Goal: Task Accomplishment & Management: Manage account settings

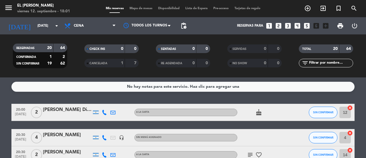
click at [139, 8] on span "Mapa de mesas" at bounding box center [141, 8] width 29 height 3
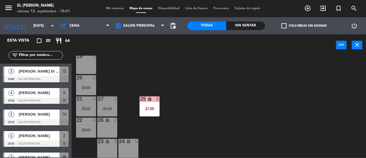
scroll to position [119, 0]
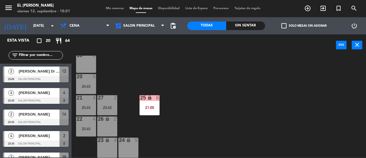
click at [112, 124] on div "26 lock 2" at bounding box center [107, 126] width 20 height 20
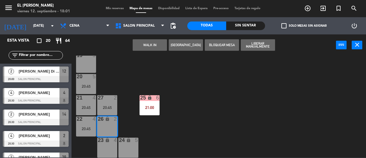
click at [180, 44] on button "[GEOGRAPHIC_DATA]" at bounding box center [186, 44] width 34 height 11
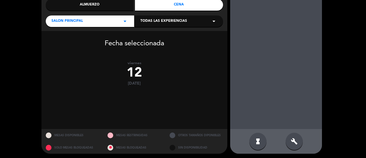
scroll to position [75, 0]
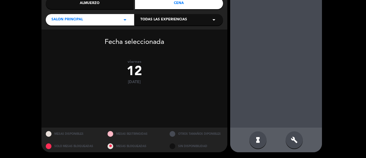
click at [295, 135] on div "build" at bounding box center [294, 139] width 17 height 17
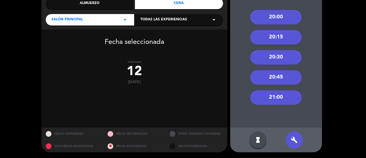
click at [280, 97] on div "21:00" at bounding box center [276, 97] width 52 height 14
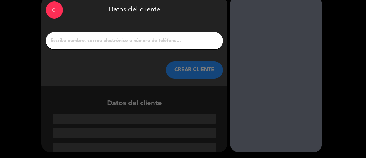
click at [280, 97] on div at bounding box center [276, 74] width 92 height 156
click at [161, 42] on input "1" at bounding box center [134, 41] width 169 height 8
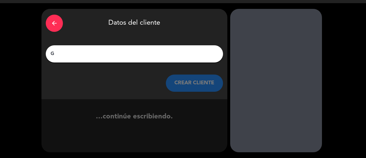
scroll to position [14, 0]
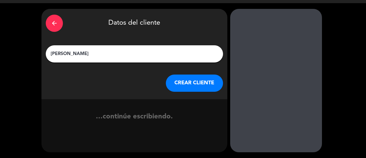
type input "[PERSON_NAME]"
click at [186, 86] on button "CREAR CLIENTE" at bounding box center [194, 82] width 57 height 17
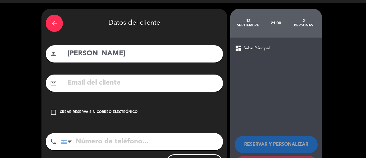
click at [129, 110] on div "Crear reserva sin correo electrónico" at bounding box center [99, 112] width 78 height 6
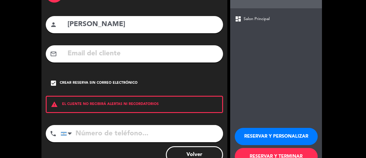
scroll to position [63, 0]
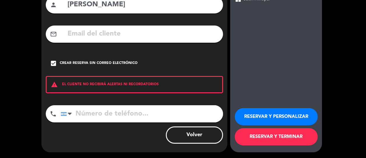
click at [290, 133] on button "RESERVAR Y TERMINAR" at bounding box center [276, 136] width 83 height 17
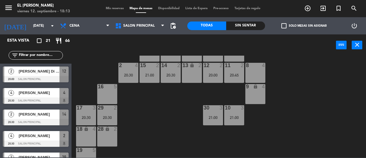
scroll to position [86, 0]
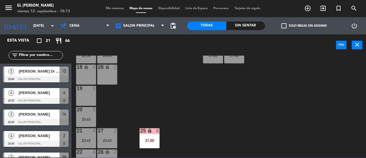
click at [112, 80] on div "28 lock 2" at bounding box center [107, 74] width 20 height 20
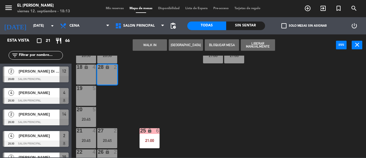
click at [186, 45] on button "[GEOGRAPHIC_DATA]" at bounding box center [186, 44] width 34 height 11
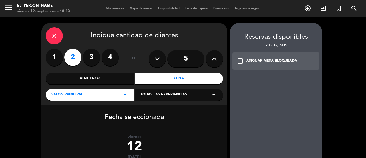
scroll to position [75, 0]
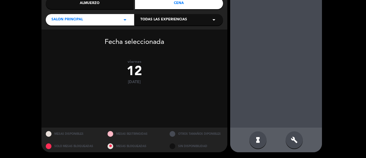
click at [287, 138] on div "build" at bounding box center [294, 139] width 17 height 17
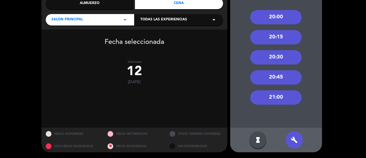
click at [280, 99] on div "21:00" at bounding box center [276, 97] width 52 height 14
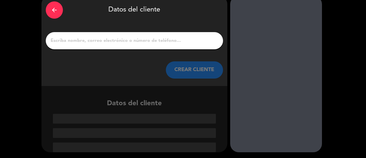
click at [173, 44] on input "1" at bounding box center [134, 41] width 169 height 8
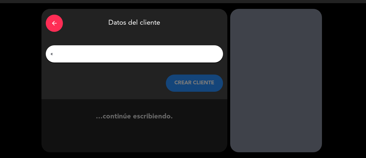
scroll to position [14, 0]
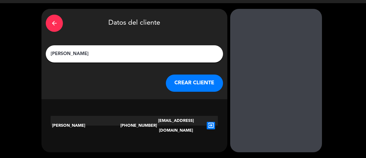
type input "[PERSON_NAME]"
click at [214, 122] on icon "exit_to_app" at bounding box center [211, 125] width 8 height 7
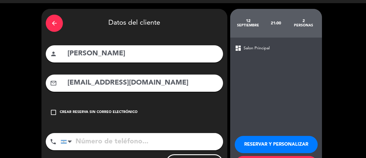
type input "[PHONE_NUMBER]"
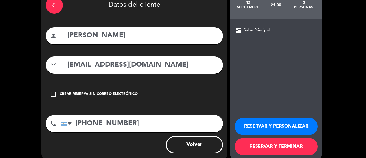
scroll to position [42, 0]
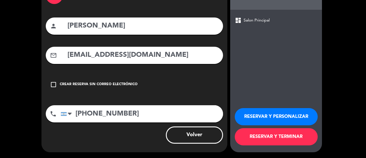
click at [245, 133] on button "RESERVAR Y TERMINAR" at bounding box center [276, 136] width 83 height 17
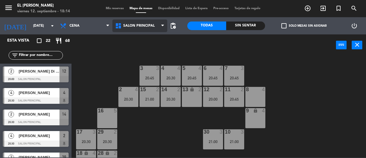
click at [154, 27] on span "Salon Principal" at bounding box center [139, 25] width 55 height 13
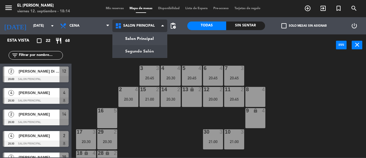
click at [153, 48] on ng-component "menu El Leon Bodegón [DATE] 12. septiembre - 18:14 Mis reservas Mapa de mesas D…" at bounding box center [183, 78] width 366 height 157
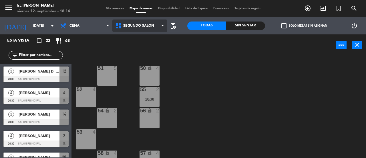
click at [152, 24] on span "Segundo Salón" at bounding box center [138, 26] width 31 height 4
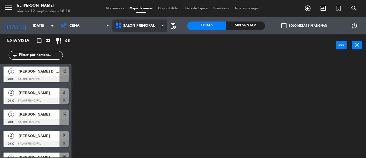
click at [152, 37] on ng-component "menu El Leon Bodegón [DATE] 12. septiembre - 18:14 Mis reservas Mapa de mesas D…" at bounding box center [183, 78] width 366 height 157
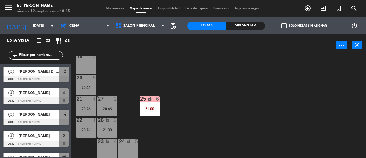
scroll to position [119, 0]
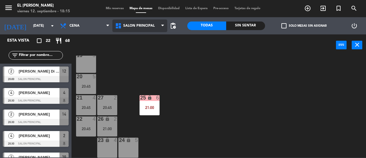
click at [161, 29] on span "Salon Principal" at bounding box center [139, 25] width 55 height 13
click at [158, 43] on ng-component "menu El Leon Bodegón [DATE] 12. septiembre - 18:15 Mis reservas Mapa de mesas D…" at bounding box center [183, 78] width 366 height 157
click at [152, 22] on span "Salon Principal" at bounding box center [139, 25] width 55 height 13
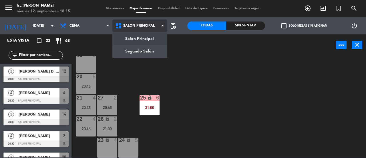
click at [149, 46] on ng-component "menu El Leon Bodegón [DATE] 12. septiembre - 18:15 Mis reservas Mapa de mesas D…" at bounding box center [183, 78] width 366 height 157
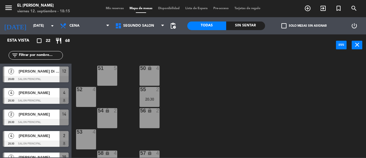
scroll to position [13, 0]
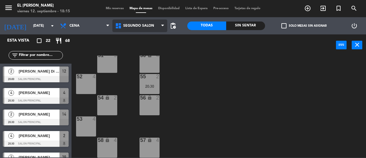
click at [155, 22] on span "Segundo Salón" at bounding box center [139, 25] width 55 height 13
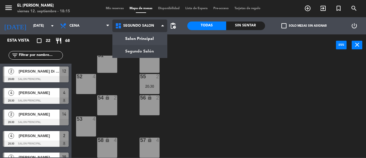
click at [152, 32] on span "Segundo Salón" at bounding box center [139, 25] width 55 height 13
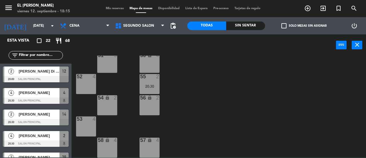
click at [150, 37] on div "power_input close" at bounding box center [204, 45] width 265 height 22
click at [152, 25] on span "Segundo Salón" at bounding box center [138, 26] width 31 height 4
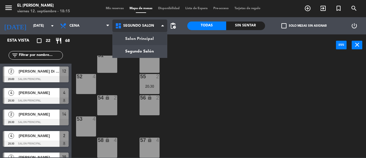
click at [148, 40] on ng-component "menu El Leon Bodegón [DATE] 12. septiembre - 18:15 Mis reservas Mapa de mesas D…" at bounding box center [183, 78] width 366 height 157
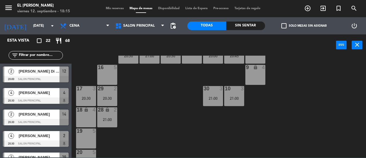
scroll to position [33, 0]
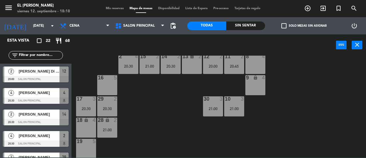
click at [144, 102] on div "3 3 20:45 4 4 20:30 5 4 20:45 6 4 20:45 7 3 20:45 2 4 20:30 15 2 21:00 14 2 20:…" at bounding box center [220, 107] width 291 height 102
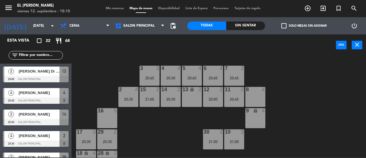
scroll to position [29, 0]
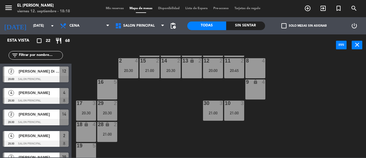
click at [129, 75] on div "2 4 20:30" at bounding box center [129, 68] width 20 height 20
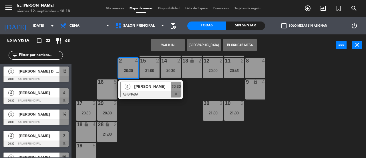
click at [139, 119] on div "3 3 20:45 4 4 20:30 5 4 20:45 6 4 20:45 7 3 20:45 2 4 20:30 4 [PERSON_NAME] ASI…" at bounding box center [220, 107] width 291 height 102
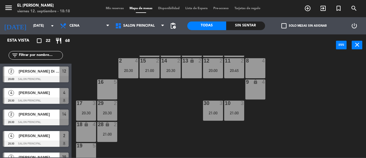
click at [125, 69] on div "20:30" at bounding box center [129, 70] width 20 height 4
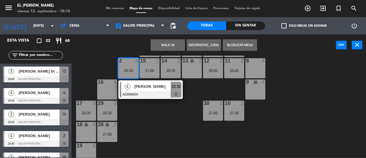
click at [142, 118] on div "3 3 20:45 4 4 20:30 5 4 20:45 6 4 20:45 7 3 20:45 2 4 20:30 4 [PERSON_NAME] ASI…" at bounding box center [220, 107] width 291 height 102
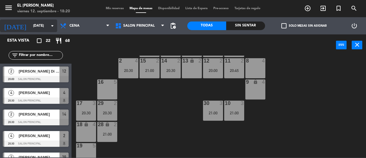
click at [48, 25] on input "[DATE]" at bounding box center [53, 26] width 46 height 10
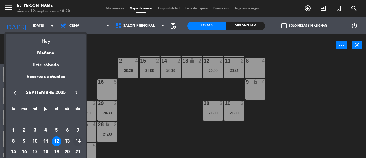
click at [80, 139] on div "14" at bounding box center [78, 141] width 10 height 10
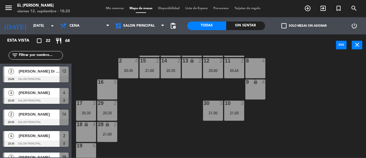
type input "[DATE]"
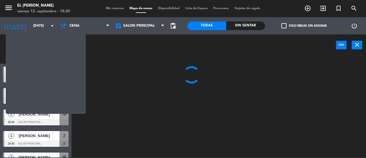
scroll to position [0, 0]
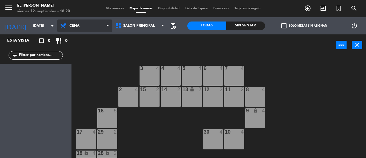
click at [91, 27] on span "Cena" at bounding box center [84, 25] width 55 height 13
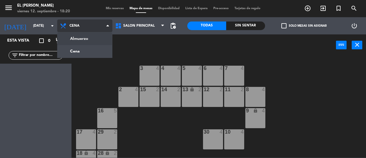
click at [102, 37] on ng-component "menu El Leon Bodegón [DATE] 12. septiembre - 18:20 Mis reservas Mapa de mesas D…" at bounding box center [183, 78] width 366 height 157
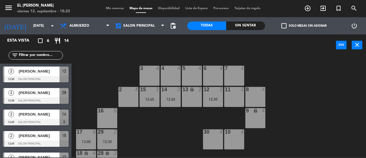
click at [147, 74] on div "3 4" at bounding box center [150, 76] width 20 height 20
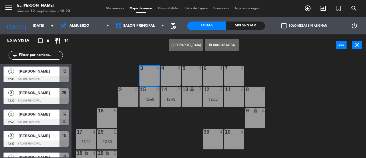
click at [196, 45] on button "[GEOGRAPHIC_DATA]" at bounding box center [186, 44] width 34 height 11
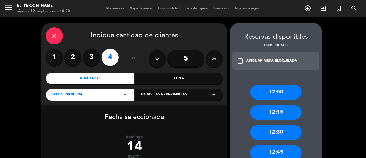
click at [91, 59] on label "3" at bounding box center [91, 57] width 17 height 17
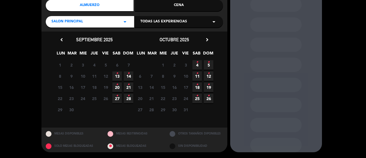
click at [129, 74] on icon "•" at bounding box center [129, 73] width 2 height 9
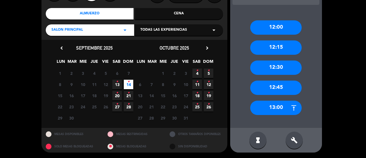
click at [288, 66] on div "12:30" at bounding box center [276, 67] width 52 height 14
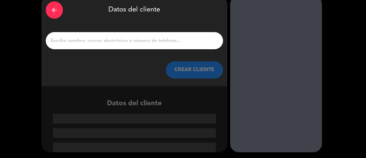
scroll to position [27, 0]
click at [171, 46] on div at bounding box center [134, 40] width 177 height 17
click at [173, 42] on input "1" at bounding box center [134, 41] width 169 height 8
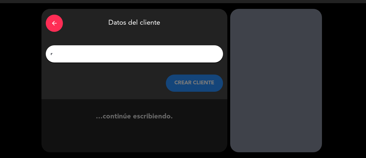
scroll to position [14, 0]
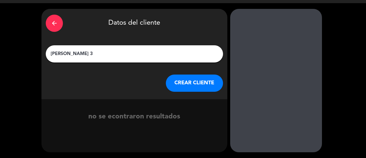
type input "[PERSON_NAME] 3"
click at [199, 77] on button "CREAR CLIENTE" at bounding box center [194, 82] width 57 height 17
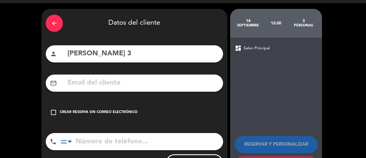
click at [125, 112] on div "Crear reserva sin correo electrónico" at bounding box center [99, 112] width 78 height 6
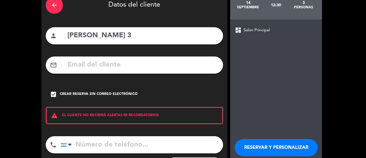
scroll to position [63, 0]
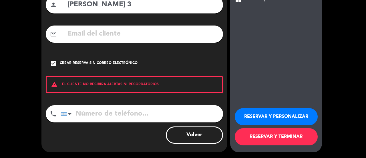
click at [258, 138] on button "RESERVAR Y TERMINAR" at bounding box center [276, 136] width 83 height 17
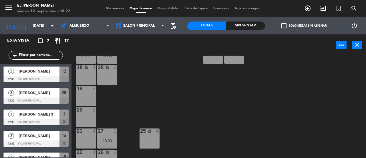
scroll to position [86, 0]
click at [90, 71] on div "18 lock 4" at bounding box center [86, 74] width 20 height 20
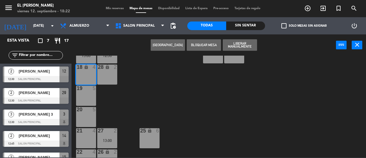
click at [143, 91] on div "3 3 12:30 4 4 5 4 6 4 7 4 2 4 15 2 12:45 14 2 12:45 13 lock 2 12 2 12:30 11 2 8…" at bounding box center [220, 107] width 291 height 102
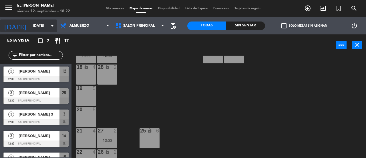
drag, startPoint x: 43, startPoint y: 19, endPoint x: 49, endPoint y: 26, distance: 9.6
click at [43, 19] on div "[DATE] [DATE] arrow_drop_down" at bounding box center [28, 25] width 57 height 17
click at [49, 26] on icon "arrow_drop_down" at bounding box center [52, 25] width 7 height 7
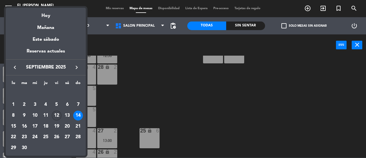
click at [60, 114] on div "12" at bounding box center [57, 115] width 10 height 10
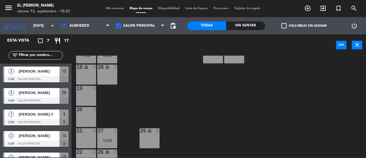
type input "[DATE]"
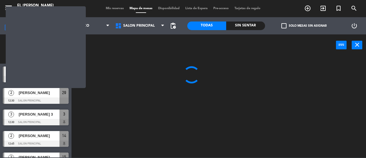
scroll to position [0, 0]
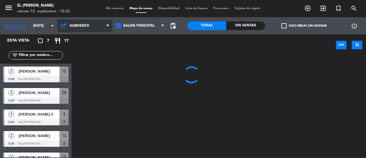
click at [88, 22] on span "Almuerzo" at bounding box center [84, 25] width 55 height 13
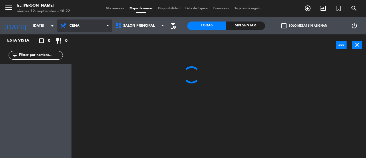
click at [101, 51] on ng-component "menu El Leon Bodegón [DATE] 12. septiembre - 18:22 Mis reservas Mapa de mesas D…" at bounding box center [183, 78] width 366 height 157
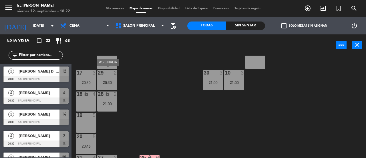
scroll to position [62, 0]
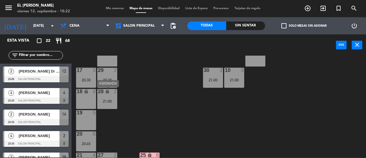
click at [106, 101] on div "21:00" at bounding box center [107, 101] width 20 height 4
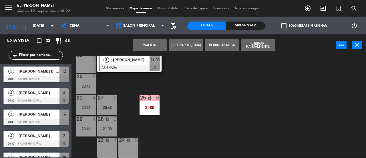
scroll to position [33, 0]
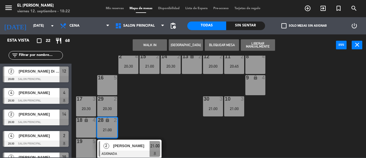
click at [195, 73] on div "13 lock 2" at bounding box center [192, 64] width 20 height 20
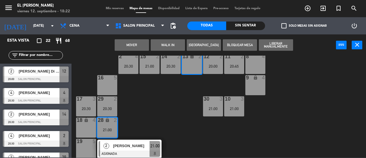
click at [145, 44] on button "Mover" at bounding box center [132, 44] width 34 height 11
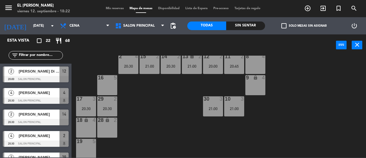
click at [90, 123] on div "18 lock 4" at bounding box center [86, 120] width 20 height 6
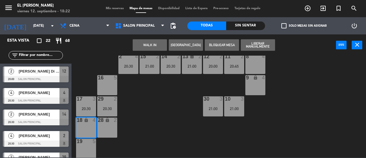
click at [105, 128] on div "28 lock 2" at bounding box center [107, 127] width 20 height 20
click at [184, 42] on button "[GEOGRAPHIC_DATA]" at bounding box center [186, 44] width 34 height 11
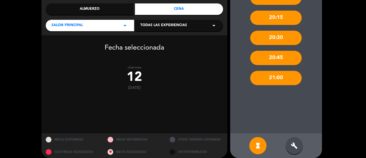
scroll to position [75, 0]
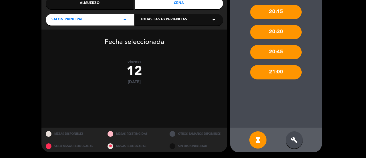
click at [300, 149] on div "hourglass_full build" at bounding box center [276, 139] width 92 height 25
click at [291, 135] on div "build" at bounding box center [294, 139] width 17 height 17
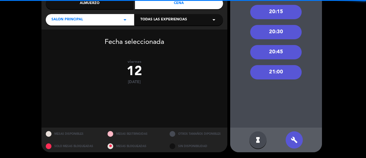
click at [279, 33] on div "20:30" at bounding box center [276, 32] width 52 height 14
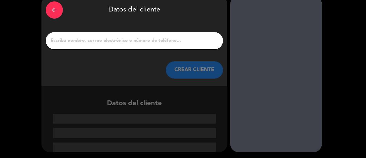
click at [202, 42] on input "1" at bounding box center [134, 41] width 169 height 8
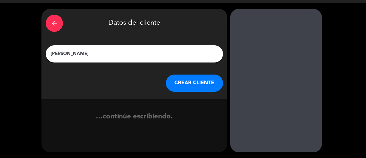
scroll to position [14, 0]
type input "[PERSON_NAME]"
click at [183, 80] on button "CREAR CLIENTE" at bounding box center [194, 82] width 57 height 17
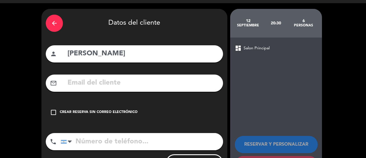
paste input "[EMAIL_ADDRESS][DOMAIN_NAME]"
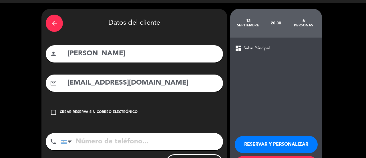
type input "[EMAIL_ADDRESS][DOMAIN_NAME]"
click at [120, 53] on input "[PERSON_NAME]" at bounding box center [143, 54] width 152 height 12
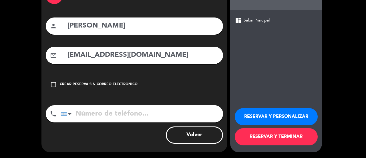
type input "[PERSON_NAME]"
click at [254, 141] on button "RESERVAR Y TERMINAR" at bounding box center [276, 136] width 83 height 17
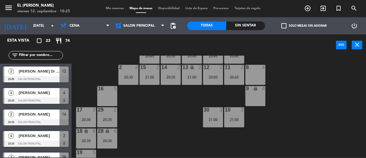
scroll to position [4, 0]
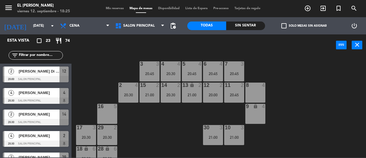
click at [116, 5] on div "menu El Leon Bodegón [DATE] 12. septiembre - 18:25 Mis reservas Mapa de mesas D…" at bounding box center [183, 8] width 366 height 17
click at [116, 7] on span "Mis reservas" at bounding box center [115, 8] width 24 height 3
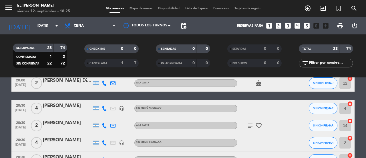
scroll to position [29, 0]
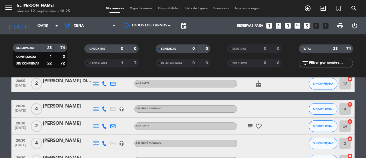
click at [250, 124] on icon "subject" at bounding box center [250, 126] width 7 height 7
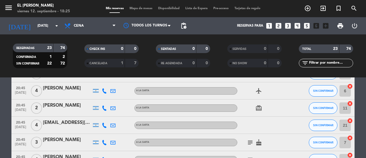
scroll to position [258, 0]
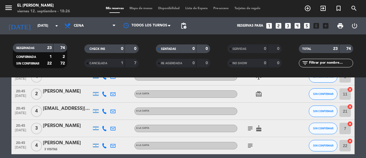
click at [250, 129] on icon "subject" at bounding box center [250, 128] width 7 height 7
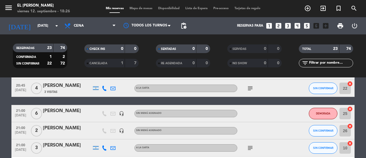
scroll to position [286, 0]
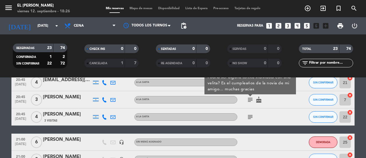
click at [250, 116] on icon "subject" at bounding box center [250, 116] width 7 height 7
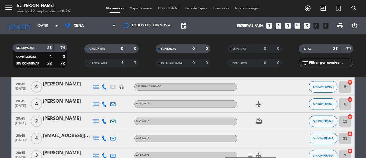
scroll to position [229, 0]
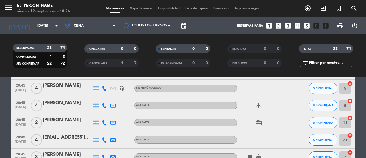
click at [281, 123] on div "card_giftcard" at bounding box center [264, 122] width 52 height 17
click at [252, 153] on icon "subject" at bounding box center [250, 156] width 7 height 7
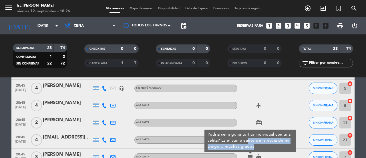
drag, startPoint x: 247, startPoint y: 141, endPoint x: 253, endPoint y: 143, distance: 6.4
click at [256, 147] on div "Podría ser alguna tortita individual con una velita? Es el cumpleaños de la nov…" at bounding box center [251, 140] width 86 height 18
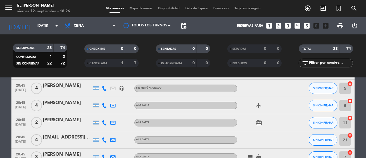
click at [253, 155] on icon "subject" at bounding box center [250, 156] width 7 height 7
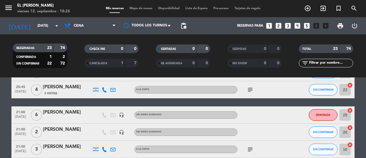
scroll to position [315, 0]
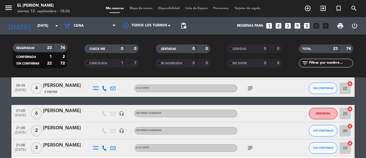
click at [252, 87] on icon "subject" at bounding box center [250, 88] width 7 height 7
click at [249, 144] on icon "subject" at bounding box center [250, 147] width 7 height 7
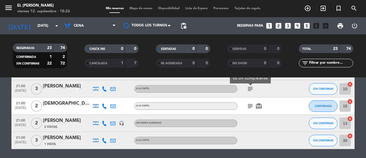
scroll to position [394, 0]
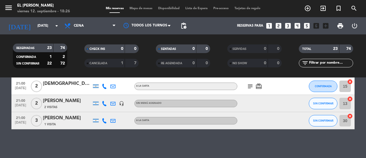
click at [249, 85] on icon "subject" at bounding box center [250, 86] width 7 height 7
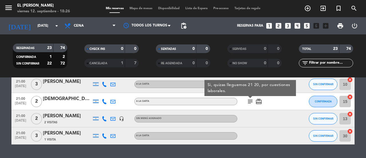
scroll to position [365, 0]
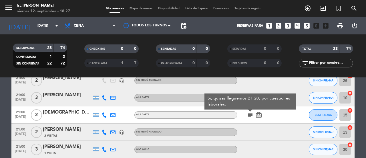
click at [149, 7] on span "Mapa de mesas" at bounding box center [141, 8] width 29 height 3
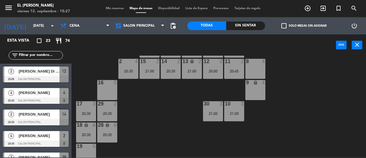
scroll to position [86, 0]
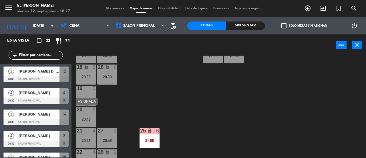
click at [91, 112] on div "20 5" at bounding box center [86, 110] width 20 height 6
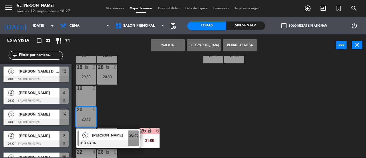
scroll to position [0, 0]
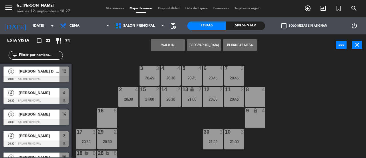
click at [110, 116] on div "16 5" at bounding box center [107, 118] width 20 height 20
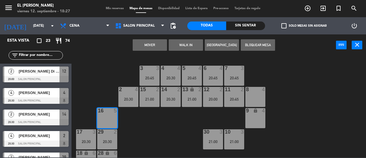
click at [157, 45] on button "Mover" at bounding box center [150, 44] width 34 height 11
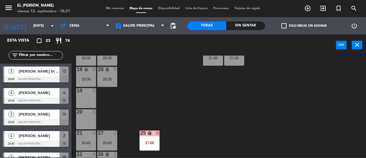
scroll to position [33, 0]
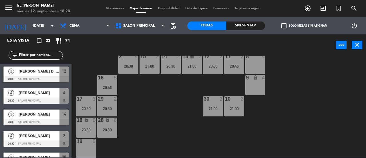
click at [170, 128] on div "3 3 20:45 4 4 20:30 5 4 20:45 6 4 20:45 7 3 20:45 2 4 20:30 15 2 21:00 14 2 20:…" at bounding box center [220, 107] width 291 height 102
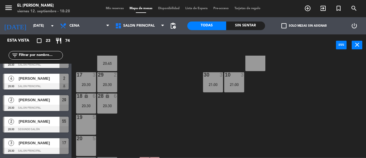
scroll to position [57, 0]
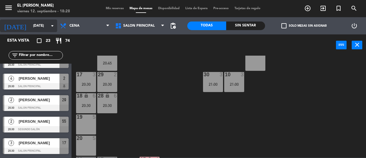
click at [42, 28] on input "[DATE]" at bounding box center [53, 26] width 46 height 10
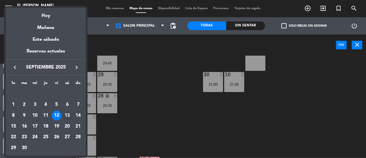
click at [68, 114] on div "13" at bounding box center [67, 115] width 10 height 10
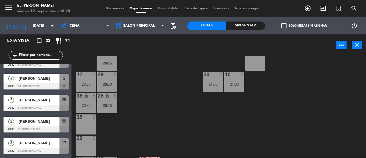
type input "[DATE]"
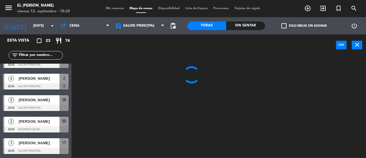
scroll to position [0, 0]
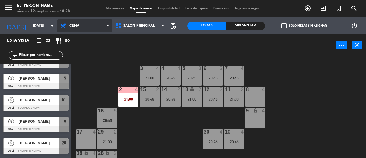
click at [106, 29] on span "Cena" at bounding box center [84, 25] width 55 height 13
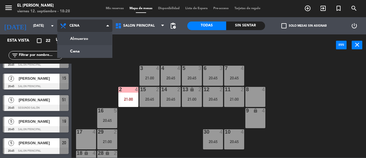
click at [105, 37] on ng-component "menu El Leon Bodegón [DATE] 12. septiembre - 18:28 Mis reservas Mapa de mesas D…" at bounding box center [183, 78] width 366 height 157
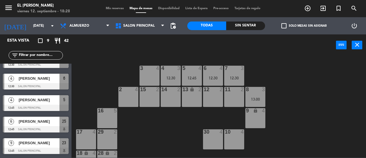
click at [170, 99] on div "14 2" at bounding box center [171, 97] width 20 height 20
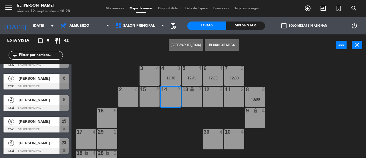
click at [179, 46] on button "[GEOGRAPHIC_DATA]" at bounding box center [186, 44] width 34 height 11
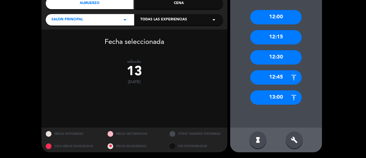
click at [276, 97] on div "13:00" at bounding box center [276, 97] width 52 height 14
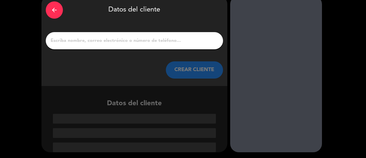
click at [178, 45] on div at bounding box center [134, 40] width 177 height 17
click at [173, 44] on input "1" at bounding box center [134, 41] width 169 height 8
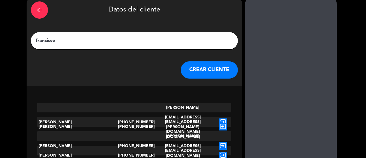
type input "francisco"
click at [191, 74] on button "CREAR CLIENTE" at bounding box center [209, 69] width 57 height 17
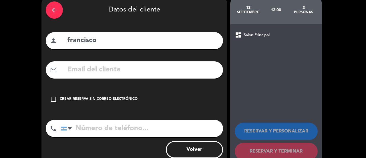
click at [130, 98] on div "Crear reserva sin correo electrónico" at bounding box center [99, 99] width 78 height 6
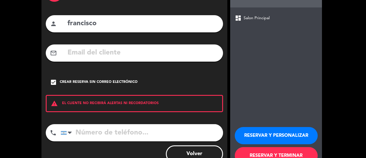
scroll to position [63, 0]
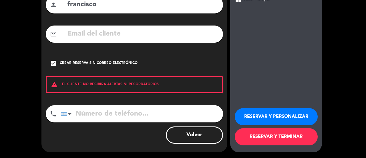
click at [131, 112] on input "tel" at bounding box center [142, 113] width 163 height 17
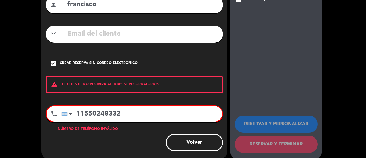
click at [115, 113] on input "11550248332" at bounding box center [142, 113] width 161 height 15
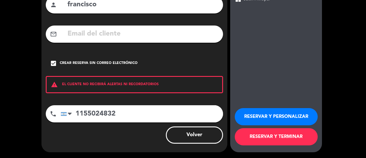
type input "1155024832"
click at [287, 128] on button "RESERVAR Y TERMINAR" at bounding box center [276, 136] width 83 height 17
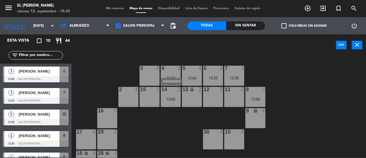
click at [168, 98] on div "13:00" at bounding box center [171, 99] width 20 height 4
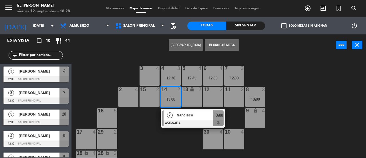
click at [146, 136] on div "3 4 4 3 12:30 5 4 12:45 6 4 12:30 7 3 12:30 2 4 15 2 14 2 13:00 2 [PERSON_NAME]…" at bounding box center [220, 107] width 291 height 102
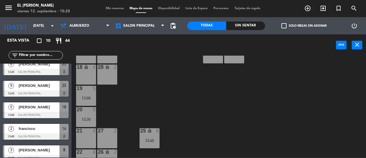
scroll to position [119, 0]
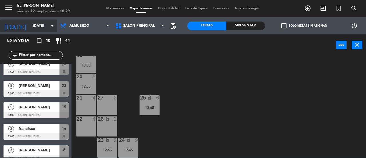
click at [42, 23] on input "[DATE]" at bounding box center [53, 26] width 46 height 10
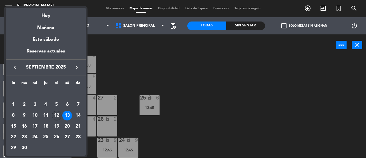
click at [60, 116] on div "12" at bounding box center [57, 115] width 10 height 10
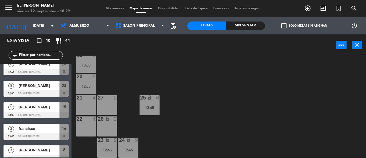
type input "[DATE]"
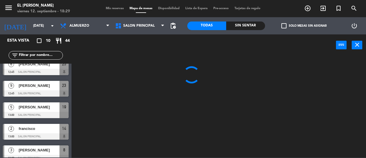
scroll to position [0, 0]
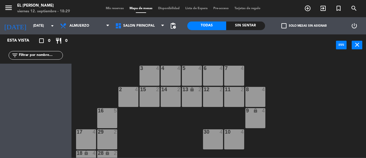
click at [97, 33] on div "Almuerzo Cena Almuerzo Almuerzo Cena" at bounding box center [84, 25] width 55 height 17
click at [97, 29] on span "Almuerzo" at bounding box center [84, 25] width 55 height 13
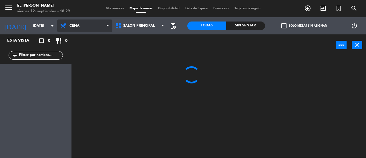
click at [98, 48] on ng-component "menu El Leon Bodegón [DATE] 12. septiembre - 18:29 Mis reservas Mapa de mesas D…" at bounding box center [183, 78] width 366 height 157
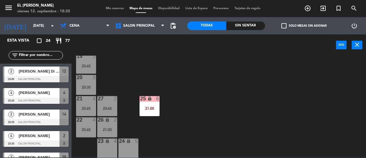
scroll to position [119, 0]
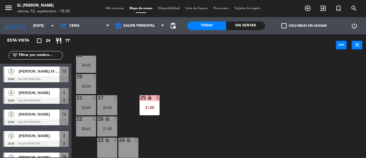
click at [131, 146] on div "24 lock 5" at bounding box center [129, 147] width 20 height 20
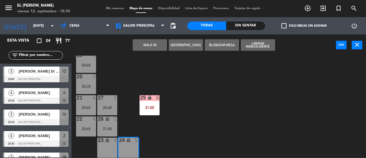
click at [185, 44] on button "[GEOGRAPHIC_DATA]" at bounding box center [186, 44] width 34 height 11
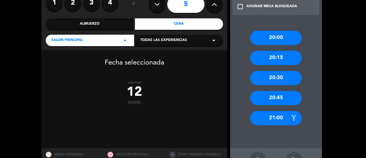
scroll to position [57, 0]
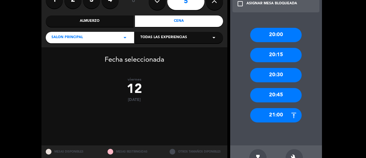
click at [286, 121] on div "21:00" at bounding box center [276, 115] width 52 height 14
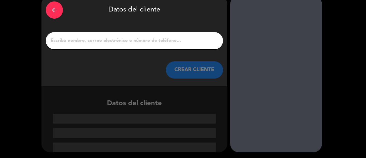
scroll to position [27, 0]
click at [135, 40] on input "1" at bounding box center [134, 41] width 169 height 8
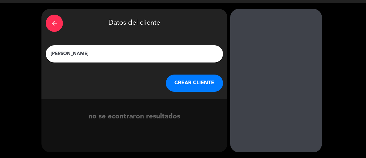
type input "[PERSON_NAME]"
click at [203, 87] on button "CREAR CLIENTE" at bounding box center [194, 82] width 57 height 17
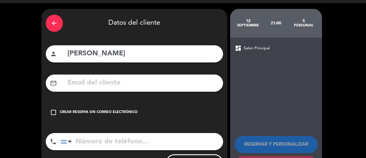
click at [96, 106] on div "check_box_outline_blank Crear reserva sin correo electrónico" at bounding box center [134, 112] width 177 height 17
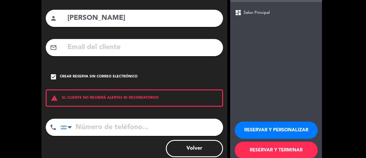
scroll to position [63, 0]
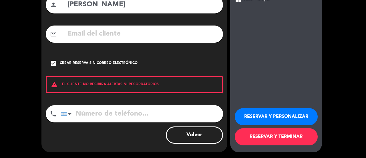
click at [124, 112] on input "tel" at bounding box center [142, 113] width 163 height 17
type input "3416208087"
drag, startPoint x: 292, startPoint y: 141, endPoint x: 289, endPoint y: 140, distance: 3.2
click at [292, 141] on button "RESERVAR Y TERMINAR" at bounding box center [276, 136] width 83 height 17
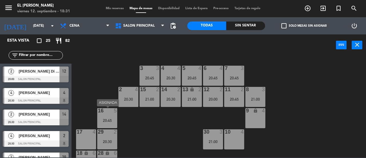
click at [110, 113] on div at bounding box center [107, 110] width 9 height 5
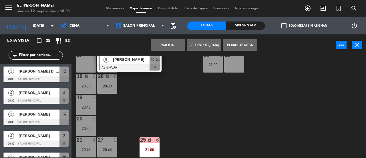
scroll to position [86, 0]
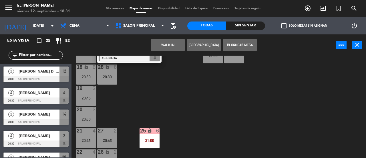
click at [146, 103] on div "3 3 20:45 4 4 20:30 5 4 20:45 6 4 20:45 7 3 20:45 2 4 20:30 15 2 21:00 14 2 20:…" at bounding box center [220, 107] width 291 height 102
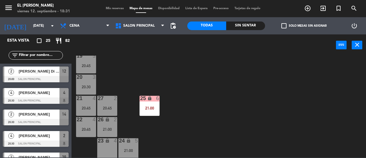
scroll to position [119, 0]
click at [129, 151] on div "21:00" at bounding box center [129, 150] width 20 height 4
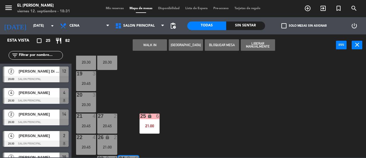
scroll to position [90, 0]
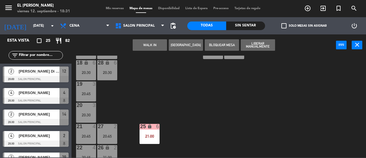
click at [88, 91] on div "20:45" at bounding box center [86, 93] width 20 height 4
click at [145, 44] on button "Cambiar" at bounding box center [150, 44] width 34 height 11
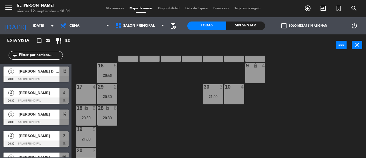
scroll to position [62, 0]
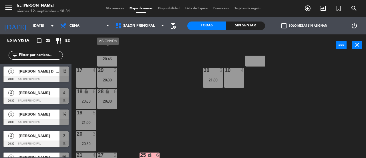
click at [112, 59] on div "20:45" at bounding box center [107, 59] width 20 height 4
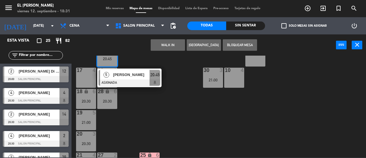
click at [135, 126] on div "3 3 20:45 4 4 20:30 5 4 20:45 6 4 20:45 7 3 20:45 2 4 20:30 15 2 21:00 14 2 20:…" at bounding box center [220, 107] width 291 height 102
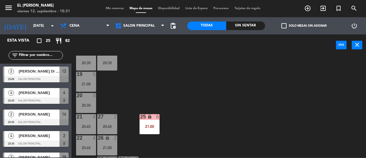
scroll to position [114, 0]
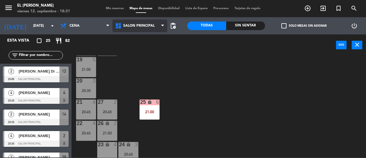
click at [155, 26] on span "Salon Principal" at bounding box center [139, 25] width 55 height 13
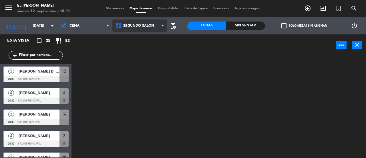
click at [152, 46] on ng-component "menu El Leon Bodegón [DATE] 12. septiembre - 18:31 Mis reservas Mapa de mesas D…" at bounding box center [183, 78] width 366 height 157
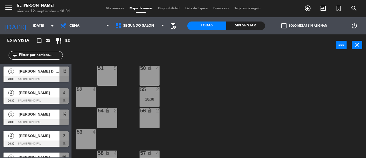
click at [109, 115] on div "54 lock 2" at bounding box center [107, 118] width 20 height 20
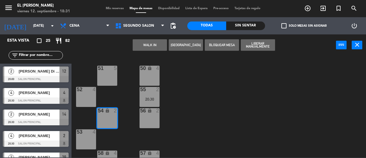
click at [185, 47] on button "[GEOGRAPHIC_DATA]" at bounding box center [186, 44] width 34 height 11
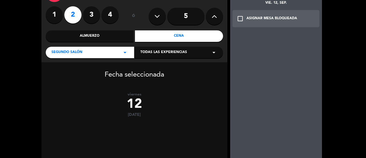
scroll to position [75, 0]
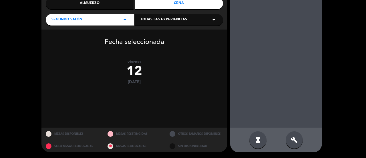
click at [292, 145] on div "build" at bounding box center [294, 139] width 17 height 17
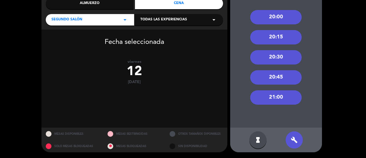
click at [284, 94] on div "21:00" at bounding box center [276, 97] width 52 height 14
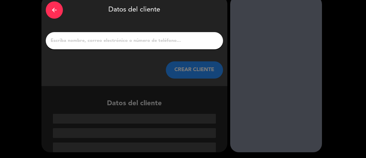
click at [138, 48] on div at bounding box center [134, 40] width 177 height 17
click at [138, 42] on input "1" at bounding box center [134, 41] width 169 height 8
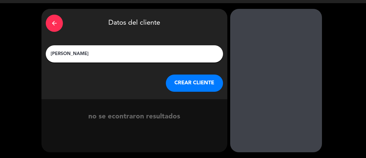
type input "[PERSON_NAME]"
click at [195, 86] on button "CREAR CLIENTE" at bounding box center [194, 82] width 57 height 17
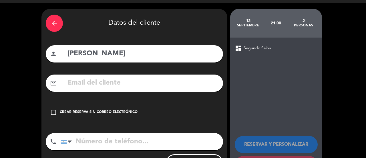
click at [112, 118] on div "check_box_outline_blank Crear reserva sin correo electrónico" at bounding box center [134, 112] width 177 height 17
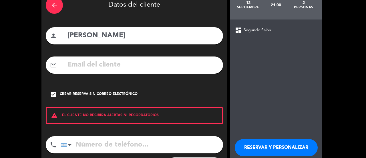
scroll to position [63, 0]
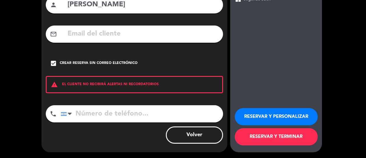
click at [276, 134] on button "RESERVAR Y TERMINAR" at bounding box center [276, 136] width 83 height 17
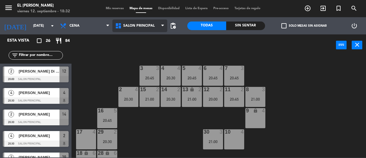
click at [155, 25] on span "Salon Principal" at bounding box center [139, 25] width 55 height 13
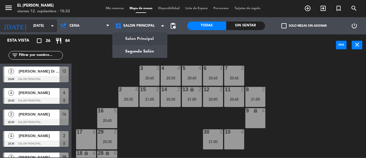
click at [31, 31] on div "[DATE] [DATE] arrow_drop_down" at bounding box center [28, 25] width 57 height 13
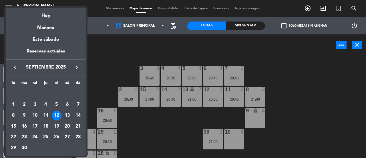
click at [67, 114] on div "13" at bounding box center [67, 115] width 10 height 10
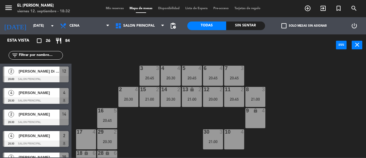
type input "[DATE]"
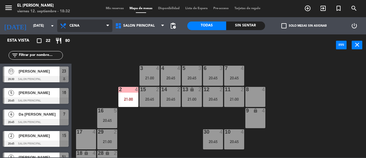
click at [97, 27] on span "Cena" at bounding box center [84, 25] width 55 height 13
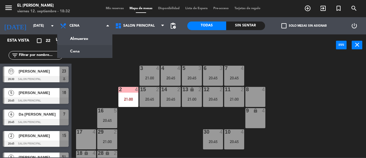
click at [121, 76] on div "3 4 21:00 4 4 20:45 5 3 20:45 6 3 20:45 7 4 20:45 2 4 21:00 15 2 20:45 14 2 20:…" at bounding box center [220, 107] width 291 height 102
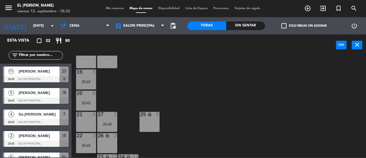
scroll to position [119, 0]
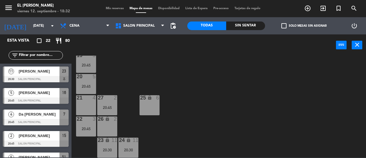
click at [85, 105] on div "21 4" at bounding box center [86, 105] width 20 height 20
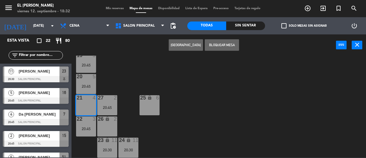
click at [188, 43] on button "[GEOGRAPHIC_DATA]" at bounding box center [186, 44] width 34 height 11
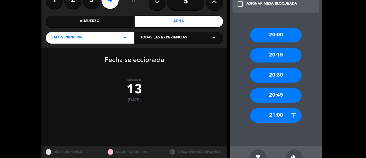
scroll to position [57, 0]
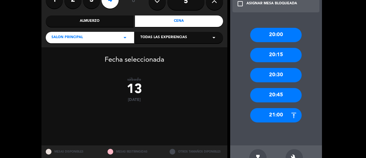
click at [269, 94] on div "20:45" at bounding box center [276, 95] width 52 height 14
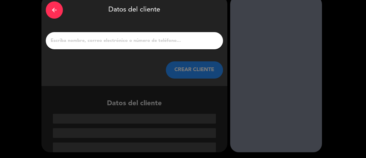
scroll to position [27, 0]
click at [137, 36] on div at bounding box center [134, 40] width 177 height 17
click at [140, 39] on input "1" at bounding box center [134, 41] width 169 height 8
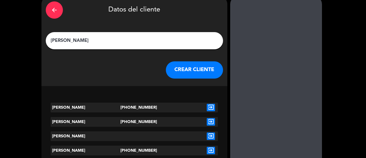
type input "[PERSON_NAME]"
click at [193, 82] on div "arrow_back Datos del cliente [PERSON_NAME] CLIENTE" at bounding box center [135, 41] width 186 height 90
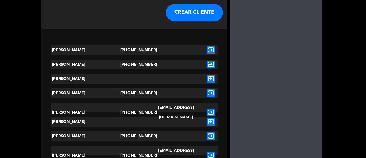
click at [197, 12] on button "CREAR CLIENTE" at bounding box center [194, 12] width 57 height 17
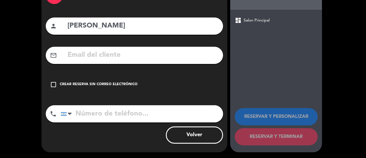
scroll to position [42, 0]
click at [126, 114] on input "tel" at bounding box center [142, 113] width 163 height 17
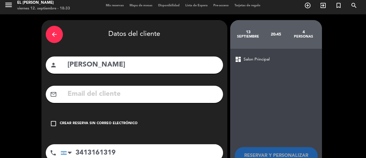
scroll to position [0, 0]
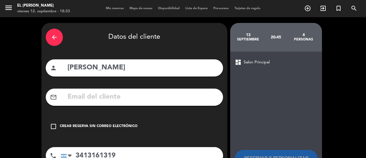
type input "3413161319"
click at [100, 127] on div "Crear reserva sin correo electrónico" at bounding box center [99, 126] width 78 height 6
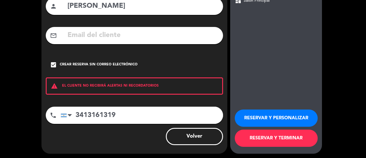
scroll to position [63, 0]
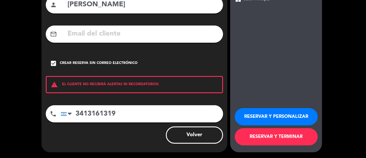
click at [265, 136] on button "RESERVAR Y TERMINAR" at bounding box center [276, 136] width 83 height 17
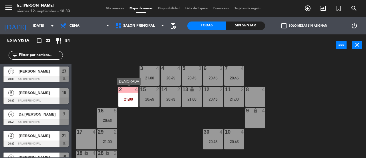
click at [128, 99] on div "21:00" at bounding box center [129, 99] width 20 height 4
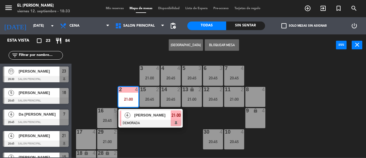
click at [130, 144] on div "3 4 21:00 4 4 20:45 5 3 20:45 6 3 20:45 7 4 20:45 2 4 21:00 4 [PERSON_NAME] 21:…" at bounding box center [220, 107] width 291 height 102
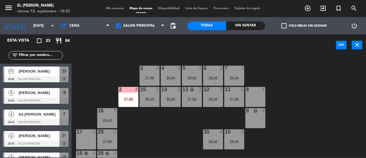
click at [150, 95] on div "15 2 20:45" at bounding box center [150, 97] width 20 height 20
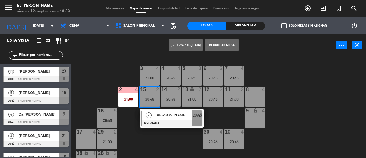
click at [141, 134] on div "3 4 21:00 4 4 20:45 5 3 20:45 6 3 20:45 7 4 20:45 2 4 21:00 15 2 20:45 2 [PERSO…" at bounding box center [220, 107] width 291 height 102
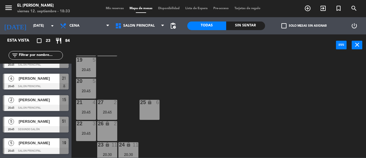
scroll to position [114, 0]
click at [84, 131] on div "20:45" at bounding box center [86, 133] width 20 height 4
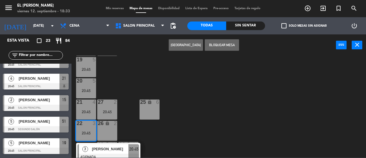
click at [142, 132] on div "3 4 21:00 4 4 20:45 5 3 20:45 6 3 20:45 7 4 20:45 2 4 21:00 15 2 20:45 14 2 20:…" at bounding box center [220, 107] width 291 height 102
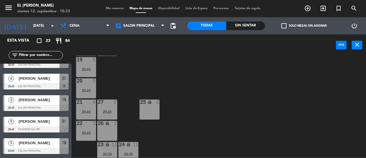
click at [114, 130] on div "26 lock 2" at bounding box center [107, 131] width 20 height 20
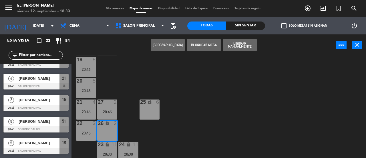
click at [200, 136] on div "3 4 21:00 4 4 20:45 5 3 20:45 6 3 20:45 7 4 20:45 2 4 21:00 15 2 20:45 14 2 20:…" at bounding box center [220, 107] width 291 height 102
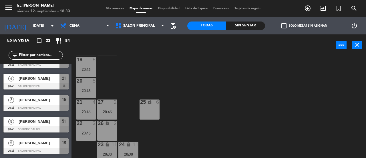
scroll to position [0, 0]
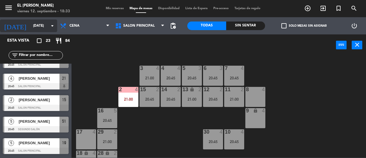
click at [30, 23] on input "[DATE]" at bounding box center [53, 26] width 46 height 10
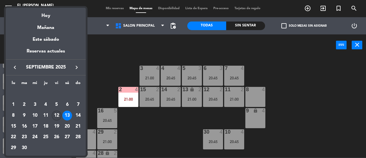
click at [58, 112] on div "12" at bounding box center [57, 115] width 10 height 10
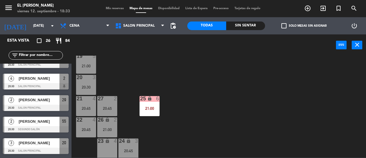
scroll to position [119, 0]
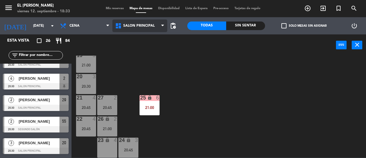
click at [157, 29] on span "Salon Principal" at bounding box center [139, 25] width 55 height 13
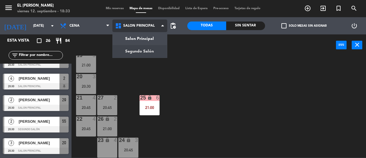
click at [149, 49] on ng-component "menu El Leon Bodegón [DATE] 12. septiembre - 18:33 Mis reservas Mapa de mesas D…" at bounding box center [183, 78] width 366 height 157
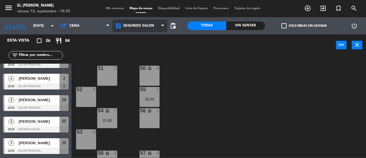
click at [122, 25] on icon at bounding box center [119, 25] width 8 height 7
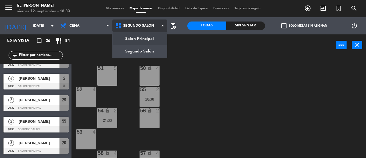
click at [136, 40] on ng-component "menu El Leon Bodegón [DATE] 12. septiembre - 18:33 Mis reservas Mapa de mesas D…" at bounding box center [183, 78] width 366 height 157
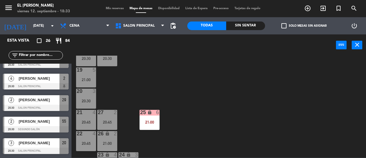
scroll to position [114, 0]
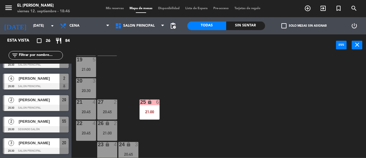
click at [128, 75] on div "3 3 20:45 4 4 20:30 5 4 20:45 6 4 20:45 7 3 20:45 2 4 20:30 15 2 21:00 14 2 20:…" at bounding box center [220, 107] width 291 height 102
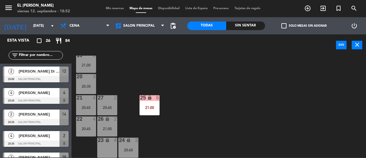
scroll to position [0, 0]
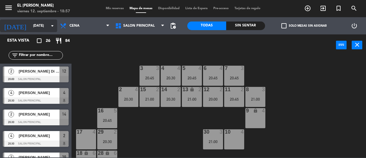
click at [30, 30] on input "[DATE]" at bounding box center [53, 26] width 46 height 10
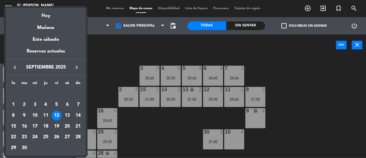
click at [68, 116] on div "13" at bounding box center [67, 115] width 10 height 10
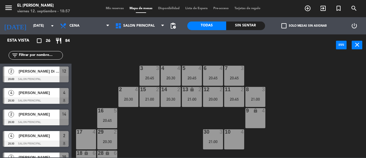
type input "[DATE]"
click at [83, 144] on div "17 4" at bounding box center [86, 139] width 20 height 20
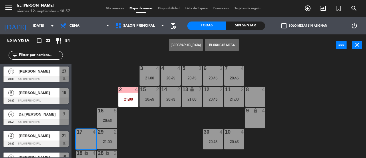
click at [179, 48] on button "[GEOGRAPHIC_DATA]" at bounding box center [186, 44] width 34 height 11
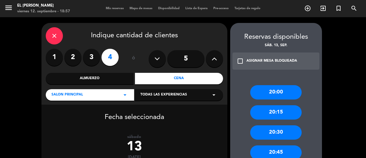
click at [97, 58] on label "3" at bounding box center [91, 57] width 17 height 17
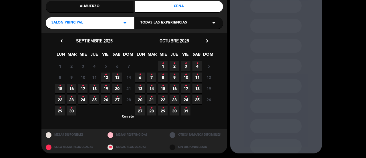
scroll to position [73, 0]
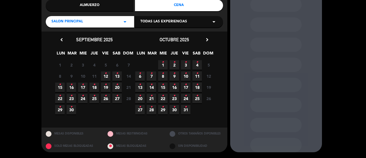
click at [118, 73] on span "13 •" at bounding box center [116, 75] width 9 height 9
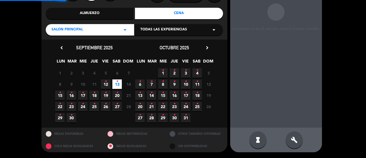
scroll to position [23, 0]
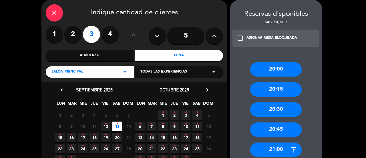
click at [283, 114] on div "20:30" at bounding box center [276, 109] width 52 height 14
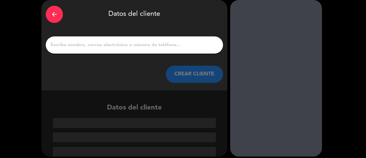
click at [129, 43] on input "1" at bounding box center [134, 45] width 169 height 8
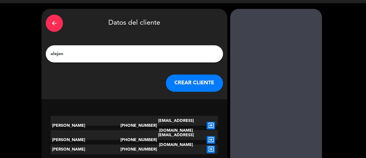
scroll to position [14, 0]
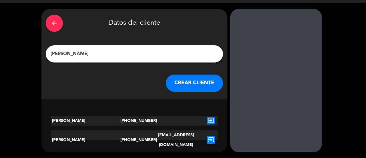
type input "[PERSON_NAME]"
click at [210, 136] on icon "exit_to_app" at bounding box center [211, 139] width 8 height 7
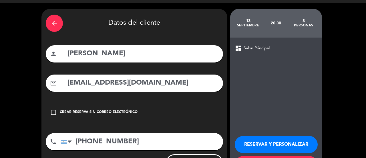
scroll to position [42, 0]
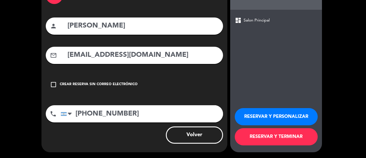
click at [283, 141] on button "RESERVAR Y TERMINAR" at bounding box center [276, 136] width 83 height 17
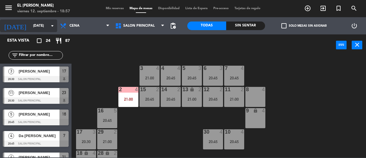
click at [45, 29] on input "[DATE]" at bounding box center [53, 26] width 46 height 10
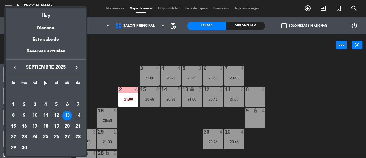
click at [78, 112] on div "14" at bounding box center [78, 115] width 10 height 10
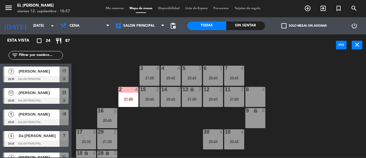
type input "[DATE]"
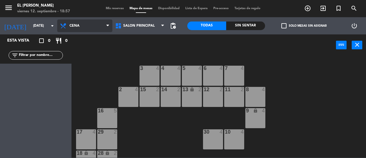
click at [93, 24] on span "Cena" at bounding box center [84, 25] width 55 height 13
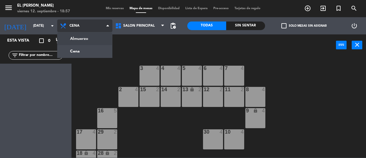
click at [92, 41] on ng-component "menu El Leon Bodegón [DATE] 12. septiembre - 18:57 Mis reservas Mapa de mesas D…" at bounding box center [183, 78] width 366 height 157
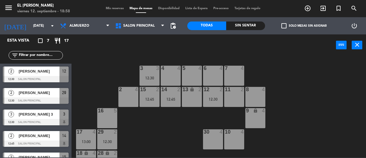
click at [185, 103] on div "13 lock 2" at bounding box center [192, 97] width 20 height 20
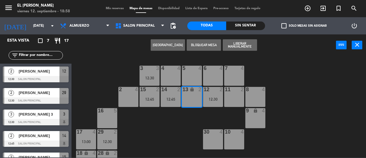
click at [173, 46] on button "[GEOGRAPHIC_DATA]" at bounding box center [168, 44] width 34 height 11
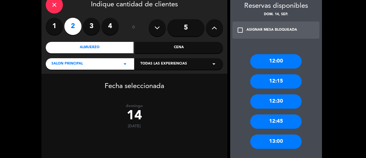
scroll to position [75, 0]
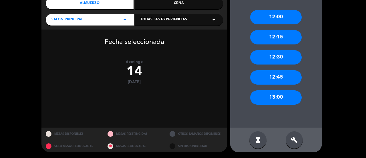
click at [278, 76] on div "12:45" at bounding box center [276, 77] width 52 height 14
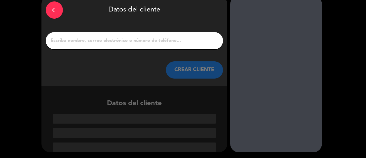
drag, startPoint x: 50, startPoint y: 7, endPoint x: 58, endPoint y: 1, distance: 9.7
click at [51, 7] on div "arrow_back" at bounding box center [54, 9] width 17 height 17
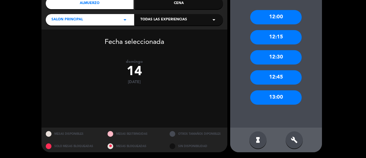
click at [269, 105] on div "12:00 12:15 12:30 12:45 13:00" at bounding box center [276, 63] width 92 height 129
click at [277, 103] on div "13:00" at bounding box center [276, 97] width 52 height 14
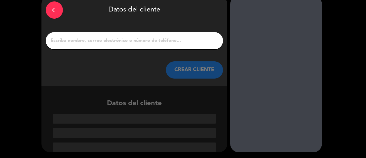
click at [160, 37] on input "1" at bounding box center [134, 41] width 169 height 8
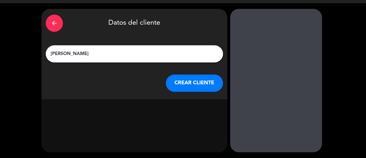
scroll to position [14, 0]
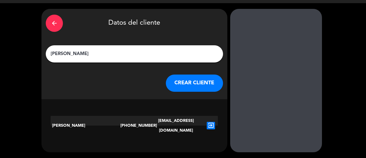
type input "[PERSON_NAME]"
click at [215, 115] on div "[PERSON_NAME] [PHONE_NUMBER] [EMAIL_ADDRESS][DOMAIN_NAME] exit_to_app" at bounding box center [135, 124] width 186 height 26
click at [214, 122] on icon "exit_to_app" at bounding box center [211, 125] width 8 height 7
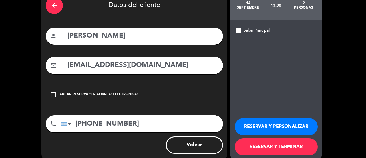
scroll to position [42, 0]
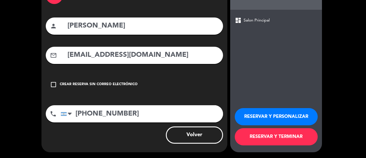
click at [291, 137] on button "RESERVAR Y TERMINAR" at bounding box center [276, 136] width 83 height 17
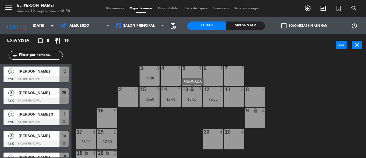
click at [198, 100] on div "13:00" at bounding box center [192, 99] width 20 height 4
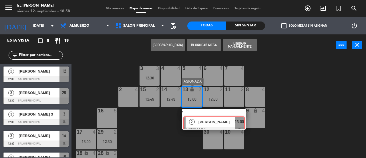
click at [237, 120] on div "2 [PERSON_NAME] ASIGNADA 13:00" at bounding box center [214, 119] width 73 height 21
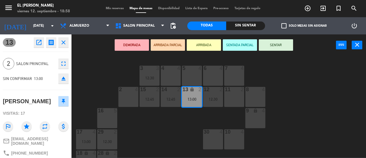
click at [134, 46] on button "DEMORADA" at bounding box center [132, 44] width 34 height 11
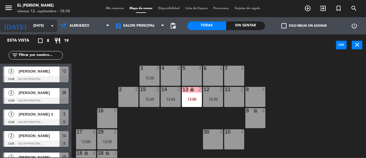
click at [49, 23] on icon "arrow_drop_down" at bounding box center [52, 25] width 7 height 7
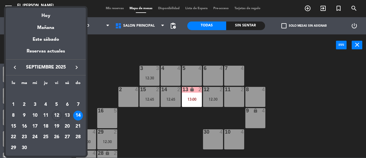
click at [62, 118] on td "13" at bounding box center [67, 115] width 11 height 11
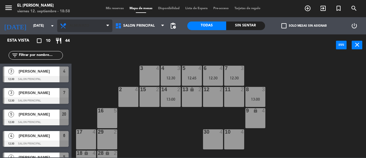
click at [93, 23] on span "Almuerzo" at bounding box center [84, 25] width 55 height 13
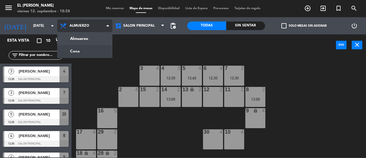
click at [88, 50] on ng-component "menu El Leon Bodegón [DATE] 12. septiembre - 18:58 Mis reservas Mapa de mesas D…" at bounding box center [183, 78] width 366 height 157
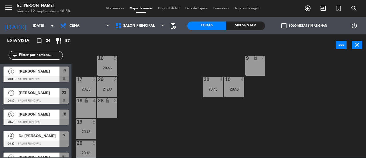
scroll to position [29, 0]
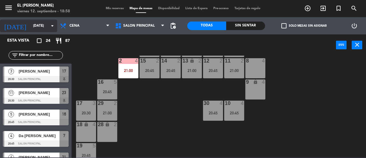
click at [40, 28] on input "[DATE]" at bounding box center [53, 26] width 46 height 10
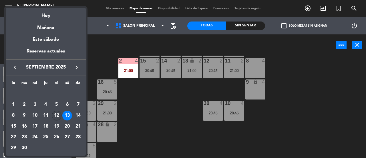
click at [55, 115] on div "12" at bounding box center [57, 115] width 10 height 10
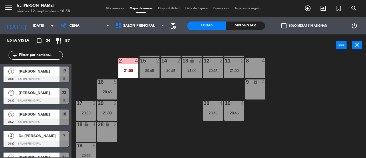
type input "[DATE]"
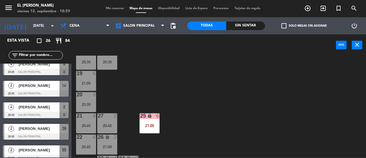
scroll to position [114, 0]
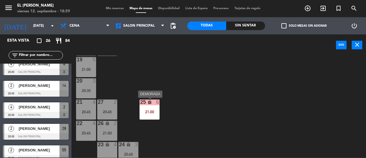
click at [149, 105] on div "lock" at bounding box center [149, 101] width 9 height 5
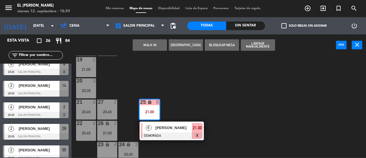
click at [239, 103] on div "3 3 20:45 4 4 20:30 5 4 20:45 6 4 20:45 7 3 20:45 2 4 20:30 15 2 21:00 14 2 20:…" at bounding box center [220, 107] width 291 height 102
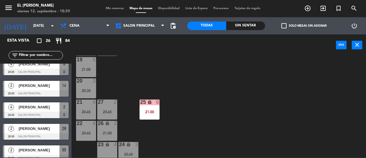
click at [83, 87] on div "20 3 20:30" at bounding box center [86, 88] width 20 height 20
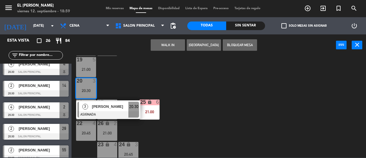
click at [148, 81] on div "3 3 20:45 4 4 20:30 5 4 20:45 6 4 20:45 7 3 20:45 2 4 20:30 15 2 21:00 14 2 20:…" at bounding box center [220, 107] width 291 height 102
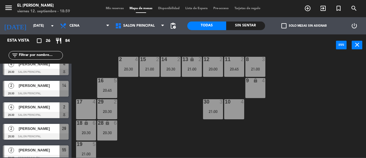
scroll to position [119, 0]
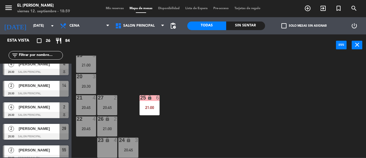
click at [136, 142] on div "3" at bounding box center [136, 139] width 3 height 5
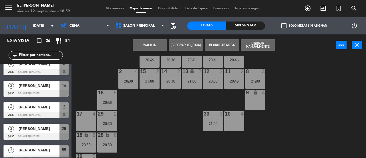
scroll to position [0, 0]
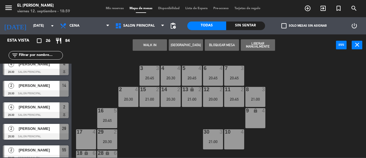
click at [230, 137] on div "10 4" at bounding box center [234, 139] width 20 height 20
click at [152, 43] on button "Mover" at bounding box center [150, 44] width 34 height 11
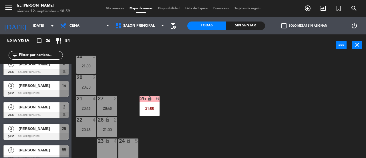
scroll to position [119, 0]
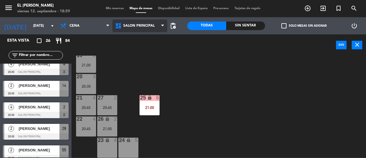
click at [151, 25] on span "Salon Principal" at bounding box center [138, 26] width 31 height 4
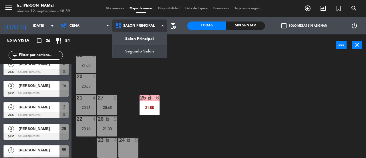
click at [154, 47] on ng-component "menu El Leon Bodegón [DATE] 12. septiembre - 18:59 Mis reservas Mapa de mesas D…" at bounding box center [183, 78] width 366 height 157
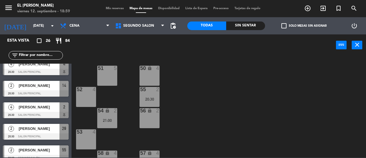
click at [160, 116] on div "50 lock 4 51 5 52 4 55 2 20:30 54 lock 2 21:00 56 lock 2 53 4 58 lock 4 57 lock…" at bounding box center [220, 107] width 291 height 102
click at [146, 121] on div "56 lock 2" at bounding box center [150, 118] width 20 height 20
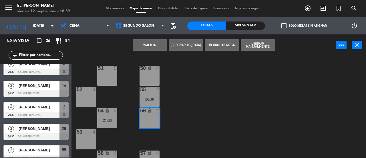
click at [186, 44] on button "[GEOGRAPHIC_DATA]" at bounding box center [186, 44] width 34 height 11
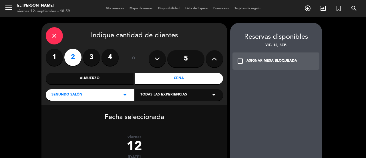
scroll to position [75, 0]
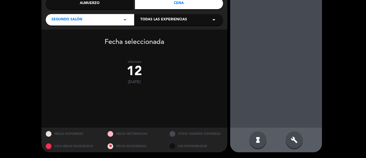
click at [301, 142] on div "build" at bounding box center [294, 139] width 17 height 17
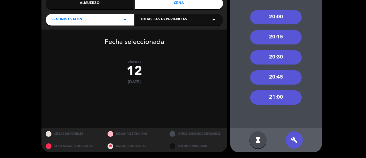
click at [281, 95] on div "21:00" at bounding box center [276, 97] width 52 height 14
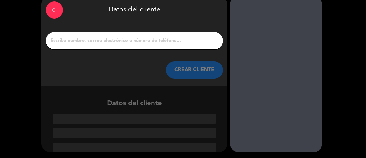
click at [102, 34] on div at bounding box center [134, 40] width 177 height 17
click at [109, 42] on input "1" at bounding box center [134, 41] width 169 height 8
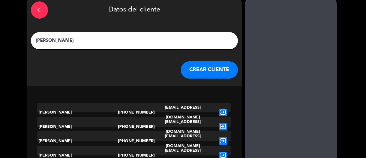
type input "[PERSON_NAME]"
click at [184, 64] on button "CREAR CLIENTE" at bounding box center [209, 69] width 57 height 17
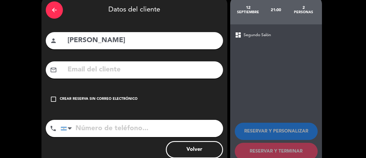
click at [151, 36] on input "[PERSON_NAME]" at bounding box center [143, 41] width 152 height 12
type input "[PERSON_NAME]"
click at [104, 97] on div "Crear reserva sin correo electrónico" at bounding box center [99, 99] width 78 height 6
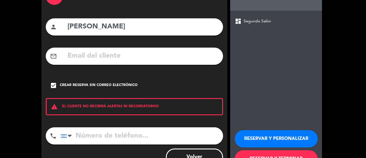
scroll to position [63, 0]
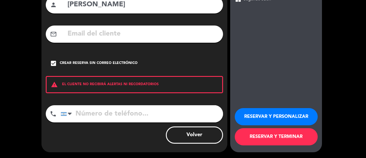
click at [308, 141] on button "RESERVAR Y TERMINAR" at bounding box center [276, 136] width 83 height 17
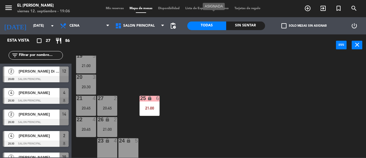
scroll to position [119, 0]
click at [99, 147] on div "23 lock 4" at bounding box center [107, 147] width 20 height 20
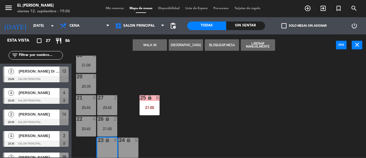
click at [126, 151] on div "24 lock 5" at bounding box center [129, 147] width 20 height 20
click at [252, 120] on div "3 3 20:45 4 4 20:30 5 4 20:45 6 4 20:45 7 3 20:45 2 4 20:30 15 2 21:00 14 2 20:…" at bounding box center [220, 107] width 291 height 102
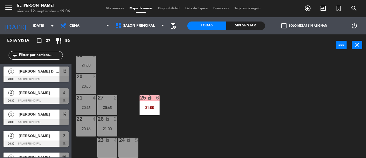
scroll to position [0, 0]
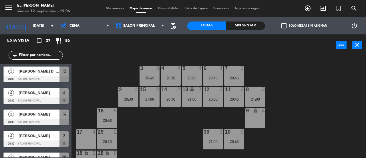
click at [256, 94] on div "8 3 21:00" at bounding box center [256, 97] width 20 height 20
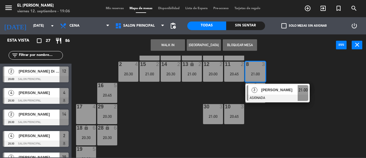
scroll to position [57, 0]
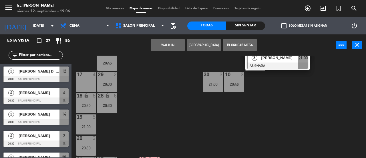
click at [76, 89] on div "17 4" at bounding box center [86, 82] width 20 height 20
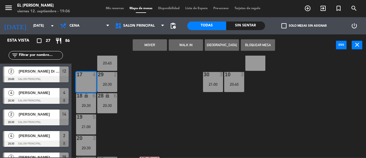
click at [148, 49] on button "Mover" at bounding box center [150, 44] width 34 height 11
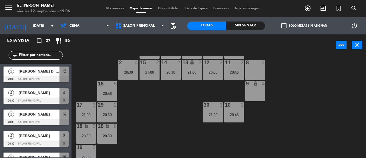
scroll to position [0, 0]
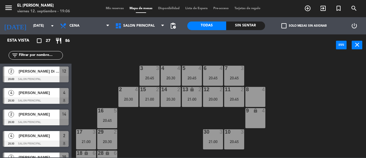
click at [250, 94] on div "8 4" at bounding box center [256, 97] width 20 height 20
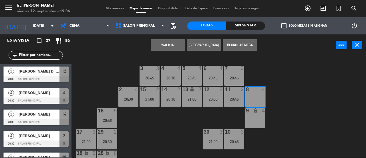
click at [251, 118] on div "9 lock 4" at bounding box center [256, 118] width 20 height 20
click at [195, 48] on button "[GEOGRAPHIC_DATA]" at bounding box center [204, 44] width 34 height 11
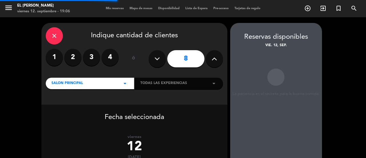
click at [218, 59] on button at bounding box center [214, 58] width 17 height 17
type input "9"
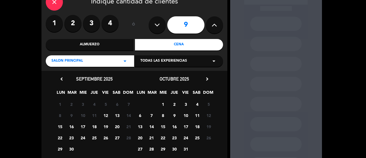
scroll to position [73, 0]
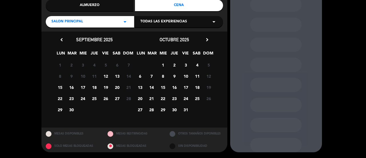
click at [104, 78] on span "12" at bounding box center [105, 75] width 9 height 9
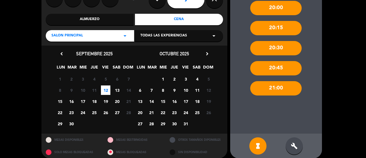
scroll to position [65, 0]
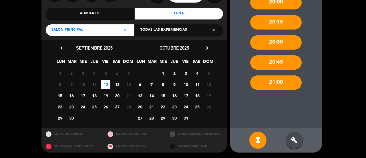
click at [293, 129] on div "hourglass_full build" at bounding box center [276, 140] width 92 height 25
click at [296, 136] on div "build" at bounding box center [294, 139] width 17 height 17
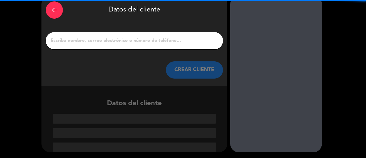
scroll to position [27, 0]
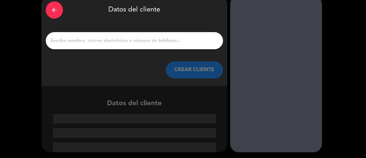
click at [153, 38] on input "1" at bounding box center [134, 41] width 169 height 8
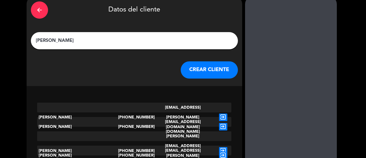
type input "[PERSON_NAME]"
click at [169, 60] on div "arrow_back Datos del cliente [PERSON_NAME] CLIENTE" at bounding box center [135, 41] width 216 height 90
click at [181, 65] on button "CREAR CLIENTE" at bounding box center [209, 69] width 57 height 17
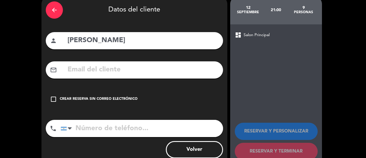
click at [149, 127] on input "tel" at bounding box center [142, 128] width 163 height 17
click at [90, 127] on input "3415630401" at bounding box center [142, 128] width 163 height 17
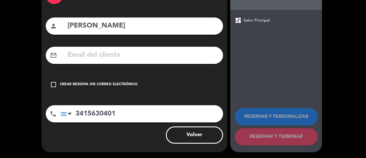
scroll to position [42, 0]
click at [87, 116] on input "3415630401" at bounding box center [142, 113] width 163 height 17
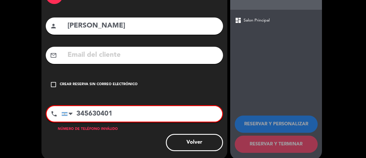
scroll to position [49, 0]
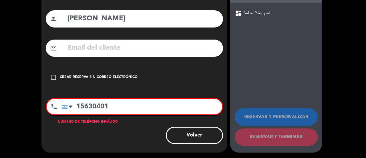
click at [118, 105] on input "15630401" at bounding box center [142, 106] width 161 height 15
type input "1"
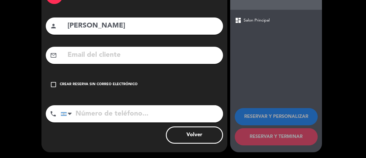
click at [105, 119] on input "tel" at bounding box center [142, 113] width 163 height 17
type input "3415630401"
click at [127, 82] on div "Crear reserva sin correo electrónico" at bounding box center [99, 85] width 78 height 6
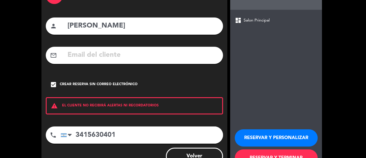
scroll to position [63, 0]
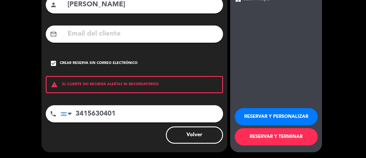
click at [264, 132] on button "RESERVAR Y TERMINAR" at bounding box center [276, 136] width 83 height 17
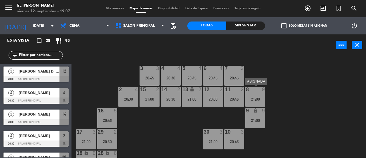
click at [255, 92] on div at bounding box center [255, 89] width 9 height 5
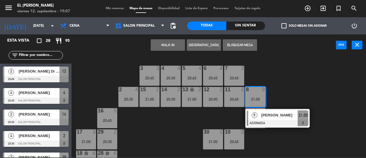
click at [285, 89] on div "3 3 20:45 4 4 20:30 5 4 20:45 6 4 20:45 7 3 20:45 2 4 20:30 15 2 21:00 14 2 20:…" at bounding box center [220, 107] width 291 height 102
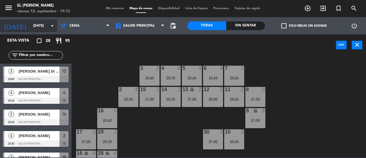
click at [30, 28] on input "[DATE]" at bounding box center [53, 26] width 46 height 10
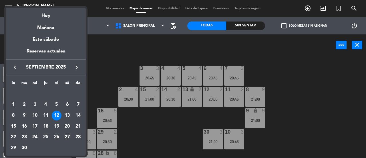
click at [68, 109] on td "6" at bounding box center [67, 104] width 11 height 11
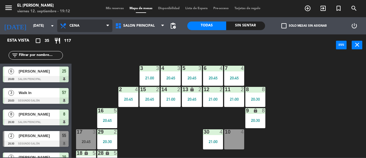
click at [80, 29] on span "Cena" at bounding box center [84, 25] width 55 height 13
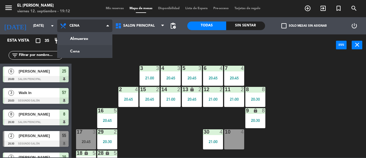
click at [89, 50] on ng-component "menu El Leon Bodegón [DATE] 12. septiembre - 19:12 Mis reservas Mapa de mesas D…" at bounding box center [183, 78] width 366 height 157
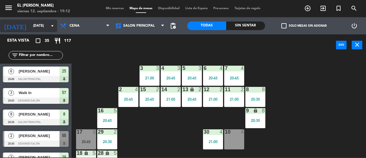
click at [37, 21] on div "[DATE] [DATE] arrow_drop_down" at bounding box center [28, 25] width 57 height 13
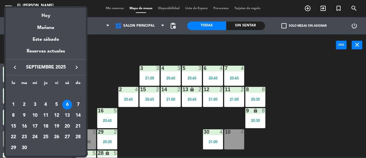
click at [66, 116] on div "13" at bounding box center [67, 115] width 10 height 10
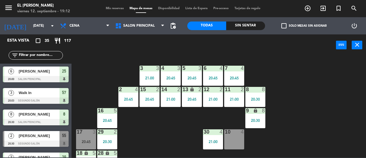
type input "[DATE]"
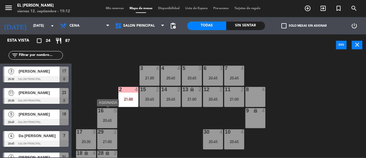
drag, startPoint x: 108, startPoint y: 111, endPoint x: 111, endPoint y: 111, distance: 3.1
click at [108, 111] on div at bounding box center [107, 110] width 9 height 5
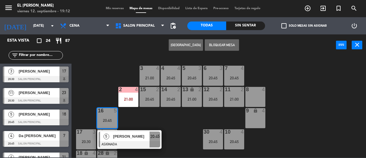
click at [151, 123] on div "3 4 21:00 4 4 20:45 5 3 20:45 6 3 20:45 7 4 20:45 2 4 21:00 15 2 20:45 14 2 20:…" at bounding box center [220, 107] width 291 height 102
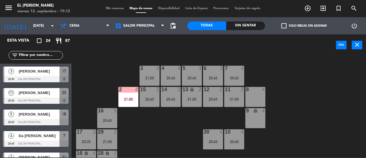
click at [111, 109] on div at bounding box center [107, 110] width 9 height 5
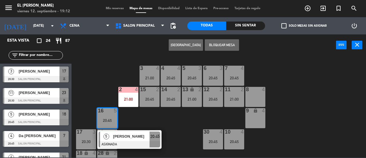
scroll to position [86, 0]
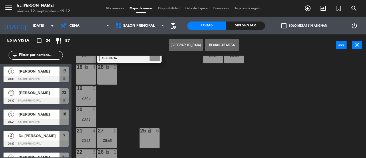
click at [132, 104] on div "3 4 21:00 4 4 20:45 5 3 20:45 6 3 20:45 7 4 20:45 2 4 21:00 15 2 20:45 14 2 20:…" at bounding box center [220, 107] width 291 height 102
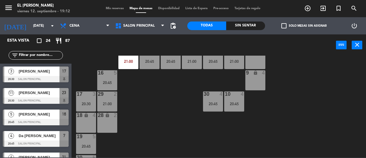
scroll to position [4, 0]
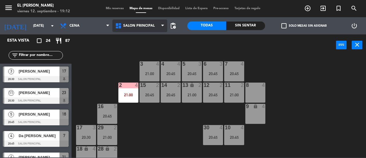
click at [157, 24] on span "Salon Principal" at bounding box center [139, 25] width 55 height 13
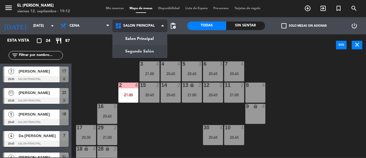
click at [151, 45] on ng-component "menu El Leon Bodegón [DATE] 12. septiembre - 19:12 Mis reservas Mapa de mesas D…" at bounding box center [183, 78] width 366 height 157
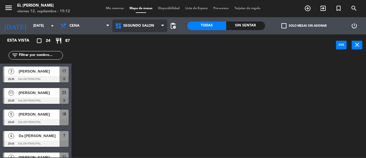
scroll to position [0, 0]
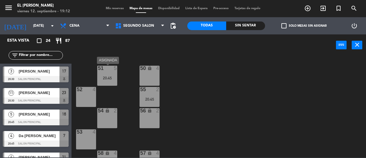
click at [114, 73] on div "51 5 20:45" at bounding box center [107, 76] width 20 height 20
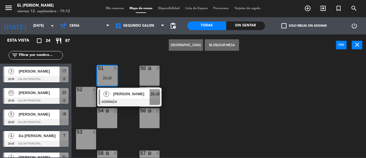
click at [216, 69] on div "50 lock 4 51 5 20:45 5 [PERSON_NAME] ASIGNADA 20:45 52 4 55 2 20:45 54 lock 2 5…" at bounding box center [220, 107] width 291 height 102
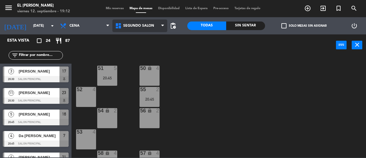
click at [148, 24] on span "Segundo Salón" at bounding box center [138, 26] width 31 height 4
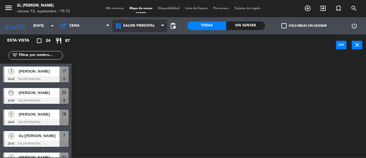
click at [149, 34] on div "Salon Principal Segundo Salón Salon Principal Salon Principal Segundo Salón" at bounding box center [139, 25] width 55 height 17
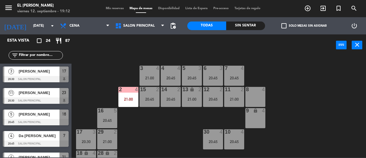
click at [260, 91] on div "4" at bounding box center [264, 89] width 9 height 5
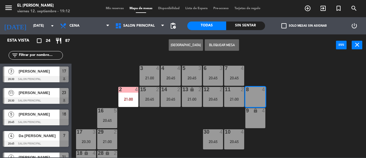
click at [191, 45] on button "[GEOGRAPHIC_DATA]" at bounding box center [186, 44] width 34 height 11
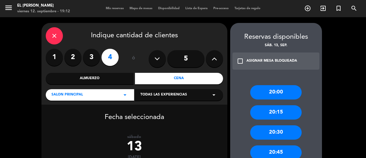
click at [187, 54] on input "5" at bounding box center [185, 58] width 37 height 17
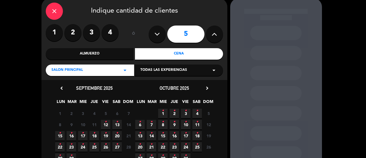
scroll to position [73, 0]
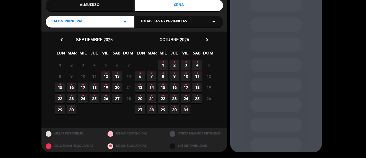
click at [116, 78] on icon "•" at bounding box center [117, 73] width 2 height 9
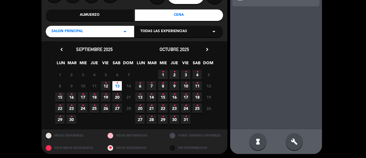
scroll to position [65, 0]
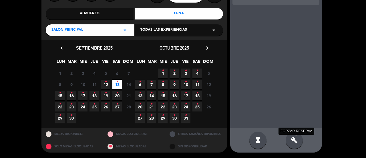
click at [289, 136] on div "build FORZAR RESERVA" at bounding box center [294, 139] width 17 height 17
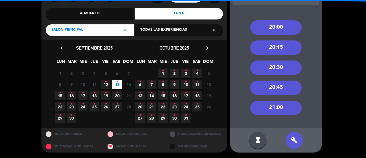
drag, startPoint x: 288, startPoint y: 109, endPoint x: 251, endPoint y: 96, distance: 39.5
click at [288, 109] on div "21:00" at bounding box center [276, 107] width 52 height 14
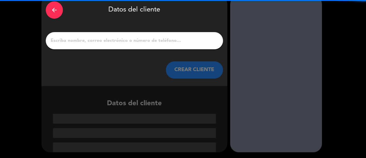
scroll to position [27, 0]
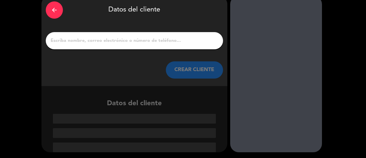
drag, startPoint x: 161, startPoint y: 24, endPoint x: 163, endPoint y: 40, distance: 15.6
click at [161, 27] on div "arrow_back Datos del cliente CREAR CLIENTE" at bounding box center [135, 41] width 186 height 90
click at [164, 40] on input "1" at bounding box center [134, 41] width 169 height 8
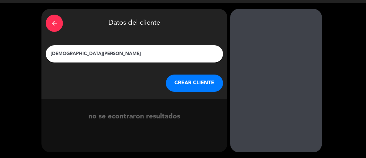
type input "[DEMOGRAPHIC_DATA][PERSON_NAME]"
click at [183, 100] on div "no se econtraron resultados" at bounding box center [135, 110] width 186 height 23
click at [191, 75] on button "CREAR CLIENTE" at bounding box center [194, 82] width 57 height 17
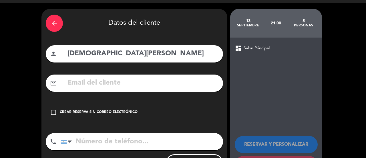
click at [115, 112] on div "Crear reserva sin correo electrónico" at bounding box center [99, 112] width 78 height 6
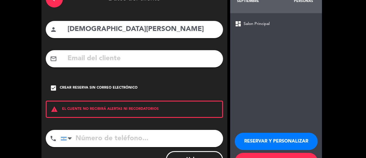
scroll to position [63, 0]
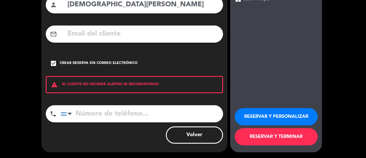
click at [117, 113] on input "tel" at bounding box center [142, 113] width 163 height 17
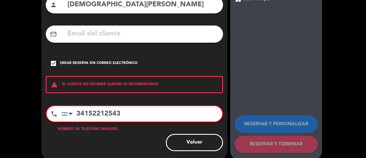
click at [99, 112] on input "34152212543" at bounding box center [142, 113] width 161 height 15
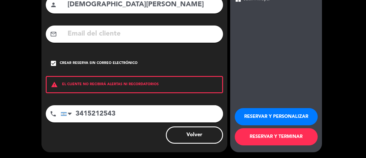
type input "3415212543"
click at [305, 141] on button "RESERVAR Y TERMINAR" at bounding box center [276, 136] width 83 height 17
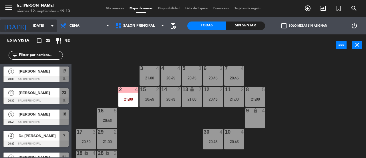
click at [50, 25] on icon "arrow_drop_down" at bounding box center [52, 25] width 7 height 7
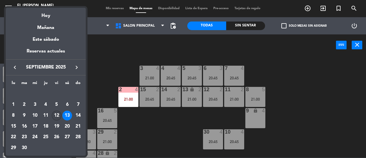
click at [60, 116] on div "12" at bounding box center [57, 115] width 10 height 10
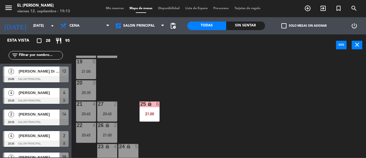
scroll to position [119, 0]
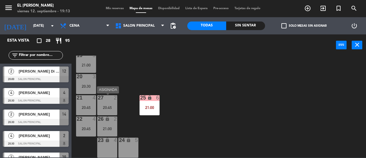
click at [115, 109] on div "20:45" at bounding box center [107, 107] width 20 height 4
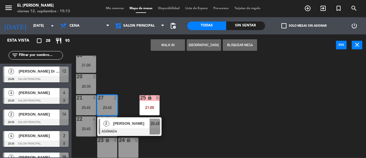
click at [153, 76] on div "3 3 20:45 4 4 20:30 5 4 20:45 6 4 20:45 7 3 20:45 2 4 20:30 15 2 21:00 14 2 20:…" at bounding box center [220, 107] width 291 height 102
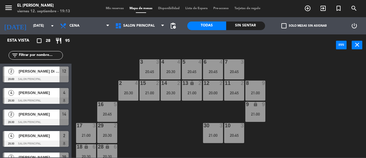
scroll to position [0, 0]
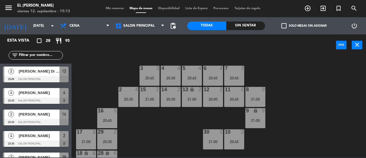
click at [252, 96] on div "8 9 21:00" at bounding box center [256, 97] width 20 height 20
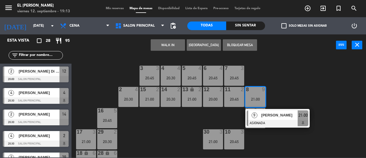
click at [299, 84] on div "3 3 20:45 4 4 20:30 5 4 20:45 6 4 20:45 7 3 20:45 2 4 20:30 15 2 21:00 14 2 20:…" at bounding box center [220, 107] width 291 height 102
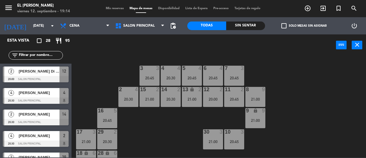
click at [165, 138] on div "3 3 20:45 4 4 20:30 5 4 20:45 6 4 20:45 7 3 20:45 2 4 20:30 15 2 21:00 14 2 20:…" at bounding box center [220, 107] width 291 height 102
click at [170, 138] on div "3 3 20:45 4 4 20:30 5 4 20:45 6 4 20:45 7 3 20:45 2 4 20:30 15 2 21:00 14 2 20:…" at bounding box center [220, 107] width 291 height 102
click at [44, 26] on input "[DATE]" at bounding box center [53, 26] width 46 height 10
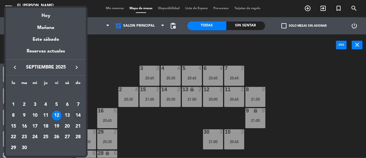
click at [77, 115] on div "14" at bounding box center [78, 115] width 10 height 10
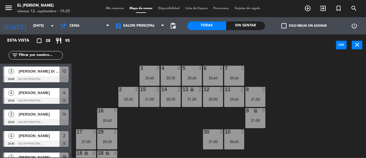
type input "[DATE]"
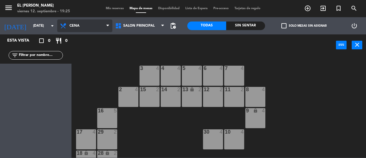
click at [96, 21] on span "Cena" at bounding box center [84, 25] width 55 height 13
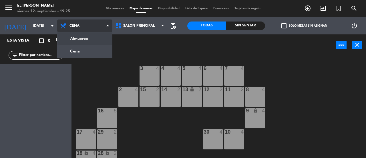
click at [96, 42] on ng-component "menu El Leon Bodegón [DATE] 12. septiembre - 19:25 Mis reservas Mapa de mesas D…" at bounding box center [183, 78] width 366 height 157
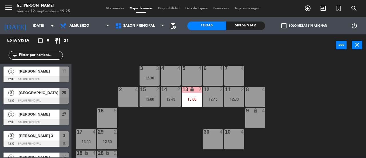
click at [169, 74] on div "4 4" at bounding box center [171, 76] width 20 height 20
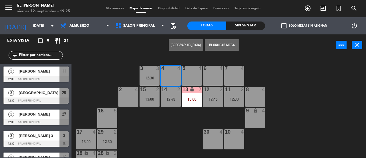
click at [182, 47] on button "[GEOGRAPHIC_DATA]" at bounding box center [186, 44] width 34 height 11
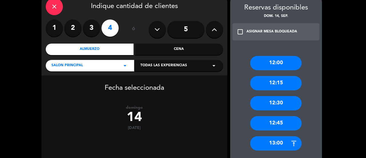
scroll to position [75, 0]
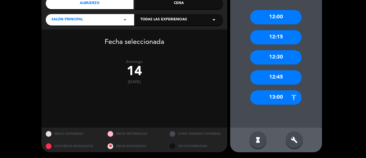
click at [275, 107] on div "12:00 12:15 12:30 12:45 13:00" at bounding box center [276, 63] width 92 height 129
click at [275, 105] on div "12:00 12:15 12:30 12:45 13:00" at bounding box center [276, 63] width 92 height 129
click at [274, 102] on div "13:00" at bounding box center [276, 97] width 52 height 14
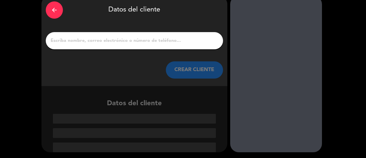
click at [207, 44] on input "1" at bounding box center [134, 41] width 169 height 8
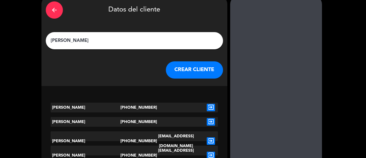
type input "[PERSON_NAME]"
click at [202, 61] on button "CREAR CLIENTE" at bounding box center [194, 69] width 57 height 17
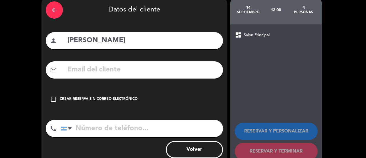
click at [143, 97] on div "check_box_outline_blank Crear reserva sin correo electrónico" at bounding box center [134, 98] width 177 height 17
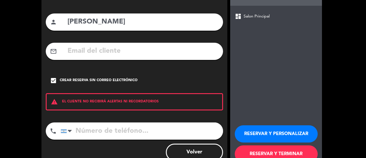
scroll to position [63, 0]
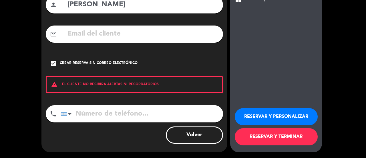
click at [144, 106] on input "tel" at bounding box center [142, 113] width 163 height 17
type input "3413826365"
click at [279, 133] on button "RESERVAR Y TERMINAR" at bounding box center [276, 136] width 83 height 17
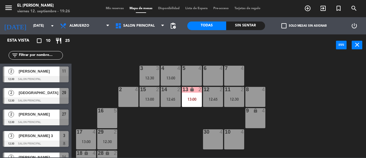
click at [124, 94] on div "2 4" at bounding box center [129, 97] width 20 height 20
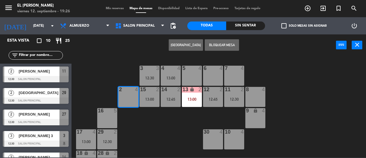
click at [106, 64] on div "3 3 12:30 4 4 13:00 5 4 6 4 7 4 2 4 15 2 13:00 14 2 12:45 13 lock 2 13:00 12 2 …" at bounding box center [220, 107] width 291 height 102
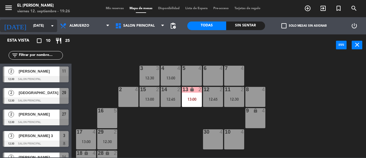
click at [48, 28] on input "[DATE]" at bounding box center [53, 26] width 46 height 10
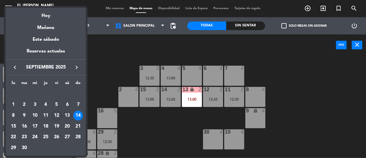
click at [66, 113] on div "13" at bounding box center [67, 115] width 10 height 10
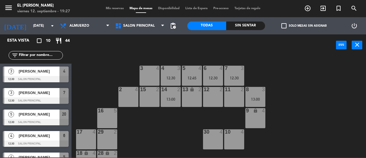
click at [182, 123] on div "3 4 4 3 12:30 5 4 12:45 6 4 12:30 7 3 12:30 2 4 15 2 14 2 13:00 13 lock 2 12 2 …" at bounding box center [220, 107] width 291 height 102
click at [180, 130] on div "3 4 4 3 12:30 5 4 12:45 6 4 12:30 7 3 12:30 2 4 15 2 14 2 13:00 13 lock 2 12 2 …" at bounding box center [220, 107] width 291 height 102
click at [34, 27] on input "[DATE]" at bounding box center [53, 26] width 46 height 10
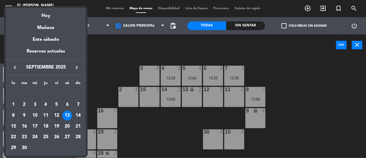
click at [53, 114] on div "12" at bounding box center [57, 115] width 10 height 10
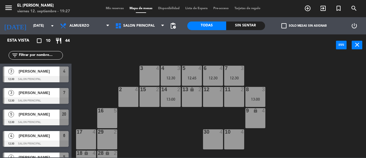
type input "[DATE]"
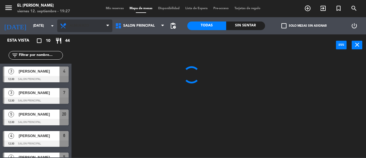
click at [86, 32] on span "Almuerzo" at bounding box center [84, 25] width 55 height 13
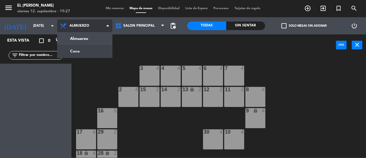
click at [88, 50] on ng-component "menu El Leon Bodegón [DATE] 12. septiembre - 19:27 Mis reservas Mapa de mesas D…" at bounding box center [183, 78] width 366 height 157
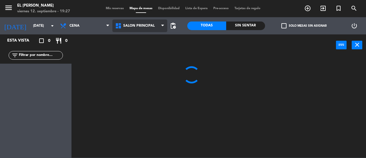
click at [137, 24] on span "Salon Principal" at bounding box center [138, 26] width 31 height 4
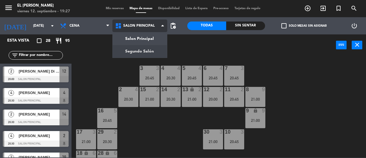
click at [140, 47] on ng-component "menu El Leon Bodegón [DATE] 12. septiembre - 19:27 Mis reservas Mapa de mesas D…" at bounding box center [183, 78] width 366 height 157
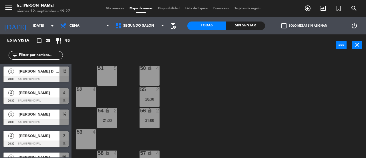
click at [110, 81] on div "51 5" at bounding box center [107, 76] width 20 height 20
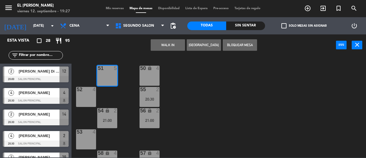
click at [197, 42] on button "[GEOGRAPHIC_DATA]" at bounding box center [204, 44] width 34 height 11
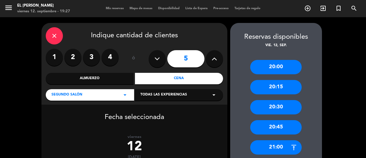
click at [76, 60] on label "2" at bounding box center [72, 57] width 17 height 17
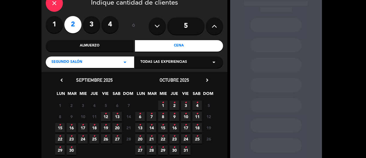
scroll to position [73, 0]
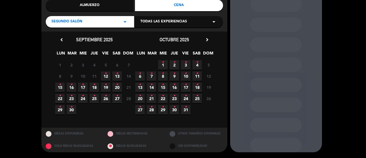
click at [107, 74] on span "12 •" at bounding box center [105, 75] width 9 height 9
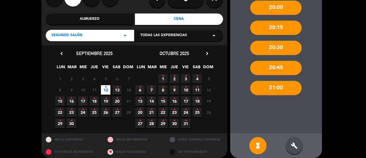
scroll to position [65, 0]
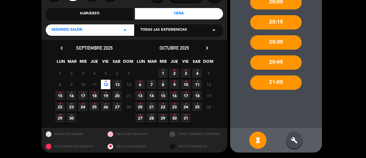
click at [305, 145] on div "hourglass_full build" at bounding box center [276, 140] width 92 height 25
click at [295, 136] on div "build" at bounding box center [294, 139] width 17 height 17
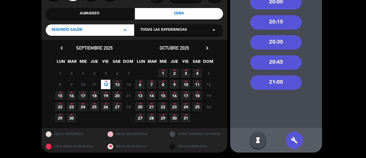
click at [281, 85] on div "21:00" at bounding box center [276, 82] width 52 height 14
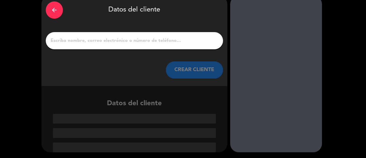
click at [180, 39] on input "1" at bounding box center [134, 41] width 169 height 8
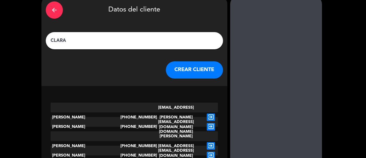
type input "CLARA"
click at [184, 68] on button "CREAR CLIENTE" at bounding box center [194, 69] width 57 height 17
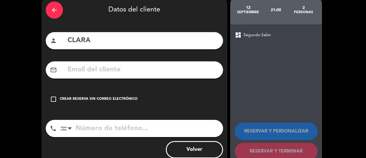
click at [138, 97] on div "check_box_outline_blank Crear reserva sin correo electrónico" at bounding box center [134, 98] width 177 height 17
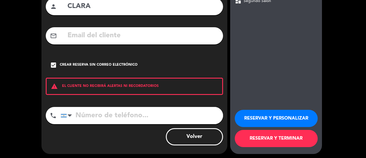
scroll to position [63, 0]
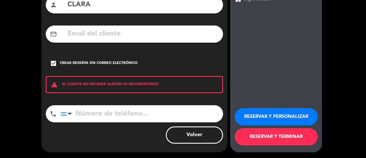
click at [258, 142] on button "RESERVAR Y TERMINAR" at bounding box center [276, 136] width 83 height 17
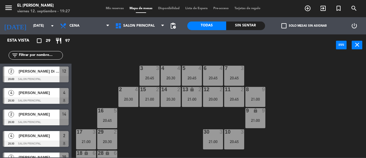
click at [135, 33] on div "Salon Principal Segundo Salón Salon Principal Salon Principal Segundo Salón" at bounding box center [139, 25] width 55 height 17
click at [138, 27] on span "Salon Principal" at bounding box center [138, 26] width 31 height 4
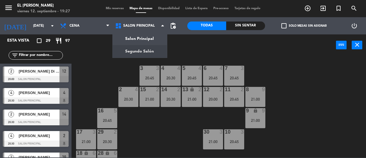
click at [135, 47] on ng-component "menu El Leon Bodegón [DATE] 12. septiembre - 19:27 Mis reservas Mapa de mesas D…" at bounding box center [183, 78] width 366 height 157
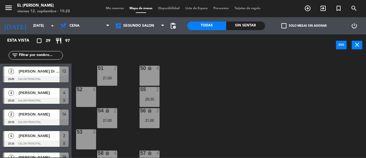
click at [90, 97] on div "52 4" at bounding box center [86, 97] width 20 height 20
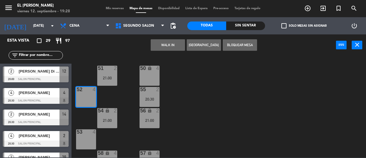
click at [207, 45] on button "[GEOGRAPHIC_DATA]" at bounding box center [204, 44] width 34 height 11
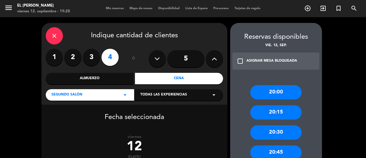
click at [74, 54] on label "2" at bounding box center [72, 57] width 17 height 17
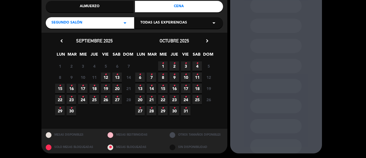
scroll to position [73, 0]
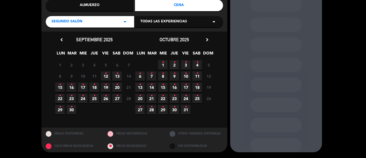
click at [104, 76] on span "12 •" at bounding box center [105, 75] width 9 height 9
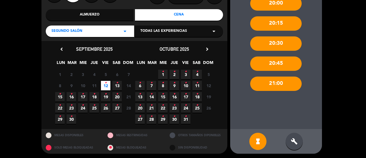
scroll to position [65, 0]
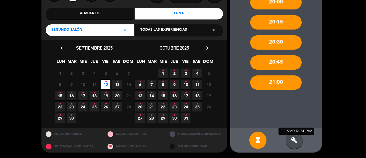
click at [295, 138] on icon "build" at bounding box center [294, 140] width 7 height 7
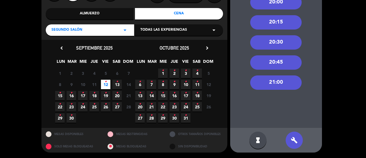
click at [280, 88] on div "21:00" at bounding box center [276, 82] width 52 height 14
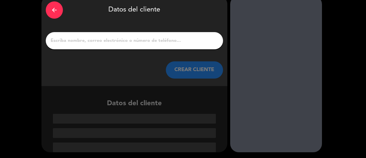
click at [187, 43] on input "1" at bounding box center [134, 41] width 169 height 8
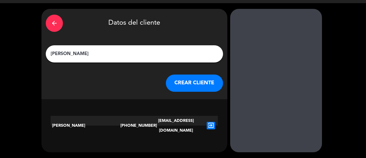
type input "[PERSON_NAME]"
click at [207, 122] on icon "exit_to_app" at bounding box center [211, 125] width 8 height 7
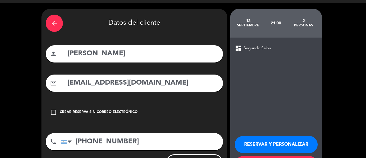
scroll to position [42, 0]
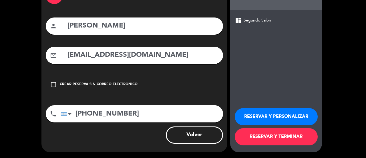
click at [264, 136] on button "RESERVAR Y TERMINAR" at bounding box center [276, 136] width 83 height 17
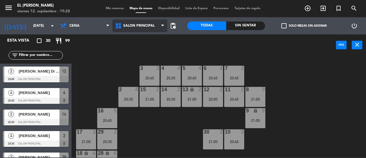
click at [149, 27] on span "Salon Principal" at bounding box center [138, 26] width 31 height 4
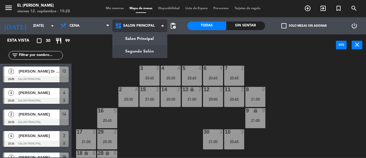
click at [153, 45] on ng-component "menu El Leon Bodegón [DATE] 12. septiembre - 19:28 Mis reservas Mapa de mesas D…" at bounding box center [183, 78] width 366 height 157
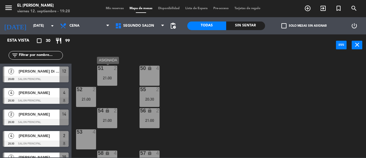
click at [111, 69] on div at bounding box center [107, 68] width 9 height 5
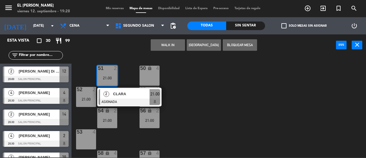
click at [178, 79] on div "50 lock 4 51 2 21:00 2 [PERSON_NAME] 21:00 52 2 21:00 55 2 20:30 54 lock 2 21:0…" at bounding box center [220, 107] width 291 height 102
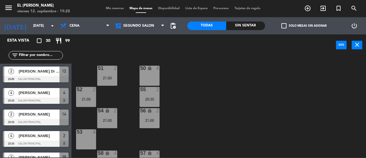
click at [75, 96] on main "50 lock 4 51 2 21:00 52 2 21:00 55 2 20:30 54 lock 2 21:00 56 lock 2 21:00 53 4…" at bounding box center [219, 105] width 295 height 106
click at [87, 93] on div "52 2 21:00" at bounding box center [86, 97] width 20 height 20
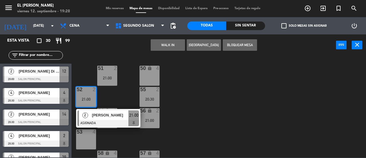
click at [191, 96] on div "50 lock 4 51 2 21:00 52 2 21:00 2 [PERSON_NAME] ASIGNADA 21:00 55 2 20:30 54 lo…" at bounding box center [220, 107] width 291 height 102
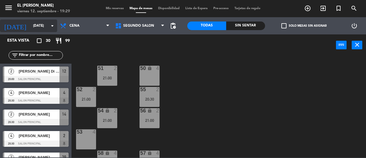
click at [44, 23] on input "[DATE]" at bounding box center [53, 26] width 46 height 10
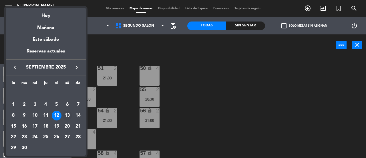
click at [70, 111] on td "13" at bounding box center [67, 115] width 11 height 11
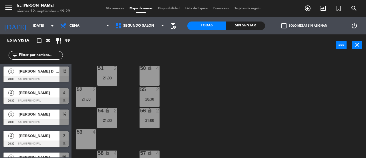
type input "[DATE]"
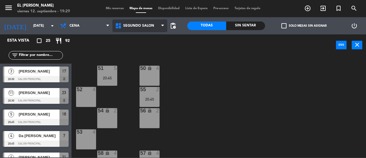
click at [138, 23] on span "Segundo Salón" at bounding box center [139, 25] width 55 height 13
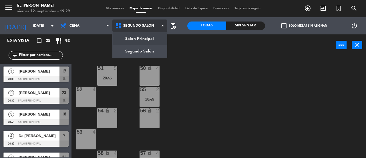
click at [142, 37] on ng-component "menu El Leon Bodegón [DATE] 12. septiembre - 19:29 Mis reservas Mapa de mesas D…" at bounding box center [183, 78] width 366 height 157
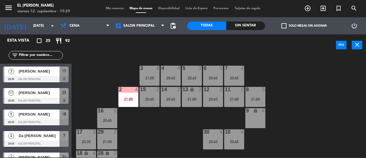
click at [250, 116] on div "9 lock 4" at bounding box center [256, 118] width 20 height 20
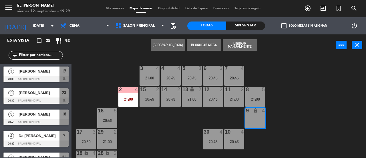
click at [173, 46] on button "[GEOGRAPHIC_DATA]" at bounding box center [168, 44] width 34 height 11
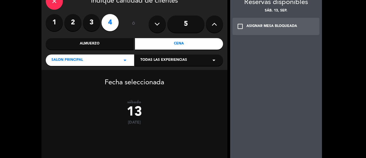
scroll to position [75, 0]
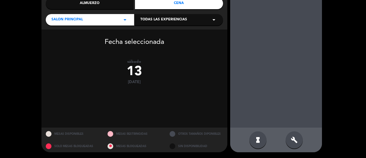
click at [299, 139] on div "build" at bounding box center [294, 139] width 17 height 17
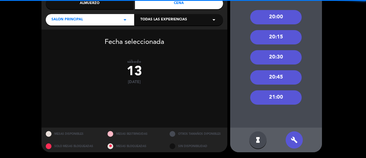
click at [279, 98] on div "21:00" at bounding box center [276, 97] width 52 height 14
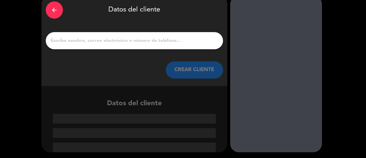
click at [181, 46] on div at bounding box center [134, 40] width 177 height 17
click at [181, 43] on input "1" at bounding box center [134, 41] width 169 height 8
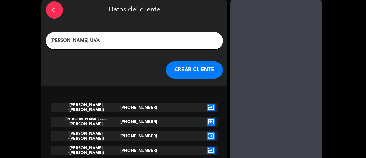
type input "[PERSON_NAME] UVA"
click at [197, 75] on button "CREAR CLIENTE" at bounding box center [194, 69] width 57 height 17
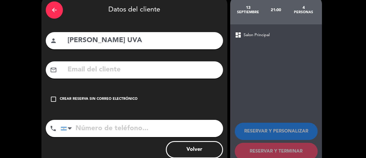
click at [136, 100] on div "check_box_outline_blank Crear reserva sin correo electrónico" at bounding box center [134, 98] width 177 height 17
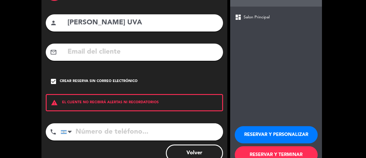
scroll to position [63, 0]
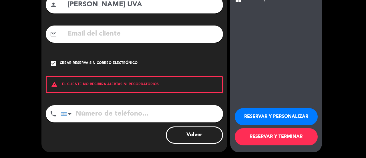
click at [265, 131] on button "RESERVAR Y TERMINAR" at bounding box center [276, 136] width 83 height 17
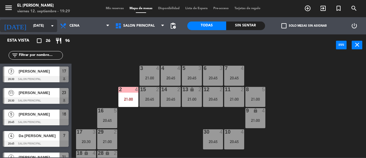
click at [54, 24] on icon "arrow_drop_down" at bounding box center [52, 25] width 7 height 7
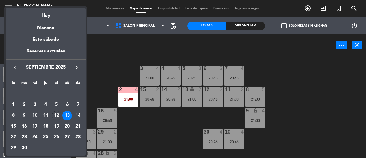
click at [104, 36] on div at bounding box center [183, 79] width 366 height 158
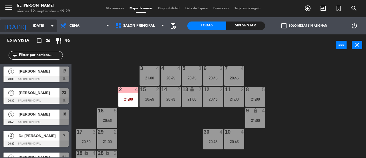
click at [44, 23] on input "[DATE]" at bounding box center [53, 26] width 46 height 10
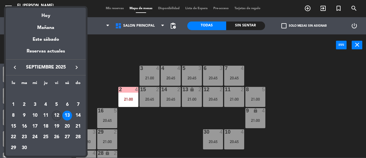
click at [58, 115] on div "12" at bounding box center [57, 115] width 10 height 10
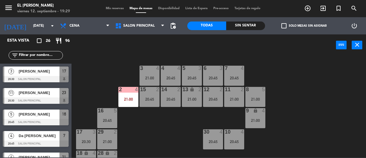
type input "[DATE]"
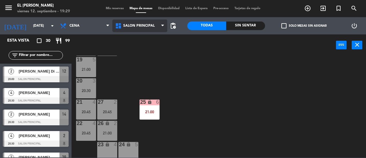
click at [155, 27] on span "Salon Principal" at bounding box center [139, 25] width 55 height 13
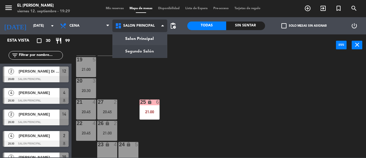
click at [159, 46] on ng-component "menu El Leon Bodegón [DATE] 12. septiembre - 19:29 Mis reservas Mapa de mesas D…" at bounding box center [183, 78] width 366 height 157
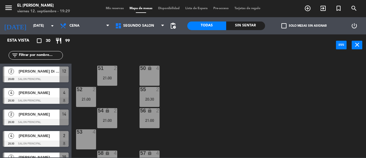
click at [88, 131] on div at bounding box center [86, 131] width 9 height 5
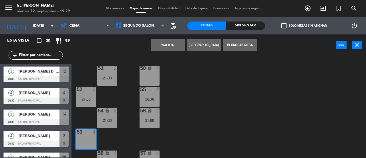
scroll to position [13, 0]
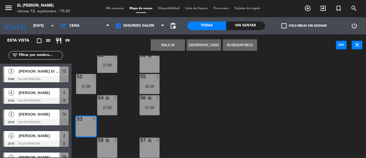
click at [204, 99] on div "50 lock 4 51 2 21:00 52 2 21:00 55 2 20:30 54 lock 2 21:00 56 lock 2 21:00 53 4…" at bounding box center [220, 107] width 291 height 102
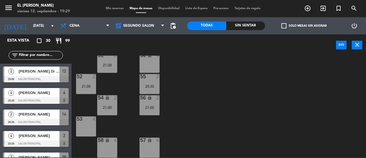
click at [113, 145] on div "58 lock 4" at bounding box center [107, 147] width 20 height 20
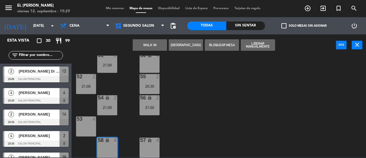
click at [194, 46] on button "[GEOGRAPHIC_DATA]" at bounding box center [186, 44] width 34 height 11
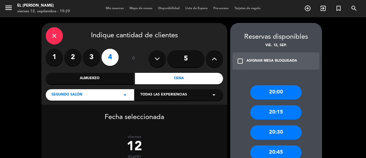
click at [75, 58] on label "2" at bounding box center [72, 57] width 17 height 17
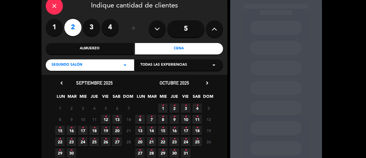
scroll to position [73, 0]
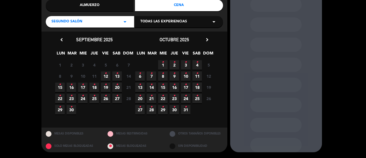
click at [104, 74] on span "12 •" at bounding box center [105, 75] width 9 height 9
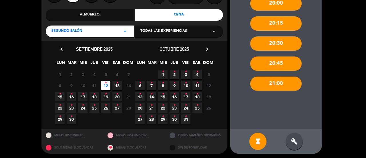
scroll to position [65, 0]
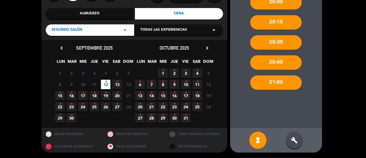
click at [288, 129] on div "hourglass_full build" at bounding box center [276, 140] width 92 height 25
click at [294, 137] on icon "build" at bounding box center [294, 140] width 7 height 7
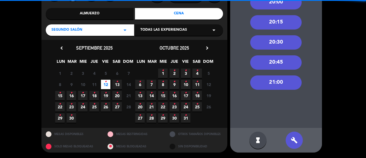
click at [283, 64] on div "20:45" at bounding box center [276, 62] width 52 height 14
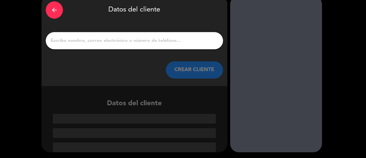
click at [171, 42] on input "1" at bounding box center [134, 41] width 169 height 8
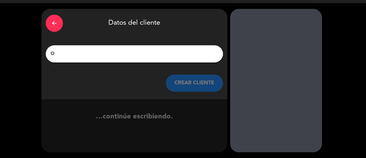
scroll to position [14, 0]
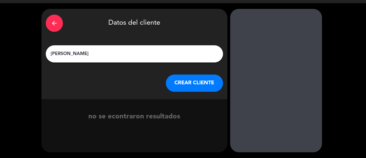
type input "[PERSON_NAME]"
click at [195, 88] on button "CREAR CLIENTE" at bounding box center [194, 82] width 57 height 17
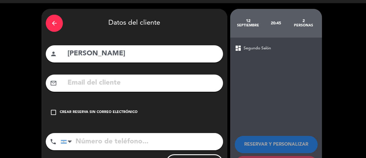
click at [139, 106] on div "check_box_outline_blank Crear reserva sin correo electrónico" at bounding box center [134, 112] width 177 height 17
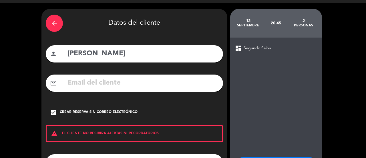
scroll to position [63, 0]
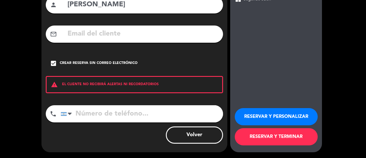
click at [145, 113] on input "tel" at bounding box center [142, 113] width 163 height 17
type input "336154335609"
click at [288, 133] on button "RESERVAR Y TERMINAR" at bounding box center [276, 136] width 83 height 17
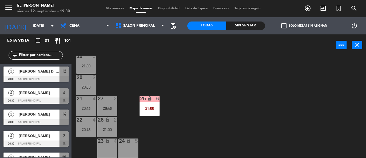
scroll to position [119, 0]
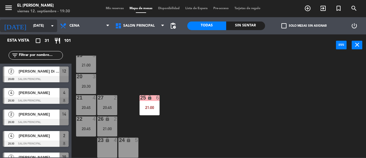
click at [51, 27] on icon "arrow_drop_down" at bounding box center [52, 25] width 7 height 7
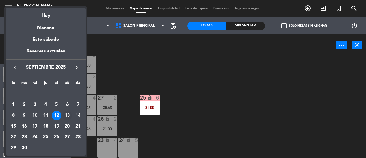
click at [68, 114] on div "13" at bounding box center [67, 115] width 10 height 10
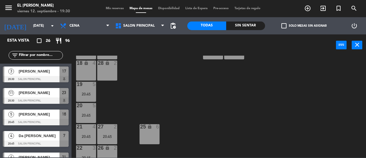
scroll to position [0, 0]
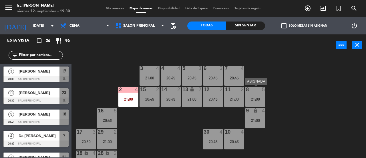
click at [252, 97] on div "21:00" at bounding box center [256, 99] width 20 height 4
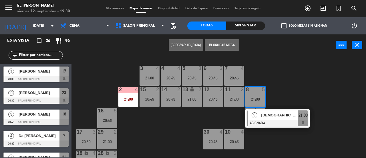
click at [189, 125] on div "3 4 21:00 4 4 20:45 5 3 20:45 6 3 20:45 7 4 20:45 2 4 21:00 15 2 20:45 14 2 20:…" at bounding box center [220, 107] width 291 height 102
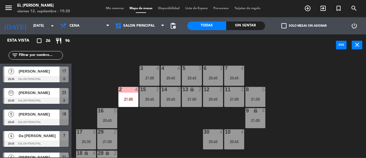
click at [177, 126] on div "3 4 21:00 4 4 20:45 5 3 20:45 6 3 20:45 7 4 20:45 2 4 21:00 15 2 20:45 14 2 20:…" at bounding box center [220, 107] width 291 height 102
click at [49, 25] on icon "arrow_drop_down" at bounding box center [52, 25] width 7 height 7
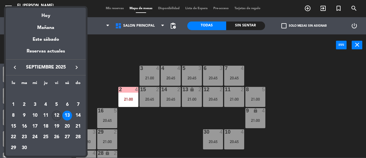
click at [59, 117] on div "12" at bounding box center [57, 115] width 10 height 10
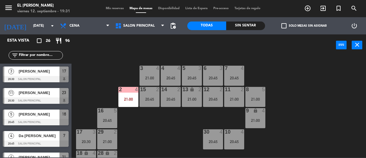
type input "[DATE]"
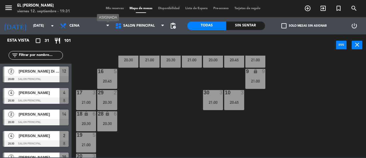
scroll to position [119, 0]
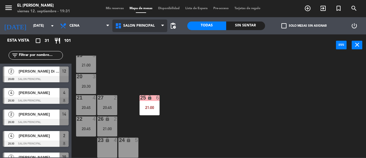
click at [144, 20] on span "Salon Principal" at bounding box center [139, 25] width 55 height 13
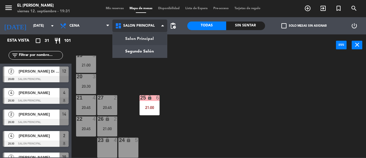
click at [154, 42] on ng-component "menu El Leon Bodegón [DATE] 12. septiembre - 19:31 Mis reservas Mapa de mesas D…" at bounding box center [183, 78] width 366 height 157
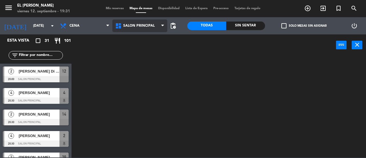
click at [145, 28] on span "Salon Principal" at bounding box center [139, 25] width 55 height 13
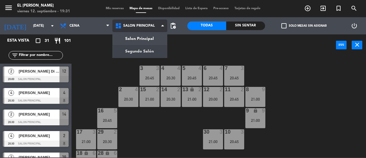
click at [149, 50] on ng-component "menu El Leon Bodegón [DATE] 12. septiembre - 19:31 Mis reservas Mapa de mesas D…" at bounding box center [183, 78] width 366 height 157
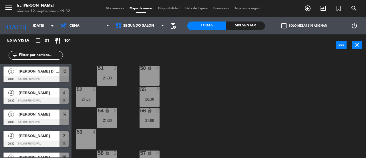
click at [151, 76] on div "50 lock 4" at bounding box center [150, 76] width 20 height 20
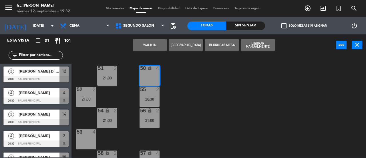
click at [184, 46] on button "[GEOGRAPHIC_DATA]" at bounding box center [186, 44] width 34 height 11
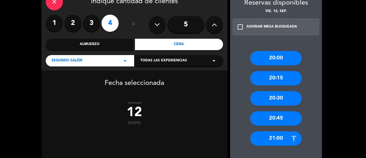
scroll to position [75, 0]
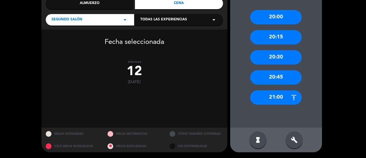
click at [273, 100] on div "21:00" at bounding box center [276, 97] width 52 height 14
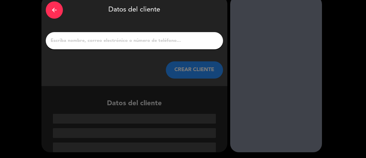
scroll to position [27, 0]
click at [185, 42] on input "1" at bounding box center [134, 41] width 169 height 8
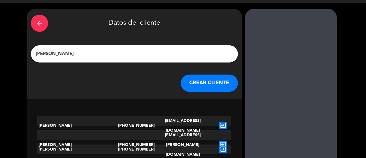
scroll to position [14, 0]
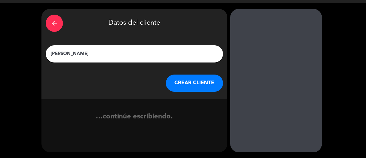
type input "[PERSON_NAME]"
click at [192, 78] on button "CREAR CLIENTE" at bounding box center [194, 82] width 57 height 17
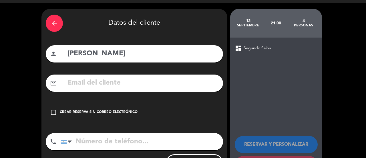
click at [138, 108] on div "check_box_outline_blank Crear reserva sin correo electrónico" at bounding box center [134, 112] width 177 height 17
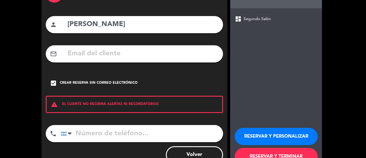
scroll to position [63, 0]
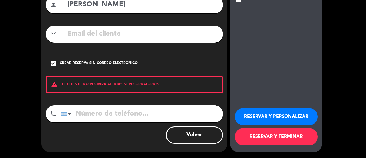
click at [271, 141] on button "RESERVAR Y TERMINAR" at bounding box center [276, 136] width 83 height 17
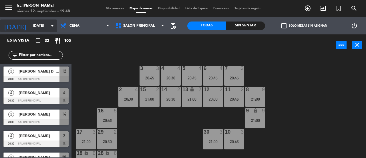
click at [48, 24] on input "[DATE]" at bounding box center [53, 26] width 46 height 10
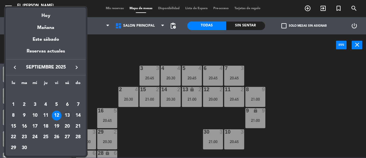
click at [68, 116] on div "13" at bounding box center [67, 115] width 10 height 10
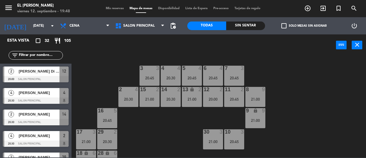
type input "[DATE]"
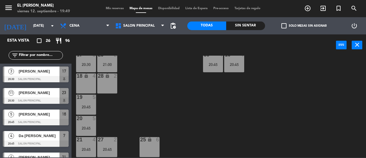
scroll to position [119, 0]
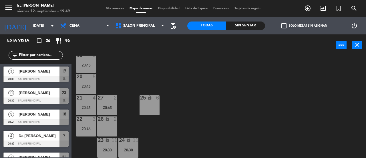
click at [150, 104] on div "25 lock 6" at bounding box center [150, 105] width 20 height 20
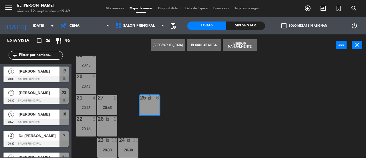
click at [177, 46] on button "[GEOGRAPHIC_DATA]" at bounding box center [168, 44] width 34 height 11
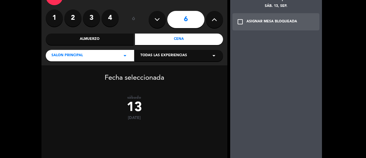
scroll to position [75, 0]
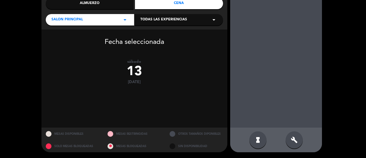
click at [296, 145] on div "build" at bounding box center [294, 139] width 17 height 17
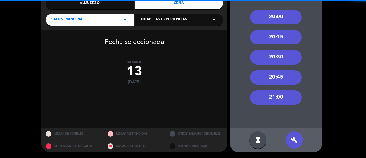
click at [288, 102] on div "21:00" at bounding box center [276, 97] width 52 height 14
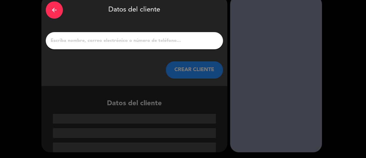
click at [175, 38] on input "1" at bounding box center [134, 41] width 169 height 8
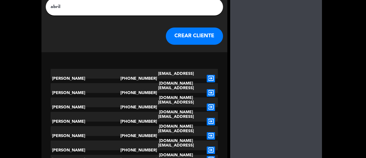
scroll to position [131, 0]
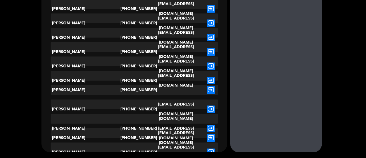
type input "abril"
click at [210, 77] on icon "exit_to_app" at bounding box center [211, 80] width 8 height 7
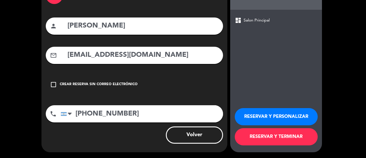
click at [271, 134] on button "RESERVAR Y TERMINAR" at bounding box center [276, 136] width 83 height 17
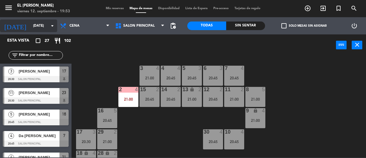
click at [44, 30] on input "[DATE]" at bounding box center [53, 26] width 46 height 10
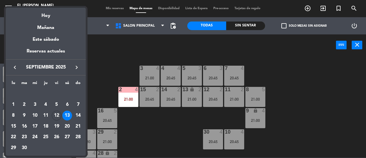
click at [95, 27] on div at bounding box center [183, 79] width 366 height 158
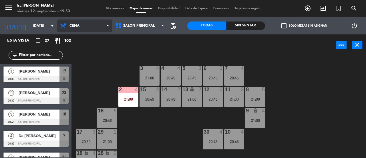
click at [99, 26] on span "Cena" at bounding box center [84, 25] width 55 height 13
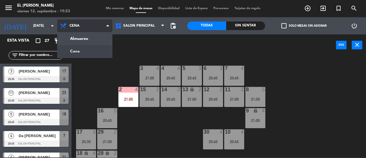
click at [90, 51] on ng-component "menu El Leon Bodegón [DATE] 12. septiembre - 19:53 Mis reservas Mapa de mesas D…" at bounding box center [183, 78] width 366 height 157
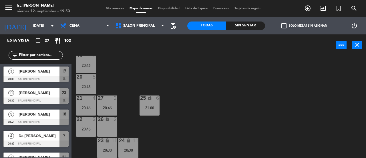
scroll to position [119, 0]
click at [108, 122] on div "26 lock 2" at bounding box center [107, 126] width 20 height 20
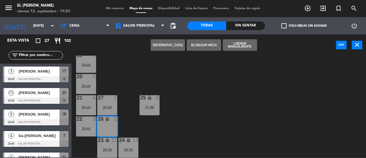
click at [171, 47] on button "[GEOGRAPHIC_DATA]" at bounding box center [168, 44] width 34 height 11
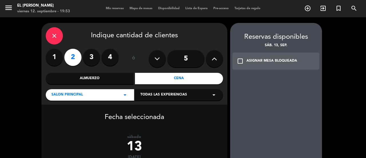
click at [54, 32] on div "close" at bounding box center [54, 35] width 17 height 17
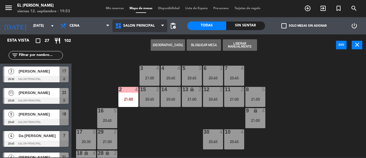
click at [149, 27] on span "Salon Principal" at bounding box center [138, 26] width 31 height 4
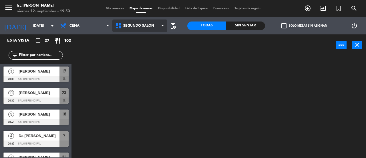
click at [146, 50] on ng-component "menu El Leon Bodegón [DATE] 12. septiembre - 19:53 Mis reservas Mapa de mesas D…" at bounding box center [183, 78] width 366 height 157
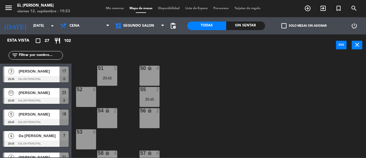
click at [113, 119] on div "54 lock 2" at bounding box center [107, 118] width 20 height 20
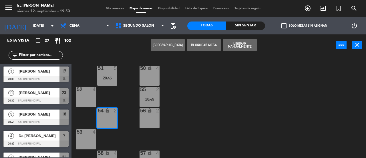
click at [178, 47] on button "[GEOGRAPHIC_DATA]" at bounding box center [168, 44] width 34 height 11
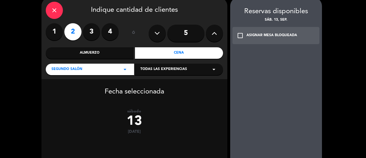
scroll to position [75, 0]
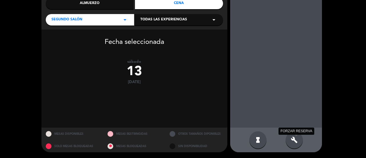
click at [296, 141] on icon "build" at bounding box center [294, 139] width 7 height 7
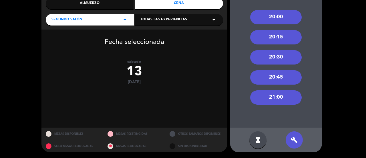
click at [267, 77] on div "20:45" at bounding box center [276, 77] width 52 height 14
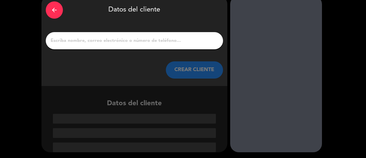
click at [172, 39] on input "1" at bounding box center [134, 41] width 169 height 8
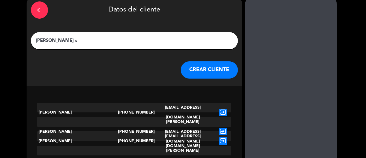
scroll to position [14, 0]
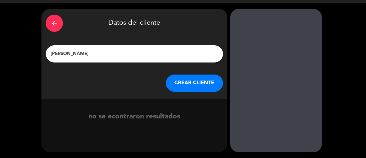
type input "[PERSON_NAME]"
click at [183, 78] on button "CREAR CLIENTE" at bounding box center [194, 82] width 57 height 17
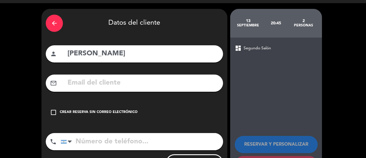
click at [125, 131] on div "arrow_back Datos del cliente person [PERSON_NAME] mail_outline check_box_outlin…" at bounding box center [135, 94] width 186 height 171
click at [124, 137] on input "tel" at bounding box center [142, 141] width 163 height 17
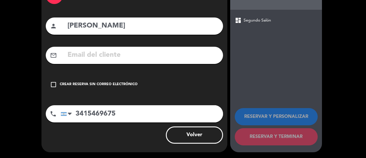
type input "3415469675"
click at [132, 85] on div "Crear reserva sin correo electrónico" at bounding box center [99, 85] width 78 height 6
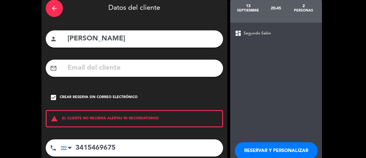
scroll to position [63, 0]
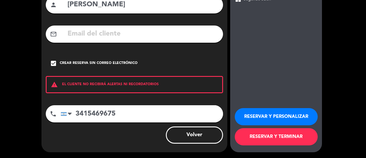
click at [273, 136] on button "RESERVAR Y TERMINAR" at bounding box center [276, 136] width 83 height 17
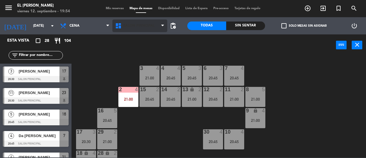
click at [152, 30] on span "Salon Principal" at bounding box center [139, 25] width 55 height 13
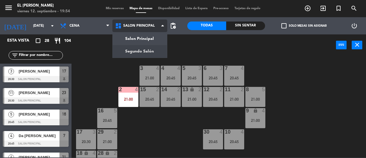
click at [150, 46] on ng-component "menu El Leon Bodegón [DATE] 12. septiembre - 19:54 Mis reservas Mapa de mesas D…" at bounding box center [183, 78] width 366 height 157
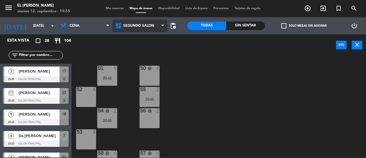
click at [140, 28] on span "Segundo Salón" at bounding box center [139, 25] width 55 height 13
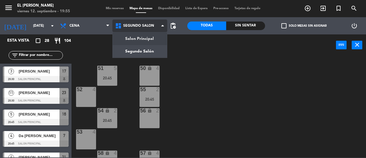
click at [142, 34] on div "Salon Principal Segundo Salón Segundo Salón Salon Principal Segundo Salón" at bounding box center [139, 25] width 55 height 17
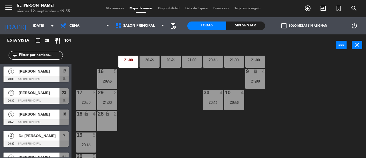
scroll to position [33, 0]
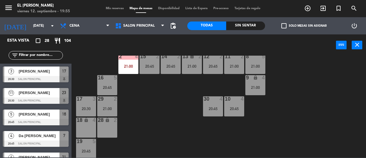
click at [92, 133] on div "18 lock 4" at bounding box center [86, 127] width 20 height 20
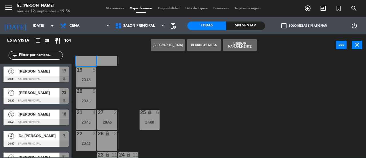
scroll to position [119, 0]
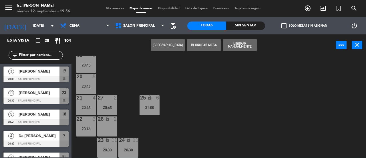
click at [232, 119] on div "3 4 21:00 4 4 20:45 5 3 20:45 6 3 20:45 7 4 20:45 2 4 21:00 15 2 20:45 14 2 20:…" at bounding box center [220, 107] width 291 height 102
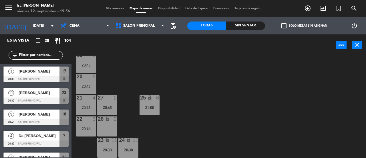
click at [111, 125] on div "26 lock 2" at bounding box center [107, 126] width 20 height 20
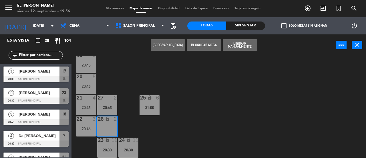
click at [214, 95] on div "3 4 21:00 4 4 20:45 5 3 20:45 6 3 20:45 7 4 20:45 2 4 21:00 15 2 20:45 14 2 20:…" at bounding box center [220, 107] width 291 height 102
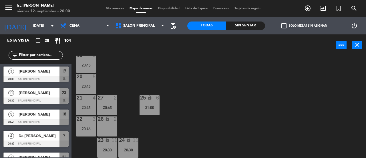
click at [130, 79] on div "3 4 21:00 4 4 20:45 5 3 20:45 6 3 20:45 7 4 20:45 2 4 21:00 15 2 20:45 14 2 20:…" at bounding box center [220, 107] width 291 height 102
click at [159, 116] on div "3 4 21:00 4 4 20:45 5 3 20:45 6 3 20:45 7 4 20:45 2 4 21:00 15 2 20:45 14 2 20:…" at bounding box center [220, 107] width 291 height 102
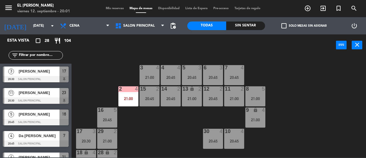
scroll to position [0, 0]
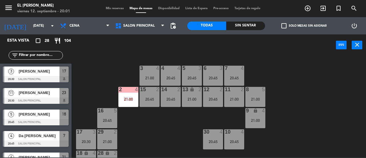
click at [147, 40] on div "power_input close" at bounding box center [204, 45] width 265 height 22
click at [150, 31] on span "Salon Principal" at bounding box center [139, 25] width 55 height 13
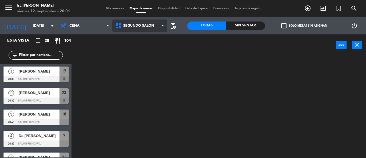
click at [148, 49] on ng-component "menu El Leon Bodegón [DATE] 12. septiembre - 20:01 Mis reservas Mapa de mesas D…" at bounding box center [183, 78] width 366 height 157
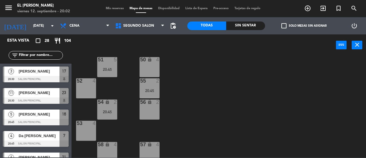
scroll to position [13, 0]
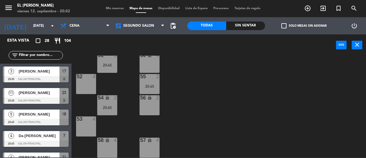
click at [145, 135] on div "50 lock 4 51 5 20:45 52 4 55 2 20:45 54 lock 2 20:45 56 lock 2 53 4 58 lock 4 5…" at bounding box center [220, 107] width 291 height 102
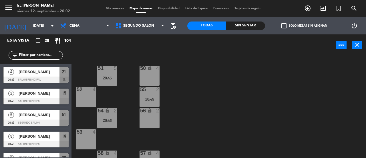
scroll to position [86, 0]
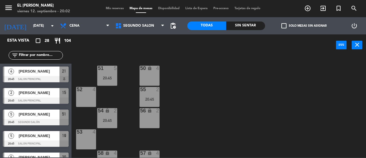
click at [183, 100] on div "50 lock 4 51 5 20:45 52 4 55 2 20:45 54 lock 2 20:45 56 lock 2 53 4 58 lock 4 5…" at bounding box center [220, 107] width 291 height 102
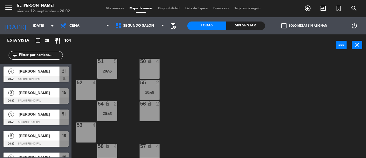
scroll to position [13, 0]
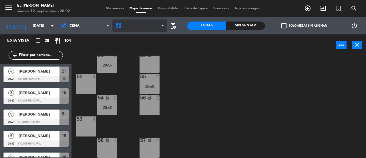
click at [154, 31] on span "Segundo Salón" at bounding box center [139, 25] width 55 height 13
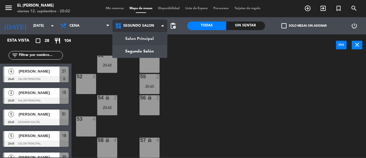
click at [151, 37] on ng-component "menu El Leon Bodegón [DATE] 12. septiembre - 20:02 Mis reservas Mapa de mesas D…" at bounding box center [183, 78] width 366 height 157
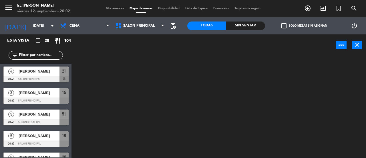
click at [226, 91] on div at bounding box center [220, 107] width 291 height 102
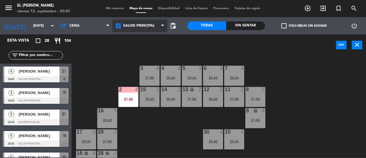
click at [148, 29] on span "Salon Principal" at bounding box center [139, 25] width 55 height 13
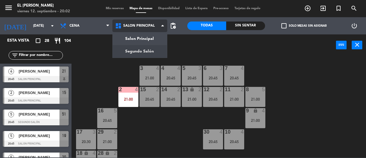
click at [148, 52] on ng-component "menu El Leon Bodegón [DATE] 12. septiembre - 20:02 Mis reservas Mapa de mesas D…" at bounding box center [183, 78] width 366 height 157
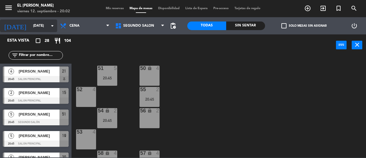
click at [47, 29] on input "[DATE]" at bounding box center [53, 26] width 46 height 10
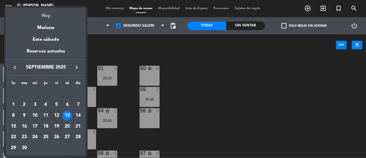
click at [52, 16] on div "Hoy" at bounding box center [46, 14] width 80 height 12
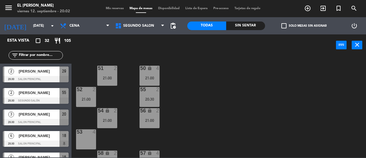
click at [151, 37] on div "power_input close" at bounding box center [204, 45] width 265 height 22
click at [149, 31] on span "Segundo Salón" at bounding box center [139, 25] width 55 height 13
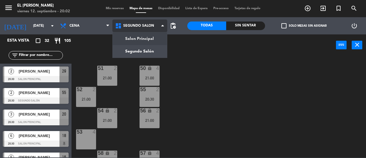
click at [148, 41] on ng-component "menu El Leon Bodegón [DATE] 12. septiembre - 20:02 Mis reservas Mapa de mesas D…" at bounding box center [183, 78] width 366 height 157
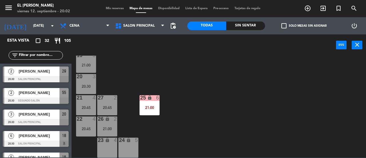
scroll to position [33, 0]
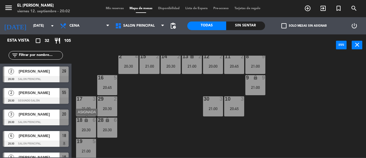
click at [88, 124] on div "18 lock 6 20:30" at bounding box center [86, 127] width 20 height 20
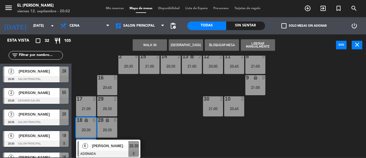
click at [115, 116] on div "3 3 20:45 4 4 20:30 5 4 20:45 6 4 20:45 7 3 20:45 2 4 20:30 15 2 21:00 14 2 20:…" at bounding box center [220, 107] width 291 height 102
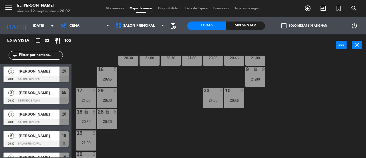
scroll to position [119, 0]
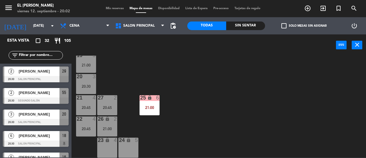
click at [136, 142] on div "5" at bounding box center [136, 139] width 3 height 5
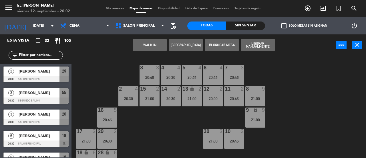
scroll to position [0, 0]
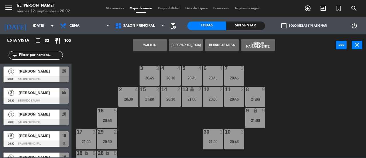
click at [211, 72] on div "6 4 20:45" at bounding box center [213, 76] width 20 height 20
click at [144, 46] on button "Mover" at bounding box center [150, 44] width 34 height 11
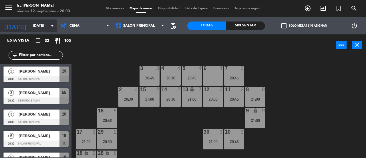
click at [42, 27] on input "[DATE]" at bounding box center [53, 26] width 46 height 10
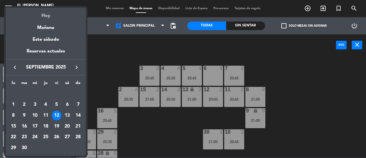
click at [48, 16] on div "Hoy" at bounding box center [46, 14] width 80 height 12
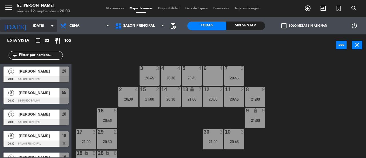
click at [40, 26] on input "[DATE]" at bounding box center [53, 26] width 46 height 10
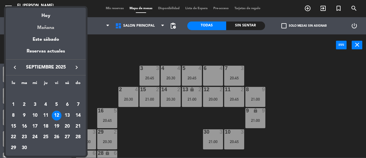
click at [50, 27] on div "Mañana" at bounding box center [46, 26] width 80 height 12
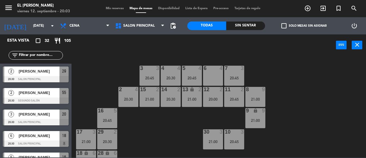
type input "[DATE]"
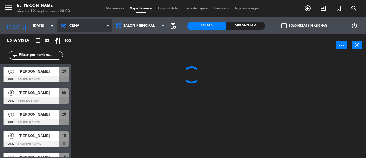
click at [79, 30] on span "Cena" at bounding box center [84, 25] width 55 height 13
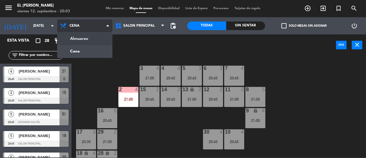
click at [97, 34] on ng-component "menu El Leon Bodegón [DATE] 12. septiembre - 20:03 Mis reservas Mapa de mesas D…" at bounding box center [183, 78] width 366 height 157
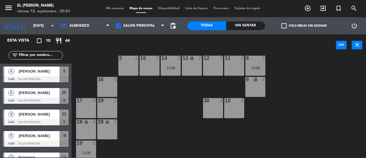
scroll to position [29, 0]
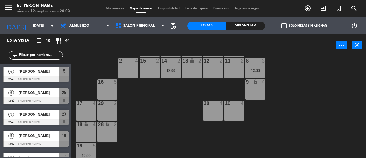
click at [116, 88] on div "16 5" at bounding box center [107, 89] width 20 height 20
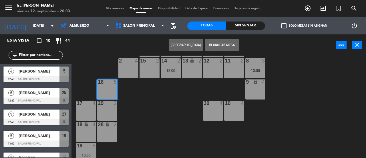
click at [185, 46] on button "[GEOGRAPHIC_DATA]" at bounding box center [186, 44] width 34 height 11
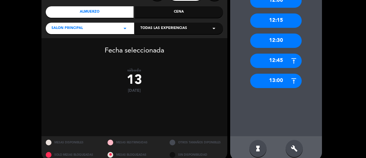
scroll to position [75, 0]
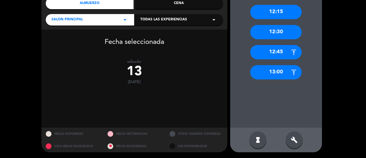
click at [263, 56] on div "12:45" at bounding box center [276, 52] width 52 height 14
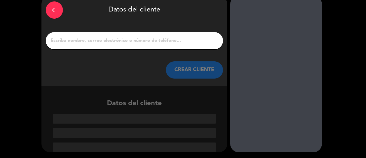
click at [156, 44] on input "1" at bounding box center [134, 41] width 169 height 8
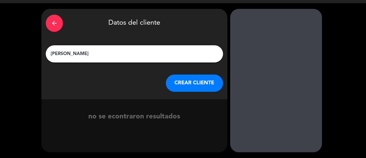
type input "[PERSON_NAME]"
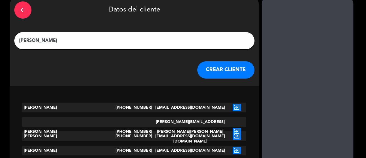
click at [201, 82] on div "arrow_back Datos del cliente [PERSON_NAME] CLIENTE" at bounding box center [134, 41] width 249 height 90
click at [201, 76] on button "CREAR CLIENTE" at bounding box center [226, 69] width 57 height 17
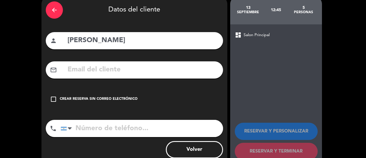
click at [112, 97] on div "Crear reserva sin correo electrónico" at bounding box center [99, 99] width 78 height 6
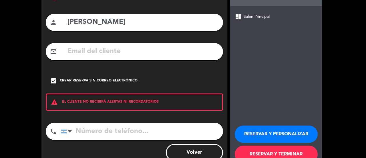
scroll to position [63, 0]
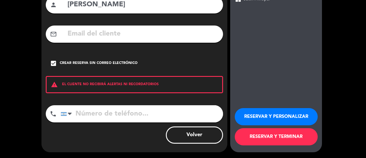
click at [149, 116] on input "tel" at bounding box center [142, 113] width 163 height 17
type input "3416934011"
click at [271, 135] on button "RESERVAR Y TERMINAR" at bounding box center [276, 136] width 83 height 17
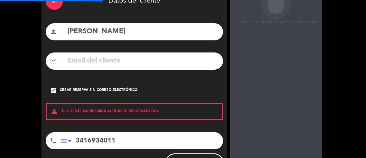
scroll to position [0, 0]
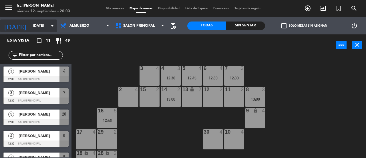
click at [46, 26] on input "[DATE]" at bounding box center [53, 26] width 46 height 10
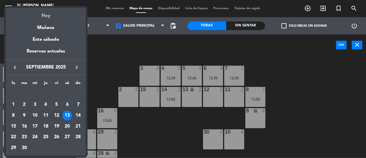
click at [55, 19] on div "Hoy" at bounding box center [46, 14] width 80 height 12
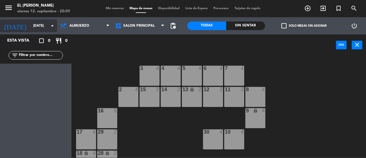
click at [30, 22] on input "[DATE]" at bounding box center [53, 26] width 46 height 10
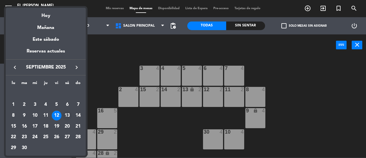
click at [68, 116] on div "13" at bounding box center [67, 115] width 10 height 10
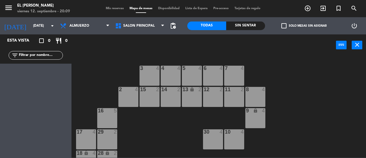
type input "[DATE]"
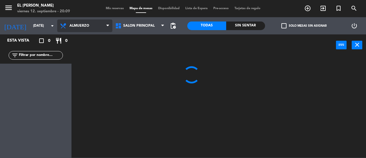
click at [96, 28] on span "Almuerzo" at bounding box center [84, 25] width 55 height 13
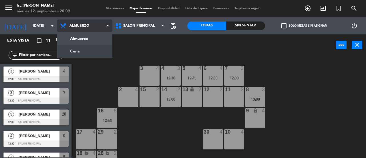
click at [94, 47] on ng-component "menu El Leon Bodegón [DATE] 12. septiembre - 20:09 Mis reservas Mapa de mesas D…" at bounding box center [183, 78] width 366 height 157
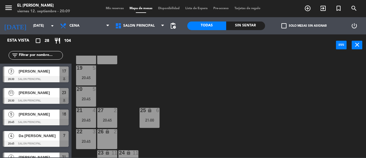
scroll to position [119, 0]
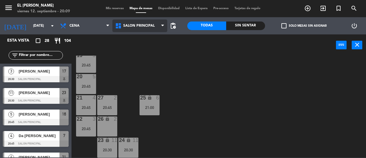
click at [154, 29] on span "Salon Principal" at bounding box center [139, 25] width 55 height 13
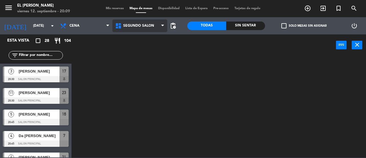
click at [155, 48] on ng-component "menu El Leon Bodegón [DATE] 12. septiembre - 20:09 Mis reservas Mapa de mesas D…" at bounding box center [183, 78] width 366 height 157
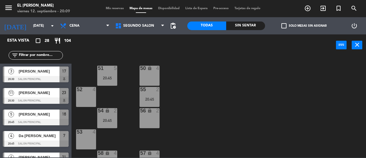
click at [152, 117] on div "56 lock 2" at bounding box center [150, 118] width 20 height 20
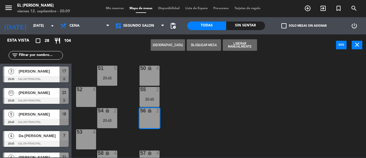
click at [177, 46] on button "[GEOGRAPHIC_DATA]" at bounding box center [168, 44] width 34 height 11
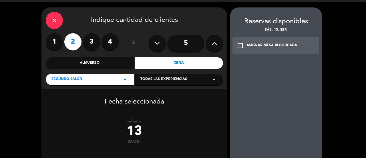
scroll to position [75, 0]
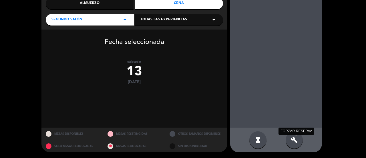
click at [297, 138] on icon "build" at bounding box center [294, 139] width 7 height 7
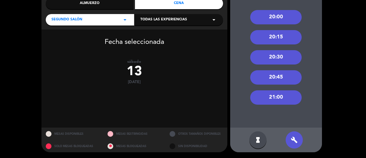
click at [280, 99] on div "21:00" at bounding box center [276, 97] width 52 height 14
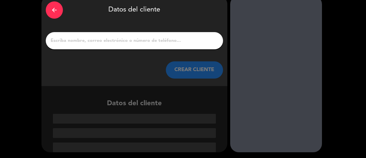
click at [169, 42] on input "1" at bounding box center [134, 41] width 169 height 8
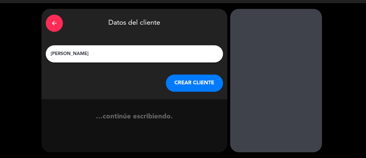
scroll to position [16, 0]
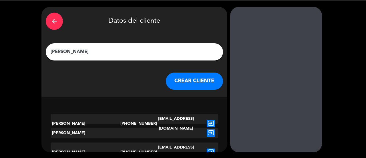
click at [83, 48] on input "[PERSON_NAME]" at bounding box center [134, 52] width 169 height 8
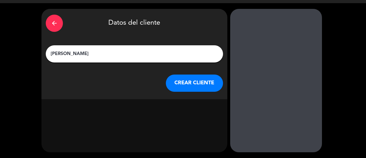
scroll to position [14, 0]
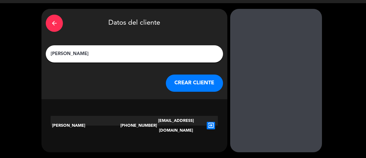
type input "[PERSON_NAME]"
click at [186, 86] on button "CREAR CLIENTE" at bounding box center [194, 82] width 57 height 17
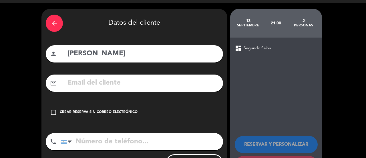
click at [106, 106] on div "check_box_outline_blank Crear reserva sin correo electrónico" at bounding box center [134, 112] width 177 height 17
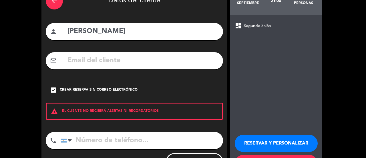
scroll to position [63, 0]
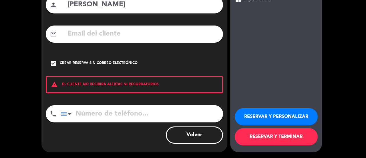
click at [120, 112] on input "tel" at bounding box center [142, 113] width 163 height 17
click at [129, 8] on input "[PERSON_NAME]" at bounding box center [143, 5] width 152 height 12
type input "[PERSON_NAME]"
click at [134, 112] on input "tel" at bounding box center [142, 113] width 163 height 17
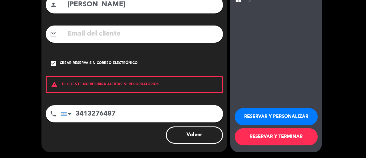
type input "3413276487"
drag, startPoint x: 258, startPoint y: 139, endPoint x: 259, endPoint y: 136, distance: 3.3
click at [259, 136] on button "RESERVAR Y TERMINAR" at bounding box center [276, 136] width 83 height 17
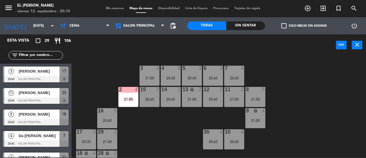
click at [120, 60] on div "3 4 21:00 4 4 20:45 5 3 20:45 6 3 20:45 7 4 20:45 2 4 21:00 15 2 20:45 14 2 20:…" at bounding box center [220, 107] width 291 height 102
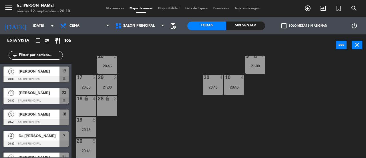
scroll to position [119, 0]
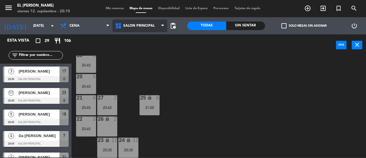
click at [152, 27] on span "Salon Principal" at bounding box center [138, 26] width 31 height 4
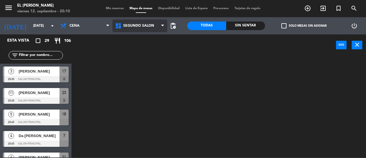
click at [156, 45] on ng-component "menu El Leon Bodegón [DATE] 12. septiembre - 20:10 Mis reservas Mapa de mesas D…" at bounding box center [183, 78] width 366 height 157
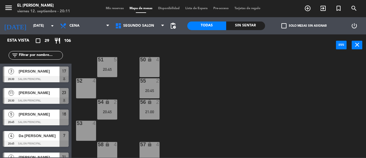
scroll to position [13, 0]
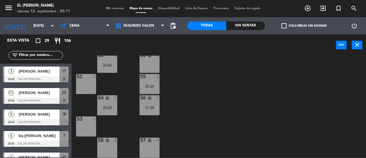
click at [151, 62] on div "50 lock 4" at bounding box center [150, 63] width 20 height 20
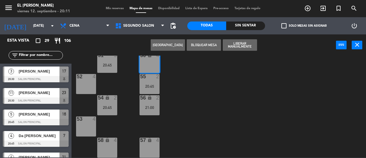
click at [229, 111] on div "50 lock 4 51 5 20:45 52 4 55 2 20:45 54 lock 2 20:45 56 lock 2 21:00 53 4 58 lo…" at bounding box center [220, 107] width 291 height 102
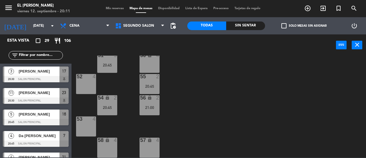
click at [78, 124] on div "53 4" at bounding box center [86, 126] width 20 height 20
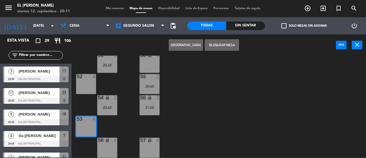
click at [191, 44] on button "[GEOGRAPHIC_DATA]" at bounding box center [186, 44] width 34 height 11
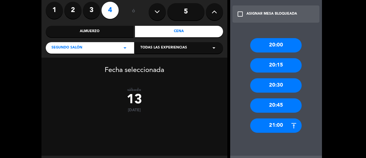
scroll to position [75, 0]
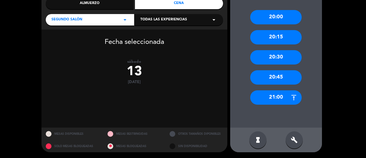
click at [273, 79] on div "20:45" at bounding box center [276, 77] width 52 height 14
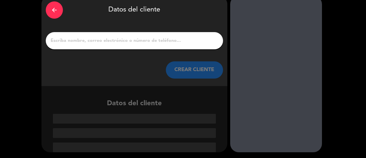
click at [155, 39] on input "1" at bounding box center [134, 41] width 169 height 8
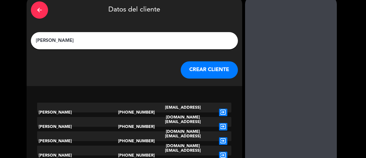
type input "[PERSON_NAME]"
click at [190, 77] on button "CREAR CLIENTE" at bounding box center [209, 69] width 57 height 17
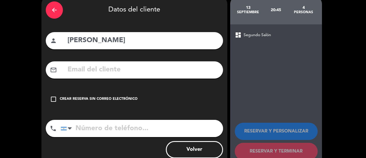
click at [145, 41] on input "[PERSON_NAME]" at bounding box center [143, 41] width 152 height 12
type input "[PERSON_NAME]"
click at [117, 93] on div "check_box_outline_blank Crear reserva sin correo electrónico" at bounding box center [134, 98] width 177 height 17
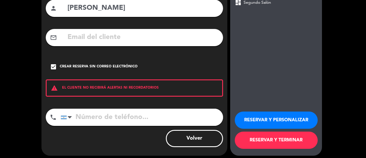
scroll to position [63, 0]
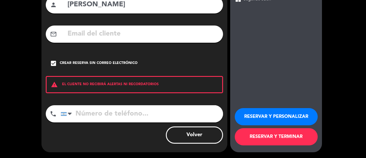
click at [157, 110] on input "tel" at bounding box center [142, 113] width 163 height 17
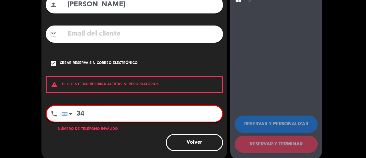
type input "3"
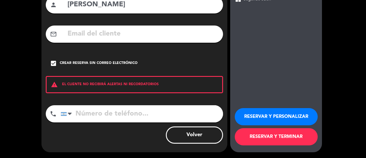
click at [283, 140] on button "RESERVAR Y TERMINAR" at bounding box center [276, 136] width 83 height 17
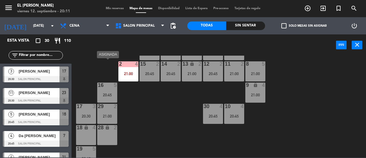
scroll to position [114, 0]
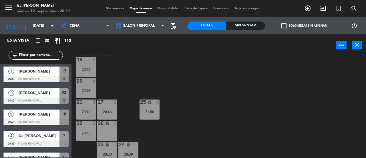
click at [127, 94] on div "3 4 21:00 4 4 20:45 5 3 20:45 6 3 20:45 7 4 20:45 2 4 21:00 15 2 20:45 14 2 20:…" at bounding box center [220, 107] width 291 height 102
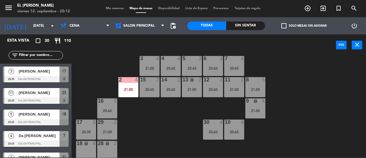
scroll to position [0, 0]
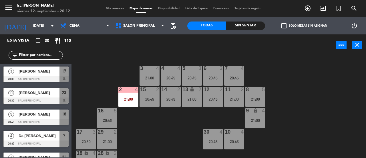
click at [250, 92] on div "8" at bounding box center [245, 89] width 9 height 5
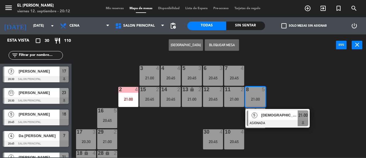
click at [287, 87] on div "3 4 21:00 4 4 20:45 5 3 20:45 6 3 20:45 7 4 20:45 2 4 21:00 15 2 20:45 14 2 20:…" at bounding box center [220, 107] width 291 height 102
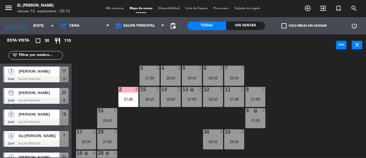
click at [238, 73] on div "7 4 20:45" at bounding box center [234, 76] width 20 height 20
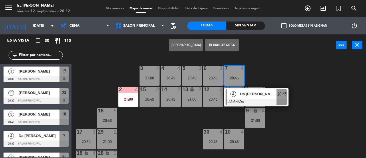
click at [271, 70] on div "3 4 21:00 4 4 20:45 5 3 20:45 6 3 20:45 7 4 20:45 4 Da [PERSON_NAME] ASIGNADA 2…" at bounding box center [220, 107] width 291 height 102
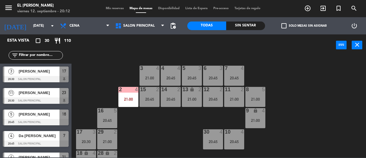
click at [260, 97] on div "21:00" at bounding box center [256, 99] width 20 height 4
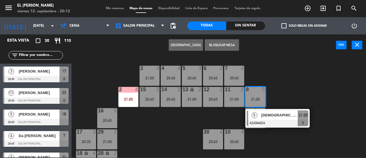
click at [296, 89] on div "3 4 21:00 4 4 20:45 5 3 20:45 6 3 20:45 7 4 20:45 2 4 21:00 15 2 20:45 14 2 20:…" at bounding box center [220, 107] width 291 height 102
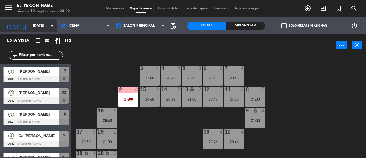
click at [44, 25] on input "[DATE]" at bounding box center [53, 26] width 46 height 10
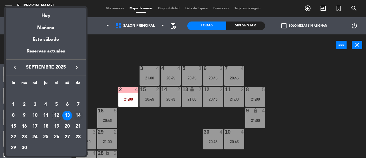
click at [79, 115] on div "14" at bounding box center [78, 115] width 10 height 10
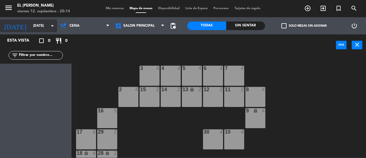
click at [52, 25] on icon "arrow_drop_down" at bounding box center [52, 25] width 7 height 7
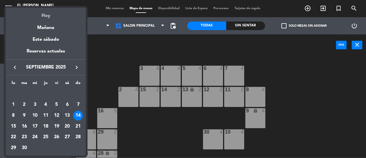
click at [53, 18] on div "Hoy" at bounding box center [46, 14] width 80 height 12
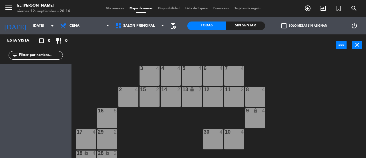
type input "[DATE]"
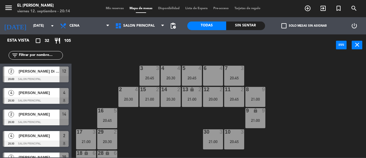
click at [54, 70] on span "[PERSON_NAME] Di [PERSON_NAME]" at bounding box center [39, 71] width 41 height 6
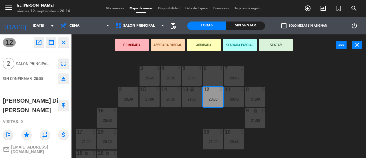
click at [146, 125] on div "3 3 20:45 4 4 20:30 5 4 20:45 6 4 7 3 20:45 2 4 20:30 15 2 21:00 14 2 20:30 13 …" at bounding box center [220, 107] width 291 height 102
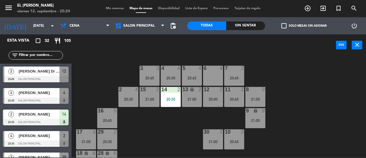
click at [49, 52] on input "text" at bounding box center [40, 55] width 44 height 6
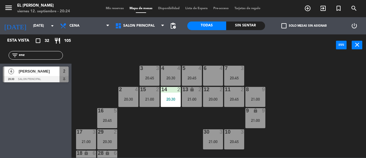
type input "enz"
click at [66, 74] on div "2" at bounding box center [64, 70] width 9 height 9
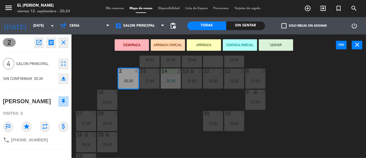
scroll to position [29, 0]
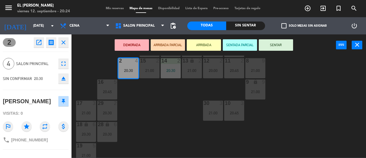
click at [177, 141] on div "3 3 20:45 4 4 20:30 5 4 20:45 6 4 7 3 20:45 2 4 20:30 15 2 21:00 14 2 20:30 13 …" at bounding box center [220, 107] width 291 height 102
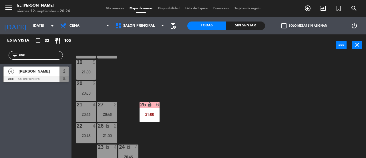
scroll to position [114, 0]
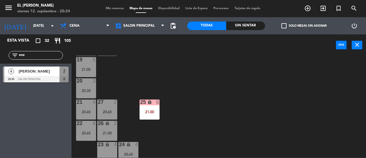
click at [90, 87] on div "20 3 20:30" at bounding box center [86, 88] width 20 height 20
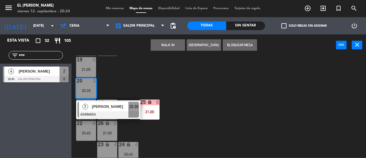
click at [129, 80] on div "3 3 20:45 4 4 20:30 5 4 20:45 6 4 7 3 20:45 2 4 20:30 15 2 21:00 14 2 20:30 13 …" at bounding box center [220, 107] width 291 height 102
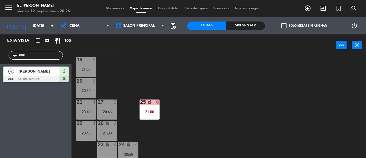
click at [50, 55] on input "enz" at bounding box center [40, 55] width 44 height 6
type input "e"
type input "nic"
click at [55, 72] on span "[PERSON_NAME]" at bounding box center [39, 71] width 41 height 6
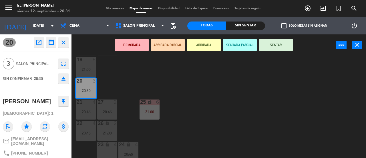
click at [276, 49] on button "SENTAR" at bounding box center [276, 44] width 34 height 11
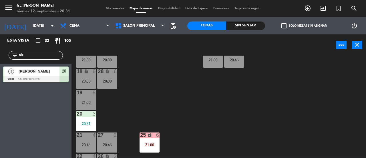
scroll to position [57, 0]
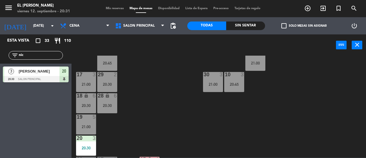
click at [53, 52] on input "nic" at bounding box center [40, 55] width 44 height 6
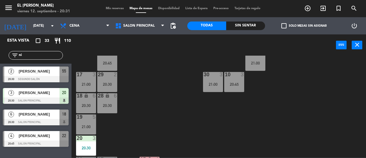
type input "n"
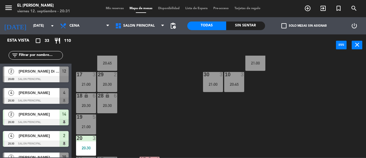
click at [50, 56] on input "text" at bounding box center [40, 55] width 44 height 6
click at [131, 119] on div "3 3 20:45 4 4 20:30 5 4 20:45 6 4 7 3 20:45 2 4 20:30 15 2 21:00 14 2 20:30 13 …" at bounding box center [220, 107] width 291 height 102
click at [89, 146] on div "20:30" at bounding box center [86, 148] width 20 height 4
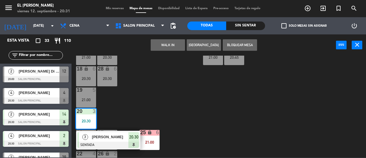
scroll to position [119, 0]
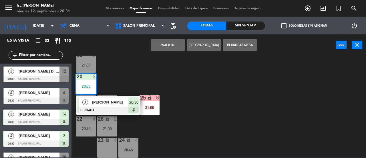
click at [241, 114] on div "3 3 20:45 4 4 20:30 5 4 20:45 6 4 7 3 20:45 2 4 20:30 15 2 21:00 14 2 20:30 13 …" at bounding box center [220, 107] width 291 height 102
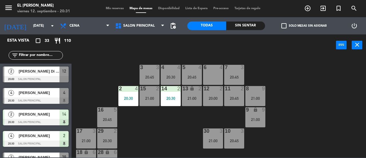
scroll to position [0, 0]
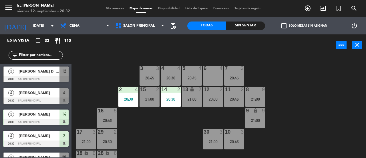
click at [113, 9] on span "Mis reservas" at bounding box center [115, 8] width 24 height 3
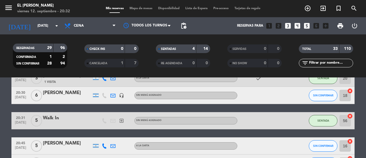
scroll to position [143, 0]
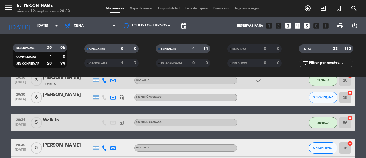
click at [132, 9] on span "Mapa de mesas" at bounding box center [141, 8] width 29 height 3
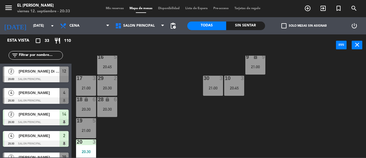
scroll to position [57, 0]
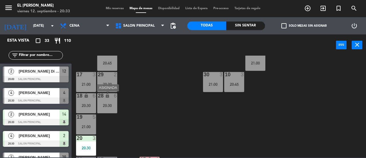
click at [106, 103] on div "20:30" at bounding box center [107, 105] width 20 height 4
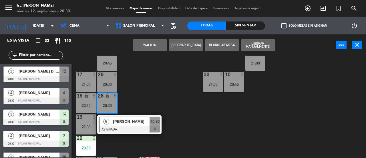
click at [162, 108] on div "3 3 20:45 4 4 20:30 5 4 20:45 6 4 7 3 20:45 2 4 20:30 15 2 21:00 14 2 20:30 13 …" at bounding box center [220, 107] width 291 height 102
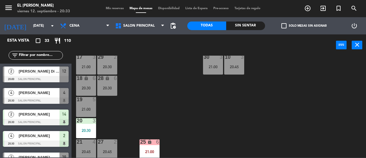
scroll to position [119, 0]
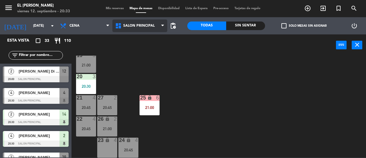
click at [153, 28] on span "Salon Principal" at bounding box center [139, 25] width 55 height 13
click at [153, 30] on span "Salon Principal" at bounding box center [139, 25] width 55 height 13
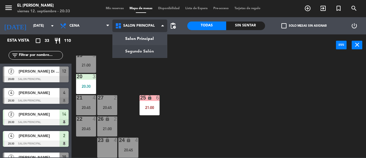
click at [153, 48] on ng-component "menu El Leon Bodegón [DATE] 12. septiembre - 20:33 Mis reservas Mapa de mesas D…" at bounding box center [183, 78] width 366 height 157
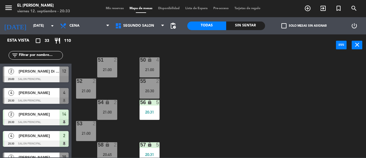
scroll to position [13, 0]
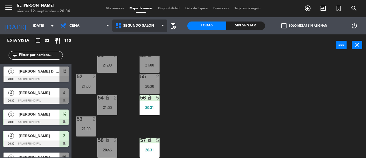
click at [153, 28] on span "Segundo Salón" at bounding box center [139, 25] width 55 height 13
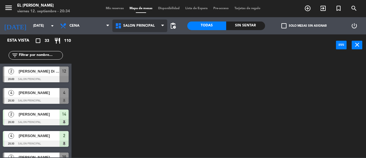
click at [151, 38] on ng-component "menu El Leon Bodegón [DATE] 12. septiembre - 20:34 Mis reservas Mapa de mesas D…" at bounding box center [183, 78] width 366 height 157
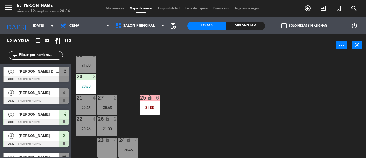
scroll to position [0, 0]
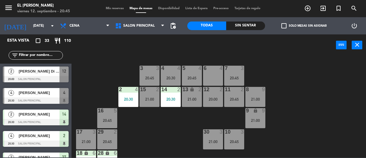
click at [99, 69] on div "3 3 20:45 4 4 20:30 5 4 20:45 6 4 7 3 20:45 2 4 20:30 15 2 21:00 14 2 20:30 13 …" at bounding box center [220, 107] width 291 height 102
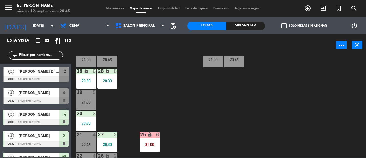
scroll to position [119, 0]
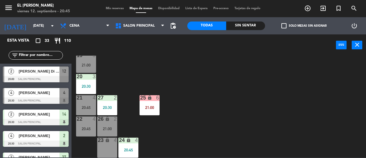
click at [90, 66] on div "21:00" at bounding box center [86, 65] width 20 height 4
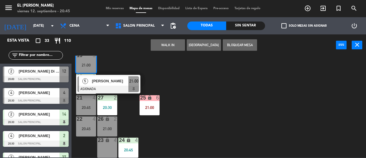
click at [126, 69] on div "3 3 20:45 4 4 20:30 5 4 20:45 6 4 7 3 20:45 2 4 20:30 15 2 21:00 14 2 20:30 13 …" at bounding box center [220, 107] width 291 height 102
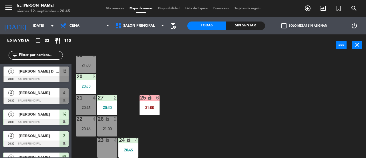
click at [88, 87] on div "20:30" at bounding box center [86, 86] width 20 height 4
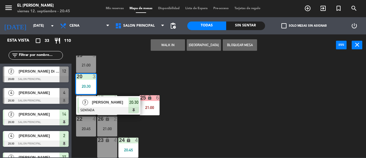
click at [134, 79] on div "3 3 20:45 4 4 20:30 5 4 20:45 6 4 7 3 20:45 2 4 20:30 15 2 21:00 14 2 20:30 13 …" at bounding box center [220, 107] width 291 height 102
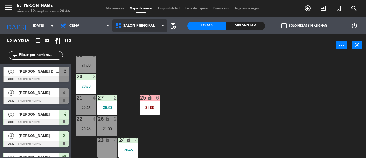
click at [145, 23] on span "Salon Principal" at bounding box center [139, 25] width 55 height 13
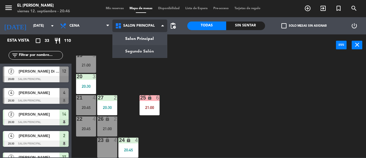
click at [147, 49] on ng-component "menu El Leon Bodegón [DATE] 12. septiembre - 20:46 Mis reservas Mapa de mesas D…" at bounding box center [183, 78] width 366 height 157
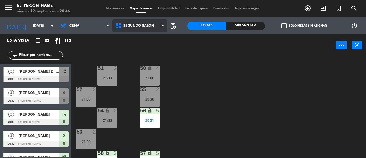
click at [146, 25] on span "Segundo Salón" at bounding box center [138, 26] width 31 height 4
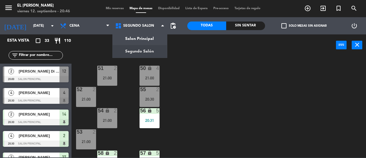
click at [189, 88] on div "50 lock 4 21:00 51 2 21:00 52 2 21:00 55 2 20:30 54 lock 2 21:00 56 lock 5 20:3…" at bounding box center [220, 107] width 291 height 102
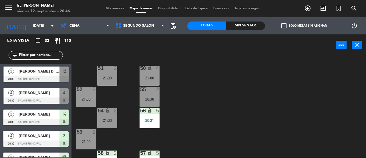
click at [158, 95] on div "55 2 20:30" at bounding box center [150, 97] width 20 height 20
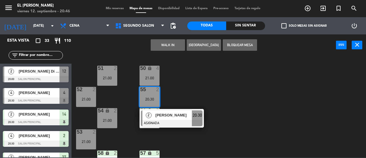
click at [220, 90] on div "50 lock 4 21:00 51 2 21:00 52 2 21:00 55 2 20:30 2 [PERSON_NAME] ASIGNADA 20:30…" at bounding box center [220, 107] width 291 height 102
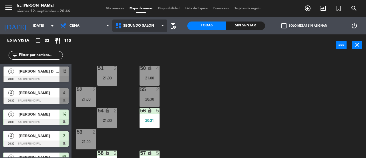
click at [156, 21] on span "Segundo Salón" at bounding box center [139, 25] width 55 height 13
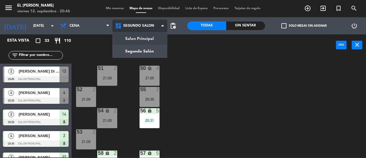
click at [153, 44] on ng-component "menu El Leon Bodegón [DATE] 12. septiembre - 20:46 Mis reservas Mapa de mesas D…" at bounding box center [183, 78] width 366 height 157
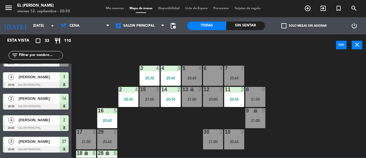
scroll to position [29, 0]
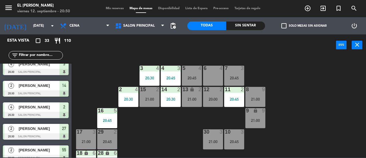
click at [49, 56] on input "text" at bounding box center [40, 55] width 44 height 6
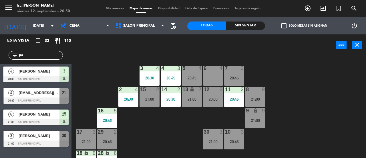
scroll to position [0, 0]
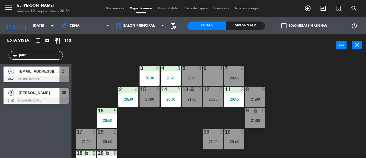
type input "patr"
click at [54, 75] on div "[EMAIL_ADDRESS][DOMAIN_NAME]" at bounding box center [39, 70] width 42 height 9
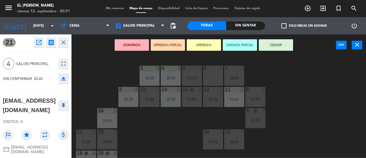
click at [156, 133] on div "3 4 20:30 4 3 20:45 5 4 20:45 6 4 7 3 20:45 2 4 20:30 15 2 21:00 14 2 20:30 13 …" at bounding box center [220, 107] width 291 height 102
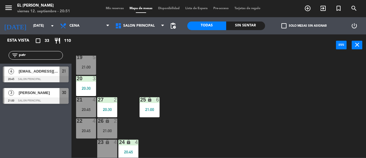
scroll to position [119, 0]
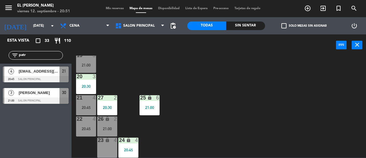
click at [90, 107] on div "20:45" at bounding box center [86, 107] width 20 height 4
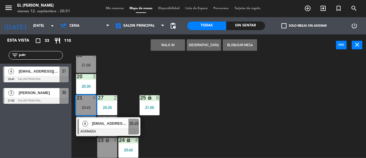
click at [194, 127] on div "3 4 20:30 4 3 20:45 5 4 20:45 6 4 7 3 20:45 2 4 20:30 15 2 21:00 14 2 20:30 13 …" at bounding box center [220, 107] width 291 height 102
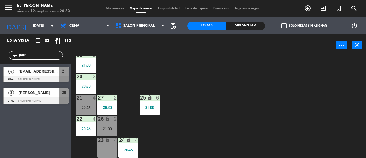
click at [195, 127] on div "3 4 20:30 4 3 20:45 5 4 20:45 6 4 7 3 20:45 2 4 20:30 15 2 21:00 14 2 20:30 13 …" at bounding box center [220, 107] width 291 height 102
click at [41, 51] on div "filter_list patr" at bounding box center [36, 55] width 54 height 9
click at [40, 57] on input "patr" at bounding box center [40, 55] width 44 height 6
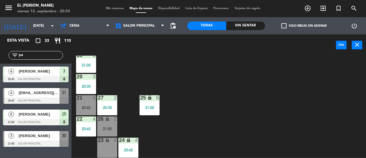
type input "p"
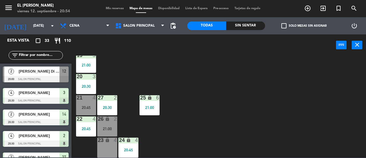
click at [90, 110] on div "21 4 20:45" at bounding box center [86, 105] width 20 height 20
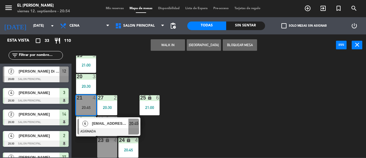
drag, startPoint x: 134, startPoint y: 125, endPoint x: 133, endPoint y: 121, distance: 3.2
click at [134, 125] on div "4 [EMAIL_ADDRESS][DOMAIN_NAME] ASIGNADA 20:45" at bounding box center [108, 126] width 73 height 19
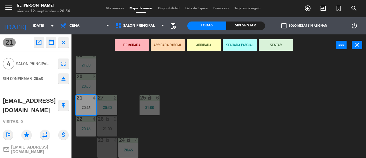
click at [201, 104] on div "3 4 20:30 4 3 20:45 5 4 20:45 6 4 7 3 20:45 2 4 20:30 15 2 21:00 14 2 20:30 13 …" at bounding box center [220, 107] width 291 height 102
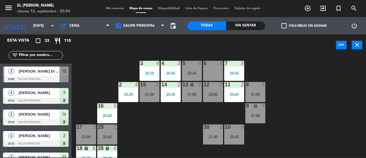
scroll to position [4, 0]
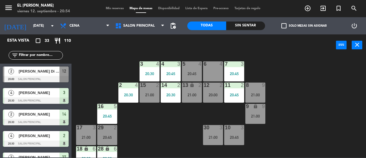
click at [145, 95] on div "21:00" at bounding box center [150, 95] width 20 height 4
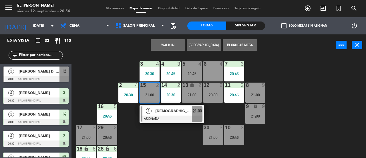
click at [150, 145] on div "3 4 20:30 4 3 20:45 5 4 20:45 6 4 7 3 20:45 2 4 20:30 15 2 21:00 2 [PERSON_NAME…" at bounding box center [220, 107] width 291 height 102
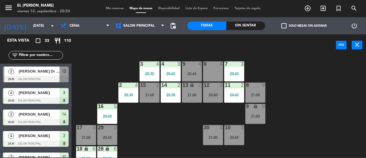
click at [190, 98] on div "13 lock 2 21:00" at bounding box center [192, 92] width 20 height 20
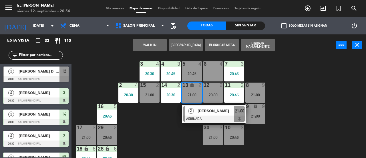
click at [178, 131] on div "3 4 20:30 4 3 20:45 5 4 20:45 6 4 7 3 20:45 2 4 20:30 15 2 21:00 14 2 20:30 13 …" at bounding box center [220, 107] width 291 height 102
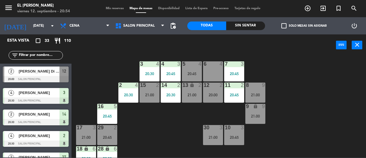
click at [220, 94] on div "20:00" at bounding box center [213, 95] width 20 height 4
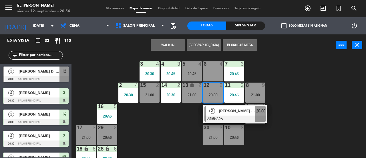
click at [176, 126] on div "3 4 20:30 4 3 20:45 5 4 20:45 6 4 7 3 20:45 2 4 20:30 15 2 21:00 14 2 20:30 13 …" at bounding box center [220, 107] width 291 height 102
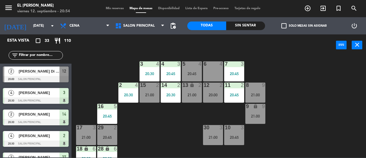
click at [114, 7] on span "Mis reservas" at bounding box center [115, 8] width 24 height 3
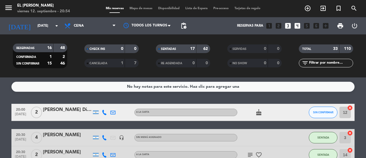
scroll to position [29, 0]
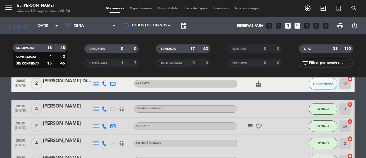
click at [250, 128] on icon "subject" at bounding box center [250, 126] width 7 height 7
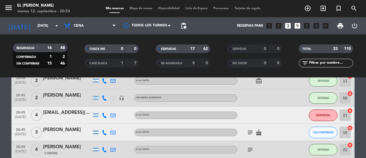
scroll to position [315, 0]
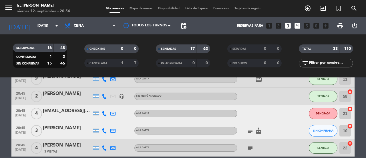
click at [250, 134] on icon "subject" at bounding box center [250, 130] width 7 height 7
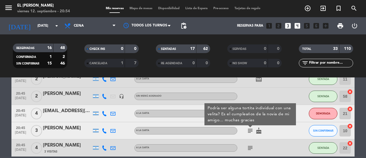
click at [251, 145] on icon "subject" at bounding box center [250, 147] width 7 height 7
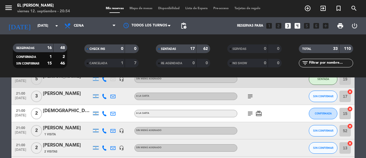
scroll to position [515, 0]
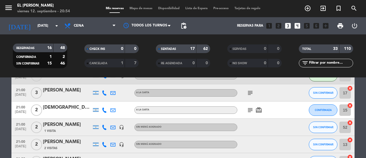
click at [244, 111] on div "subject card_giftcard" at bounding box center [264, 109] width 52 height 17
click at [250, 108] on icon "subject" at bounding box center [250, 109] width 7 height 7
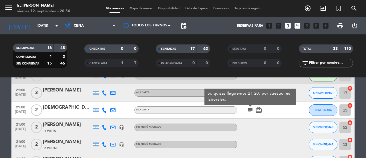
click at [286, 112] on div "subject Si, quizas lleguemos 21 20, por cuestiones laborales. card_giftcard" at bounding box center [264, 109] width 52 height 17
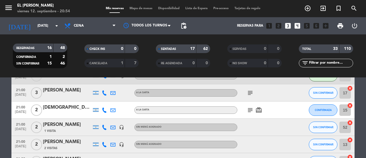
click at [135, 12] on div "menu El Leon Bodegón [DATE] 12. septiembre - 20:54 Mis reservas Mapa de mesas D…" at bounding box center [183, 8] width 366 height 17
click at [136, 10] on span "Mapa de mesas" at bounding box center [141, 8] width 29 height 3
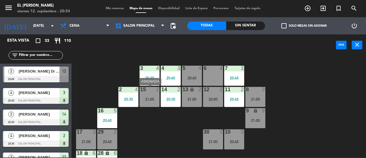
click at [151, 92] on div "15 2" at bounding box center [150, 90] width 20 height 6
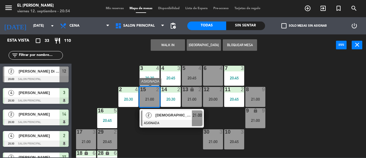
click at [194, 121] on div at bounding box center [172, 123] width 62 height 6
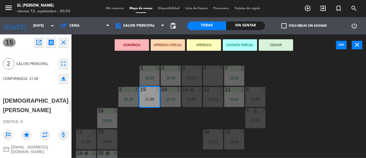
click at [143, 42] on button "DEMORADA" at bounding box center [132, 44] width 34 height 11
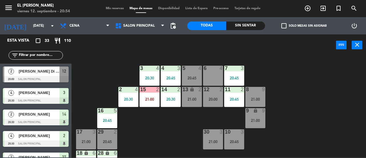
scroll to position [143, 0]
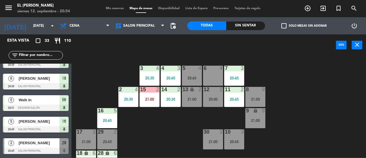
click at [167, 120] on div "3 4 20:30 4 3 20:45 5 4 20:45 6 4 7 3 20:45 2 4 20:30 15 2 21:00 14 2 20:30 13 …" at bounding box center [220, 107] width 291 height 102
click at [52, 54] on input "text" at bounding box center [40, 55] width 44 height 6
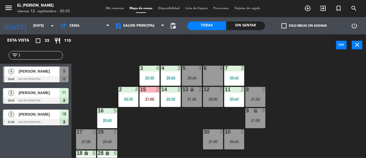
scroll to position [0, 0]
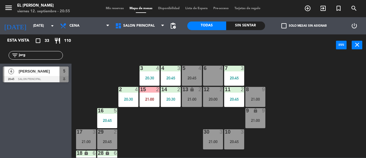
type input "jorg"
click at [48, 73] on div "4 [PERSON_NAME] 20:45 Salon Principal 5" at bounding box center [36, 74] width 72 height 21
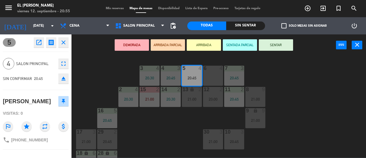
click at [167, 126] on div "3 4 20:30 4 3 20:45 5 4 20:45 6 4 7 3 20:45 2 4 20:30 15 2 21:00 14 2 20:30 13 …" at bounding box center [220, 107] width 291 height 102
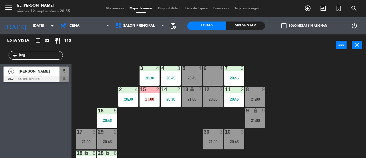
click at [194, 78] on div "20:45" at bounding box center [192, 78] width 20 height 4
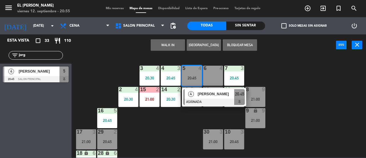
click at [238, 93] on span "20:45" at bounding box center [239, 93] width 9 height 7
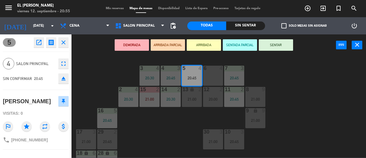
click at [135, 44] on button "DEMORADA" at bounding box center [132, 44] width 34 height 11
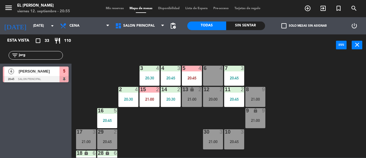
click at [161, 145] on div "3 4 20:30 4 3 20:45 5 4 20:45 6 4 7 3 20:45 2 4 20:30 15 2 21:00 14 2 20:30 13 …" at bounding box center [220, 107] width 291 height 102
click at [42, 55] on input "jorg" at bounding box center [40, 55] width 44 height 6
type input "j"
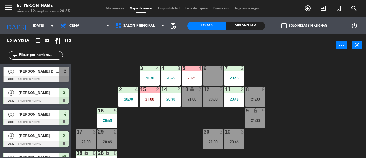
click at [134, 129] on div "3 4 20:30 4 3 20:45 5 4 20:45 6 4 7 3 20:45 2 4 20:30 15 2 21:00 14 2 20:30 13 …" at bounding box center [220, 107] width 291 height 102
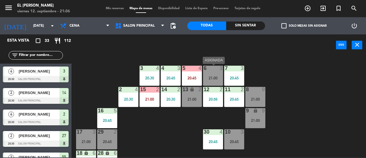
click at [216, 73] on div "6 3 21:00" at bounding box center [213, 76] width 20 height 20
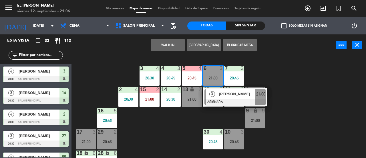
click at [179, 131] on div "3 4 20:30 4 3 20:45 5 4 20:45 6 3 21:00 3 [PERSON_NAME] ASIGNADA 21:00 7 3 20:4…" at bounding box center [220, 107] width 291 height 102
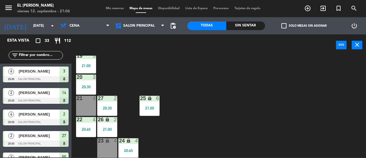
scroll to position [119, 0]
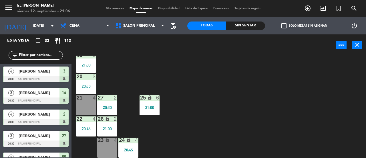
click at [87, 102] on div "21 4" at bounding box center [86, 105] width 20 height 20
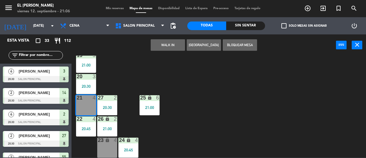
click at [201, 122] on div "3 4 20:30 4 3 20:45 5 4 20:45 6 3 21:00 7 3 20:45 2 4 20:30 15 2 21:00 14 2 20:…" at bounding box center [220, 107] width 291 height 102
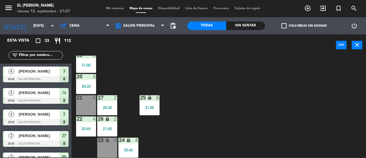
click at [76, 104] on div "21 4" at bounding box center [86, 105] width 20 height 20
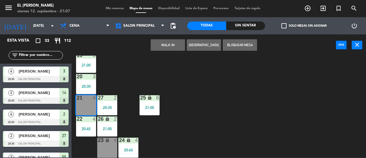
click at [194, 112] on div "3 4 20:30 4 3 20:45 5 4 20:45 6 3 21:00 7 3 20:45 2 4 20:30 15 2 21:00 14 2 20:…" at bounding box center [220, 107] width 291 height 102
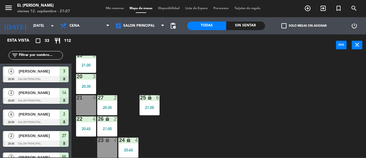
click at [113, 144] on div "23 lock 4" at bounding box center [107, 147] width 20 height 20
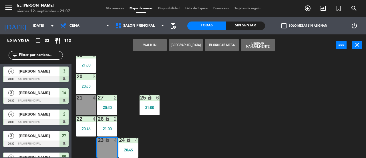
click at [208, 128] on div "3 4 20:30 4 3 20:45 5 4 20:45 6 3 21:00 7 3 20:45 2 4 20:30 15 2 21:00 14 2 20:…" at bounding box center [220, 107] width 291 height 102
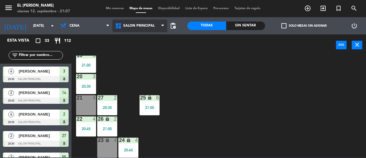
click at [152, 28] on span "Salon Principal" at bounding box center [139, 25] width 55 height 13
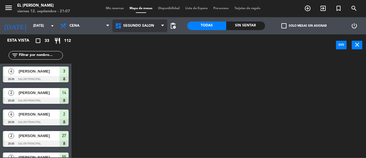
scroll to position [0, 0]
click at [155, 47] on ng-component "menu El Leon Bodegón [DATE] 12. septiembre - 21:07 Mis reservas Mapa de mesas D…" at bounding box center [183, 78] width 366 height 157
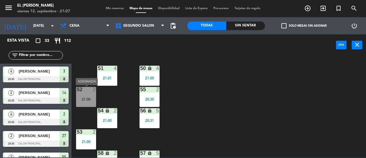
click at [81, 94] on div "52 2 21:00" at bounding box center [86, 97] width 20 height 20
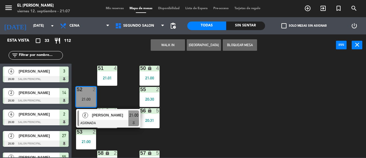
click at [200, 104] on div "50 lock 4 21:00 51 4 21:01 52 2 21:00 2 [PERSON_NAME] ASIGNADA 21:00 55 2 20:30…" at bounding box center [220, 107] width 291 height 102
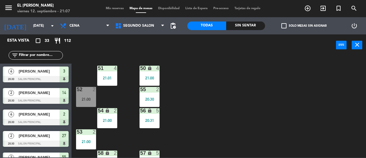
click at [110, 72] on div "51 4 21:01" at bounding box center [107, 76] width 20 height 20
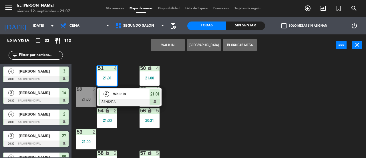
click at [211, 79] on div "50 lock 4 21:00 51 4 21:01 4 Walk In SENTADA 21:01 52 2 21:00 55 2 20:30 54 loc…" at bounding box center [220, 107] width 291 height 102
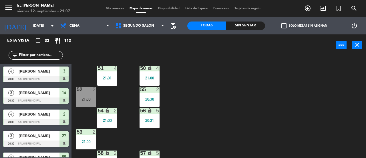
click at [114, 120] on div "21:00" at bounding box center [107, 120] width 20 height 4
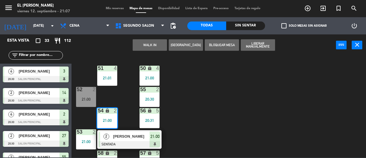
click at [202, 122] on div "50 lock 4 21:00 51 4 21:01 52 2 21:00 55 2 20:30 54 lock 2 21:00 2 [PERSON_NAME…" at bounding box center [220, 107] width 291 height 102
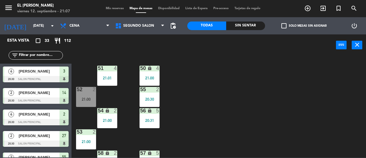
click at [142, 114] on div "56 lock 5 20:31" at bounding box center [150, 118] width 20 height 20
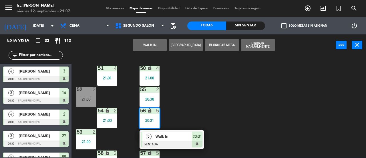
click at [192, 111] on div "50 lock 4 21:00 51 4 21:01 52 2 21:00 55 2 20:30 54 lock 2 21:00 56 lock 5 20:3…" at bounding box center [220, 107] width 291 height 102
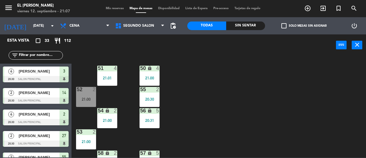
click at [151, 99] on div "20:30" at bounding box center [150, 99] width 20 height 4
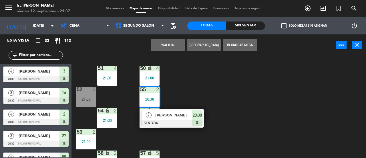
click at [185, 92] on div "50 lock 4 21:00 51 4 21:01 52 2 21:00 55 2 20:30 2 [PERSON_NAME] SENTADA 20:30 …" at bounding box center [220, 107] width 291 height 102
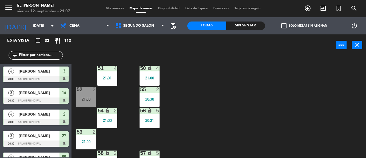
click at [153, 74] on div "50 lock 4 21:00" at bounding box center [150, 76] width 20 height 20
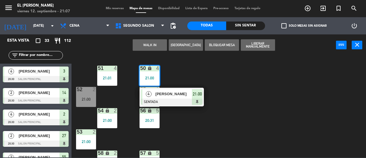
click at [200, 72] on div "50 lock 4 21:00 4 [PERSON_NAME] SENTADA 21:00 51 4 21:01 52 2 21:00 55 2 20:30 …" at bounding box center [220, 107] width 291 height 102
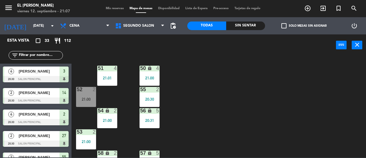
click at [88, 135] on div "53 2 21:00" at bounding box center [86, 139] width 20 height 20
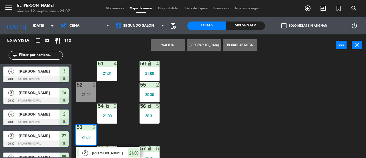
scroll to position [13, 0]
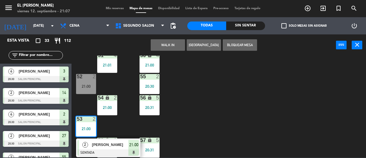
click at [227, 110] on div "50 lock 4 21:00 51 4 21:01 52 2 21:00 55 2 20:30 54 lock 2 21:00 56 lock 5 20:3…" at bounding box center [220, 107] width 291 height 102
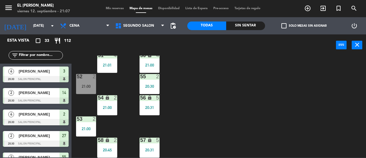
drag, startPoint x: 109, startPoint y: 141, endPoint x: 170, endPoint y: 125, distance: 63.2
click at [109, 141] on icon "lock" at bounding box center [107, 139] width 5 height 5
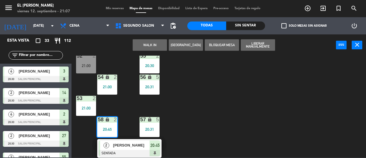
click at [234, 112] on div "50 lock 4 21:00 51 4 21:01 52 2 21:00 55 2 20:30 54 lock 2 21:00 56 lock 5 20:3…" at bounding box center [220, 107] width 291 height 102
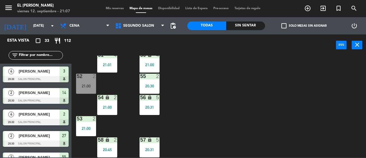
click at [84, 83] on div "52 2 21:00" at bounding box center [86, 84] width 20 height 20
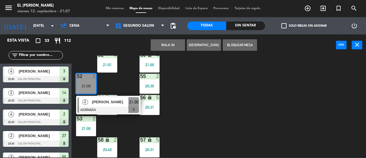
click at [210, 86] on div "50 lock 4 21:00 51 4 21:01 52 2 21:00 2 [PERSON_NAME] ASIGNADA 21:00 55 2 20:30…" at bounding box center [220, 107] width 291 height 102
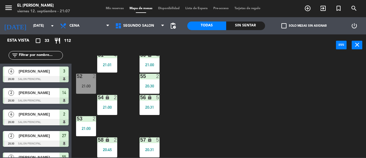
click at [97, 66] on div "21:01" at bounding box center [107, 65] width 20 height 4
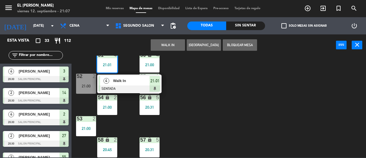
click at [204, 73] on div "50 lock 4 21:00 51 4 21:01 4 Walk In SENTADA 21:01 52 2 21:00 55 2 20:30 54 loc…" at bounding box center [220, 107] width 291 height 102
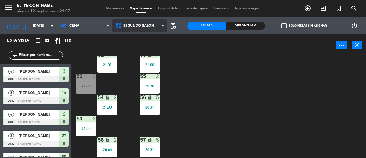
click at [131, 20] on span "Segundo Salón" at bounding box center [139, 25] width 55 height 13
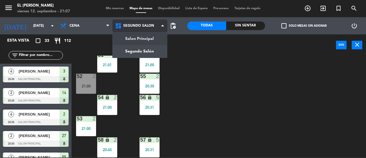
click at [137, 33] on div "Salon Principal Segundo Salón Segundo Salón Salon Principal Segundo Salón" at bounding box center [139, 25] width 55 height 17
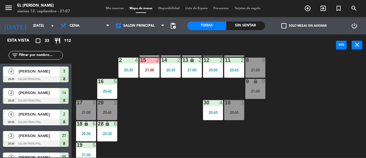
scroll to position [29, 0]
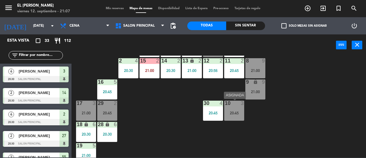
click at [237, 111] on div "20:45" at bounding box center [234, 113] width 20 height 4
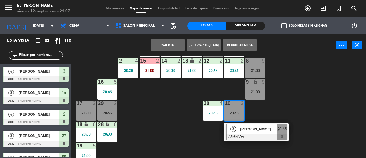
click at [300, 109] on div "3 4 20:30 4 3 20:45 5 4 20:45 6 3 21:00 7 3 20:45 2 4 20:30 15 2 21:00 14 2 20:…" at bounding box center [220, 107] width 291 height 102
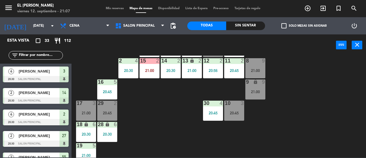
click at [112, 110] on div "29 2 20:45" at bounding box center [107, 110] width 20 height 20
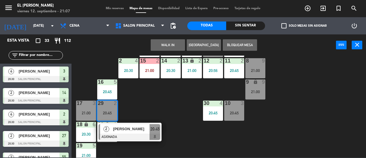
click at [162, 104] on div "3 4 20:30 4 3 20:45 5 4 20:45 6 3 21:00 7 3 20:45 2 4 20:30 15 2 21:00 14 2 20:…" at bounding box center [220, 107] width 291 height 102
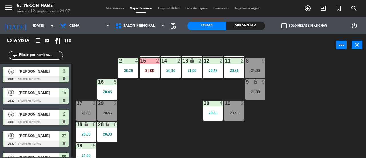
click at [104, 104] on div at bounding box center [107, 102] width 9 height 5
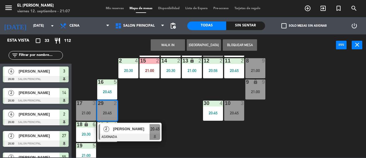
click at [151, 102] on div "3 4 20:30 4 3 20:45 5 4 20:45 6 3 21:00 7 3 20:45 2 4 20:30 15 2 21:00 14 2 20:…" at bounding box center [220, 107] width 291 height 102
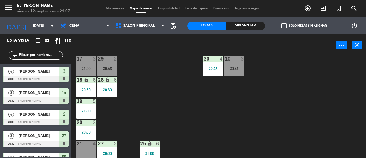
scroll to position [119, 0]
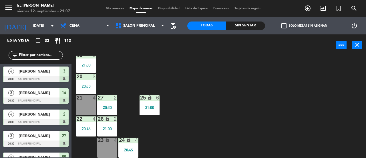
drag, startPoint x: 82, startPoint y: 100, endPoint x: 142, endPoint y: 103, distance: 60.2
click at [83, 100] on div "21 4" at bounding box center [86, 98] width 20 height 6
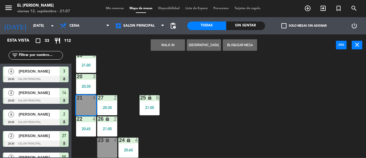
click at [212, 127] on div "3 4 20:30 4 3 20:45 5 4 20:45 6 3 21:00 7 3 20:45 2 4 20:30 15 2 21:00 14 2 20:…" at bounding box center [220, 107] width 291 height 102
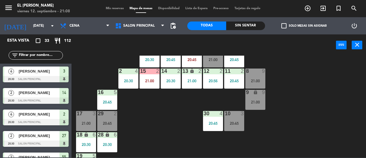
scroll to position [0, 0]
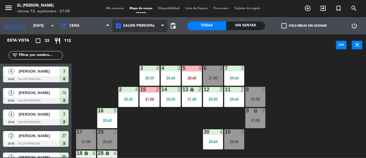
click at [145, 24] on span "Salon Principal" at bounding box center [138, 26] width 31 height 4
click at [155, 28] on span "Salon Principal" at bounding box center [139, 25] width 55 height 13
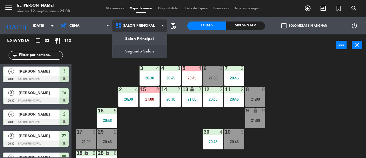
click at [161, 49] on ng-component "menu El Leon Bodegón [DATE] 12. septiembre - 21:08 Mis reservas Mapa de mesas D…" at bounding box center [183, 78] width 366 height 157
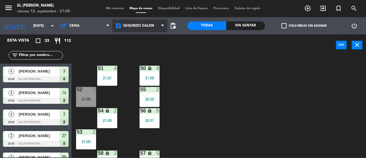
click at [151, 27] on span "Segundo Salón" at bounding box center [138, 26] width 31 height 4
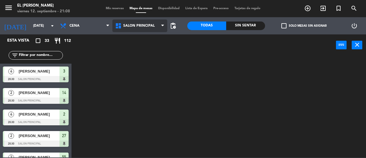
click at [152, 35] on ng-component "menu El Leon Bodegón [DATE] 12. septiembre - 21:08 Mis reservas Mapa de mesas D…" at bounding box center [183, 78] width 366 height 157
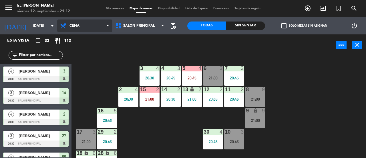
click at [58, 26] on span "Cena" at bounding box center [84, 25] width 55 height 13
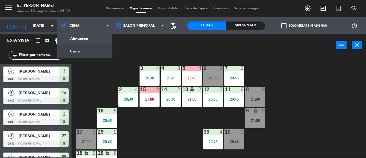
click at [49, 25] on icon "arrow_drop_down" at bounding box center [52, 25] width 7 height 7
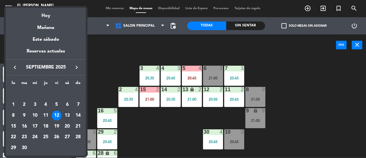
click at [70, 113] on div "13" at bounding box center [67, 115] width 10 height 10
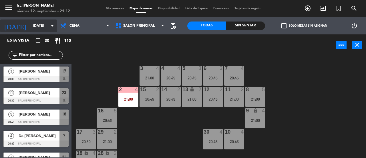
click at [51, 29] on input "[DATE]" at bounding box center [53, 26] width 46 height 10
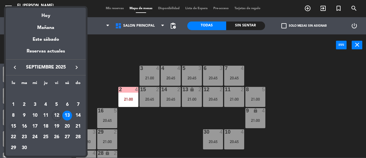
click at [13, 124] on div "15" at bounding box center [14, 126] width 10 height 10
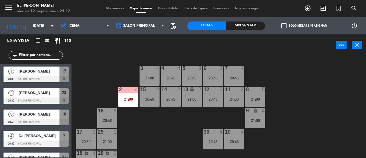
type input "[DATE]"
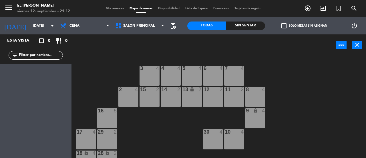
click at [232, 76] on div "7 4" at bounding box center [234, 76] width 20 height 20
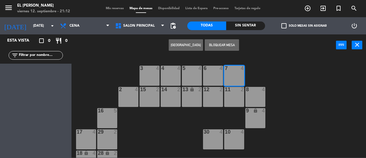
click at [232, 93] on div "11 2" at bounding box center [234, 97] width 20 height 20
click at [187, 50] on button "[GEOGRAPHIC_DATA]" at bounding box center [186, 44] width 34 height 11
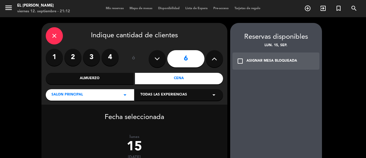
click at [211, 62] on button at bounding box center [214, 58] width 17 height 17
type input "7"
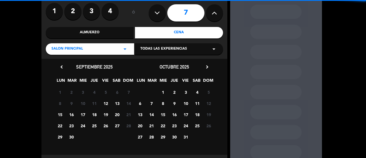
scroll to position [73, 0]
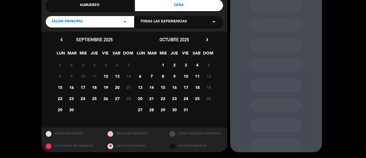
click at [62, 86] on span "15" at bounding box center [59, 86] width 9 height 9
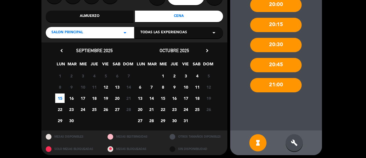
scroll to position [65, 0]
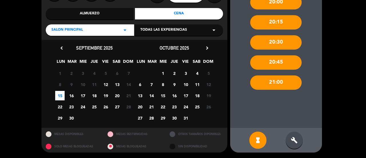
click at [290, 132] on div "hourglass_full build" at bounding box center [276, 140] width 92 height 25
click at [297, 133] on div "build" at bounding box center [294, 139] width 17 height 17
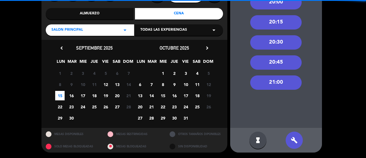
click at [284, 87] on div "21:00" at bounding box center [276, 82] width 52 height 14
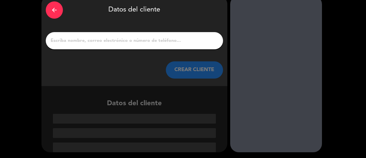
scroll to position [27, 0]
click at [126, 39] on input "1" at bounding box center [134, 41] width 169 height 8
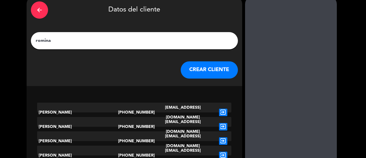
type input "romina"
click at [202, 81] on div "arrow_back Datos del cliente [PERSON_NAME] CLIENTE" at bounding box center [135, 41] width 216 height 90
click at [192, 73] on button "CREAR CLIENTE" at bounding box center [209, 69] width 57 height 17
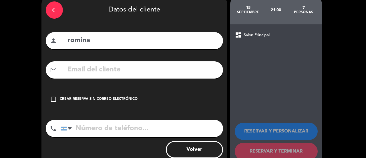
click at [116, 96] on div "check_box_outline_blank Crear reserva sin correo electrónico" at bounding box center [134, 98] width 177 height 17
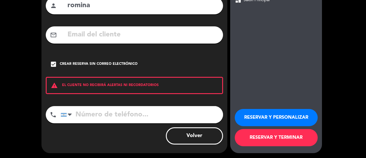
scroll to position [63, 0]
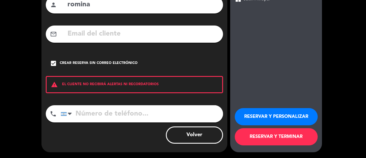
click at [139, 108] on input "tel" at bounding box center [142, 113] width 163 height 17
type input "3462634371"
click at [255, 137] on button "RESERVAR Y TERMINAR" at bounding box center [276, 136] width 83 height 17
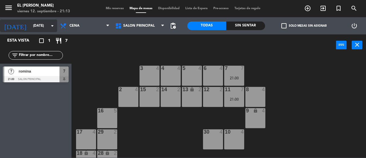
click at [50, 24] on icon "arrow_drop_down" at bounding box center [52, 25] width 7 height 7
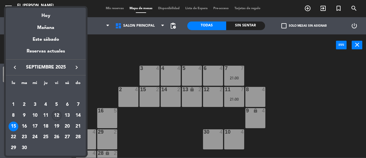
click at [57, 115] on div "12" at bounding box center [57, 115] width 10 height 10
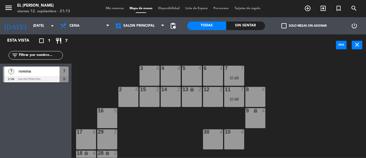
type input "[DATE]"
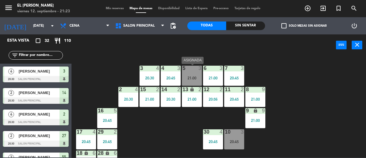
click at [195, 77] on div "21:00" at bounding box center [192, 78] width 20 height 4
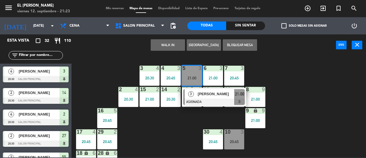
click at [163, 132] on div "3 4 20:30 4 3 20:45 5 3 21:00 3 [PERSON_NAME] ASIGNADA 21:00 6 3 21:00 7 3 20:4…" at bounding box center [220, 107] width 291 height 102
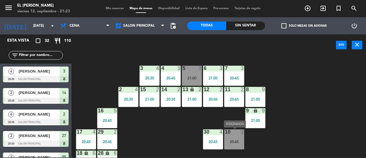
click at [232, 141] on div "20:45" at bounding box center [234, 141] width 20 height 4
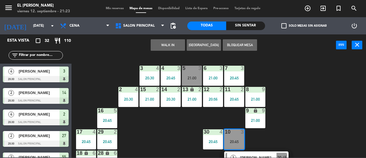
click at [163, 144] on div "3 4 20:30 4 3 20:45 5 3 21:00 6 3 21:00 7 3 20:45 2 4 20:30 15 2 21:00 14 2 20:…" at bounding box center [220, 107] width 291 height 102
